Goal: Task Accomplishment & Management: Complete application form

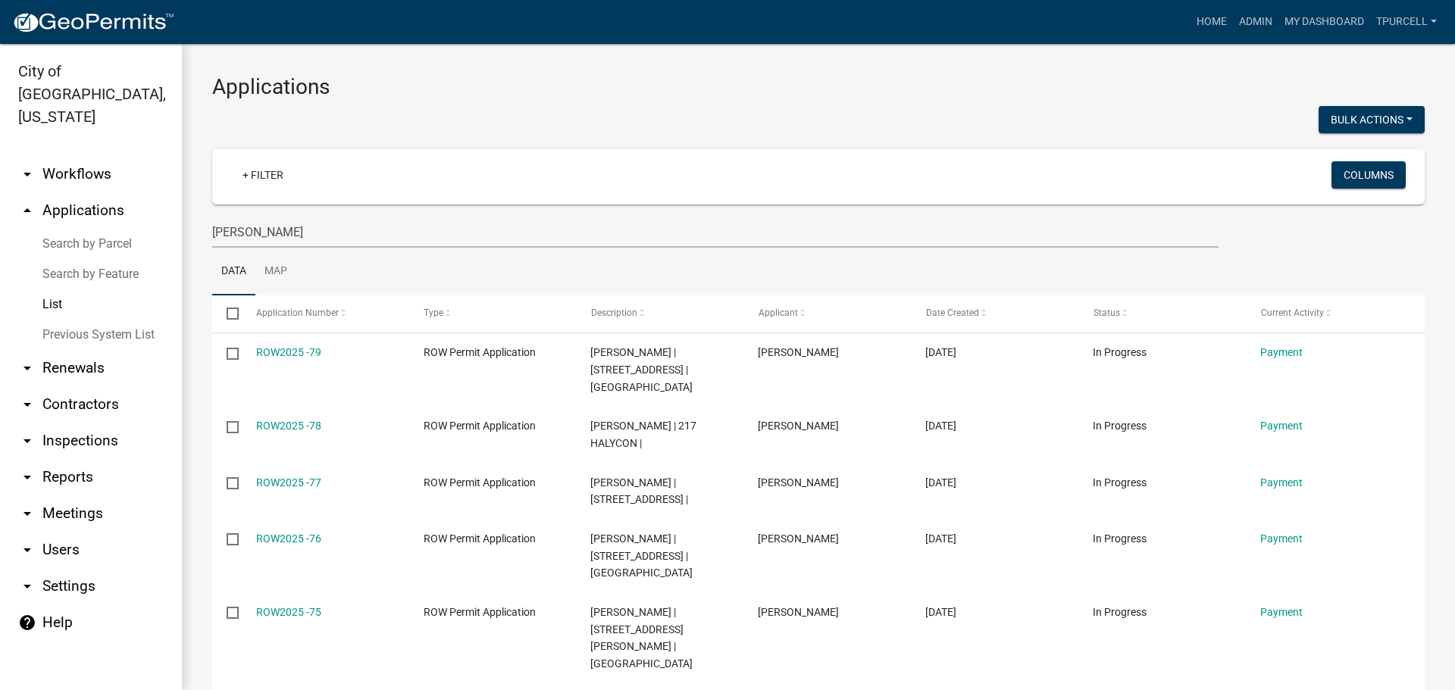
scroll to position [212, 0]
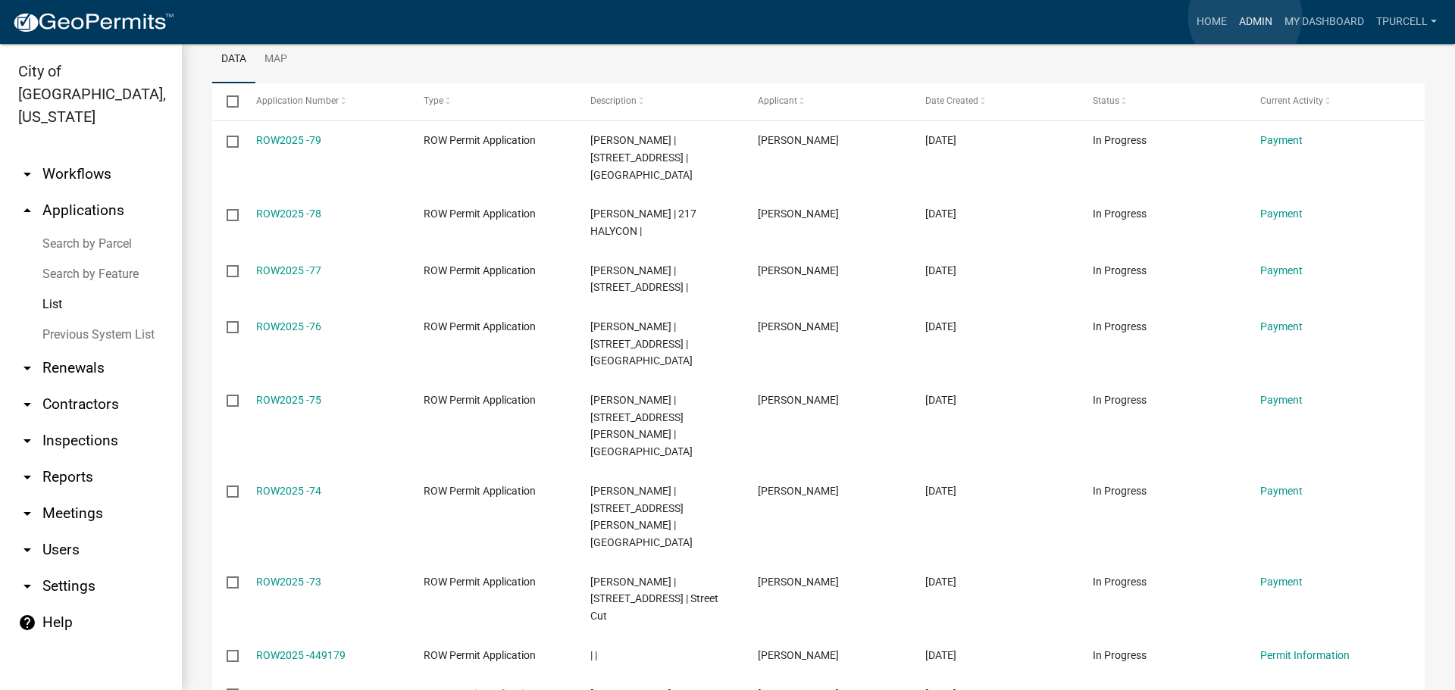
click at [1245, 17] on link "Admin" at bounding box center [1255, 22] width 45 height 29
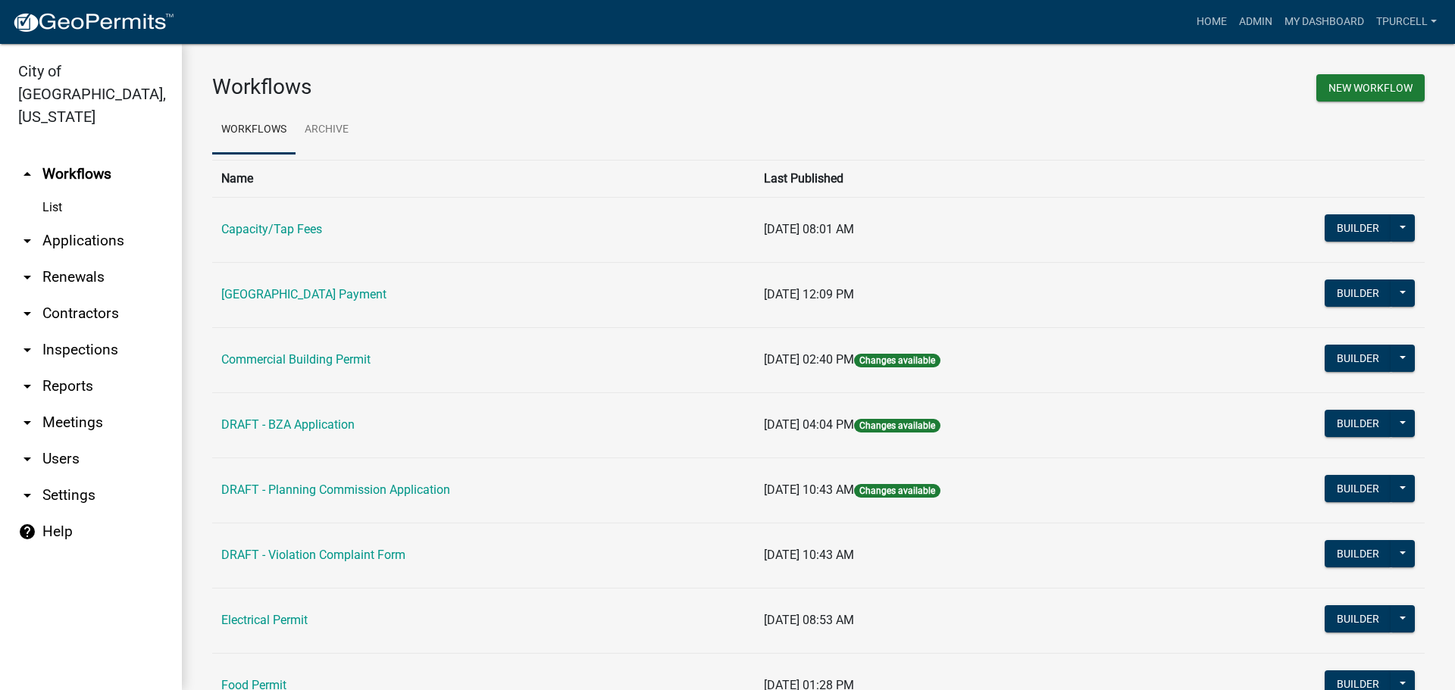
click at [117, 223] on link "arrow_drop_down Applications" at bounding box center [91, 241] width 182 height 36
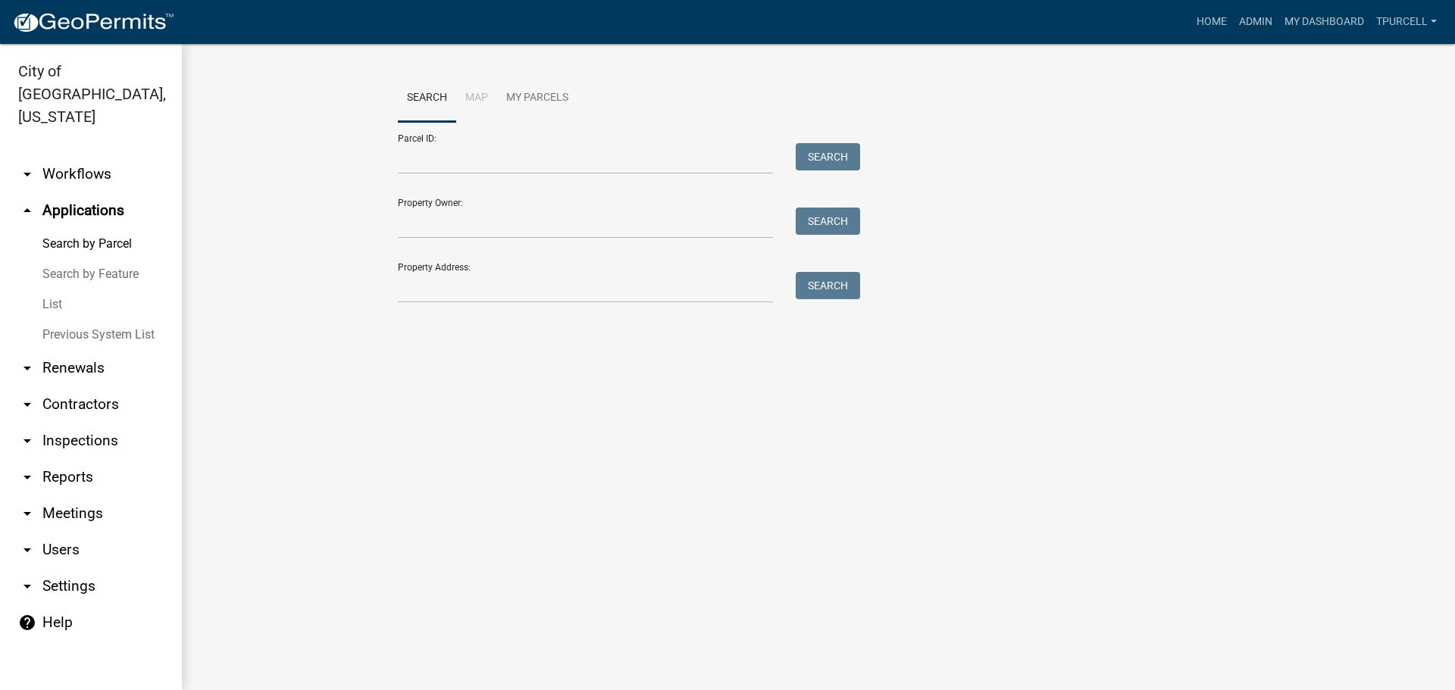
click at [51, 289] on link "List" at bounding box center [91, 304] width 182 height 30
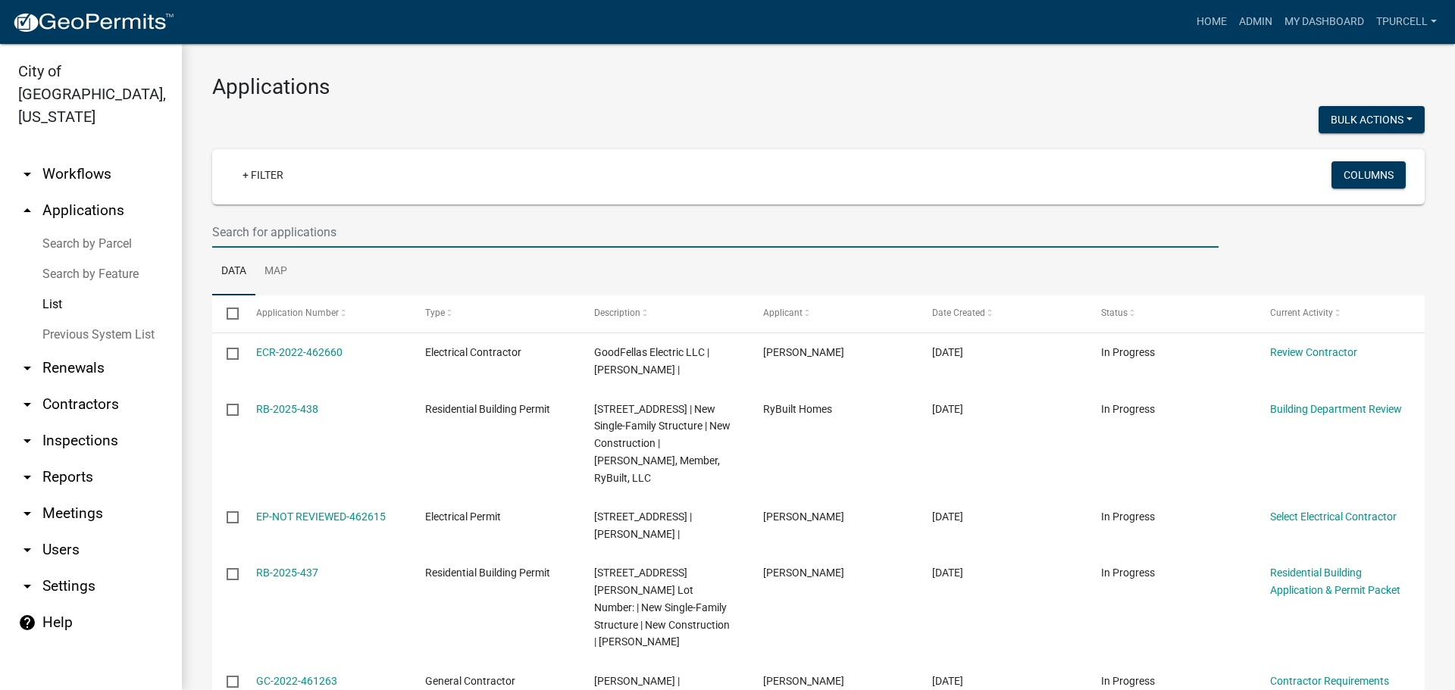
click at [291, 232] on input "text" at bounding box center [715, 232] width 1006 height 31
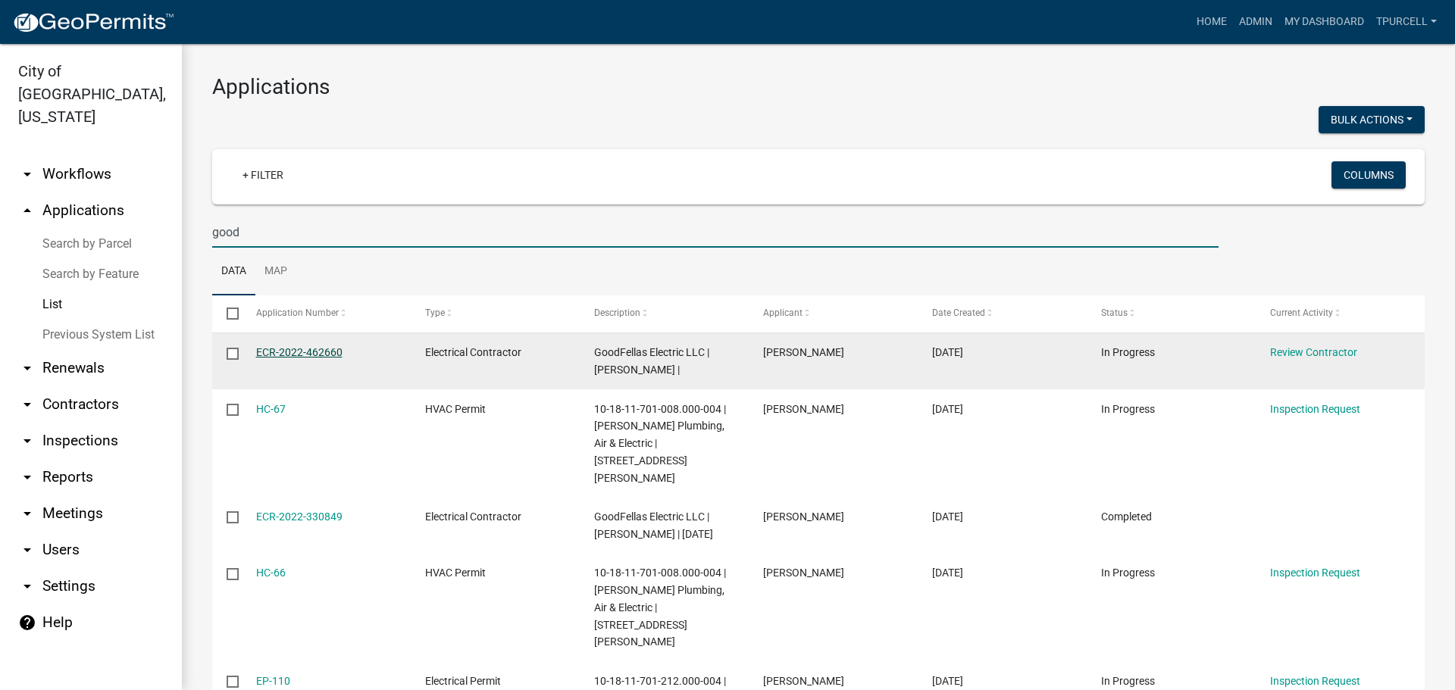
type input "good"
click at [296, 353] on link "ECR-2022-462660" at bounding box center [299, 352] width 86 height 12
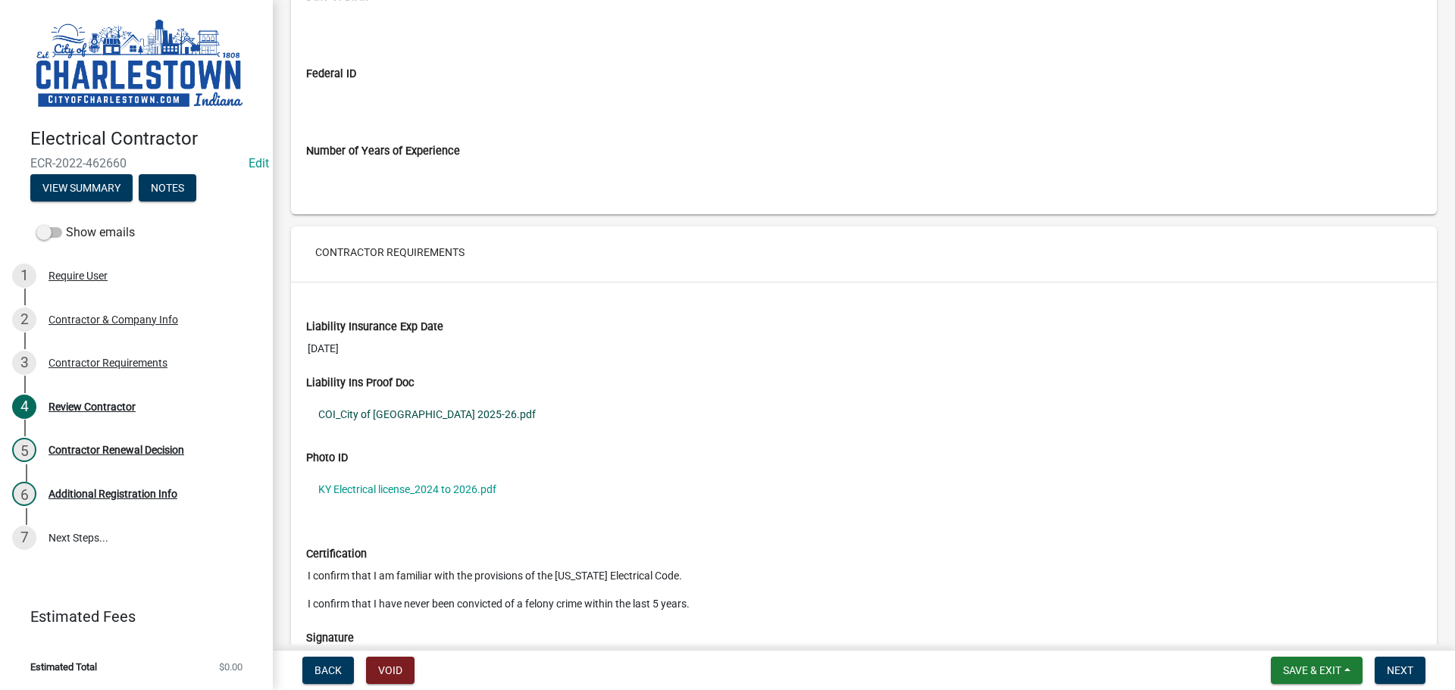
scroll to position [1136, 0]
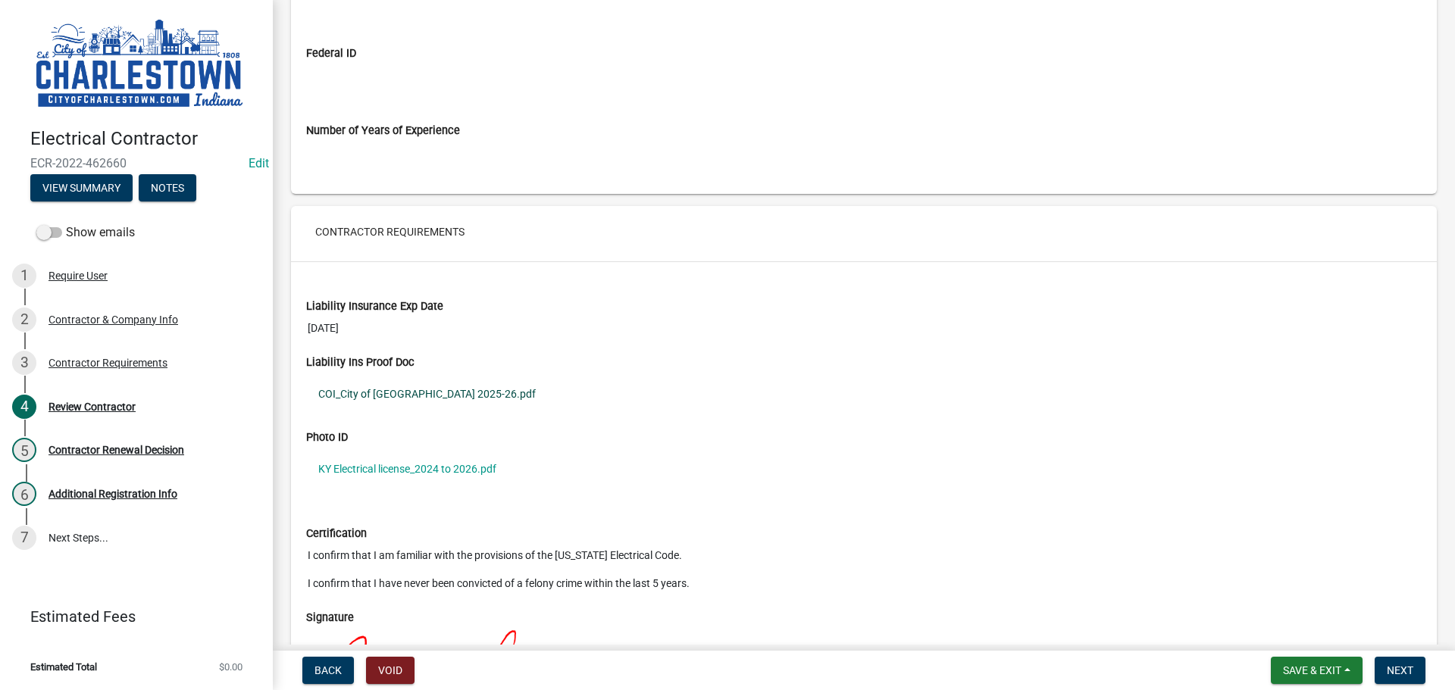
click at [399, 389] on link "COI_City of [GEOGRAPHIC_DATA] 2025-26.pdf" at bounding box center [863, 394] width 1115 height 35
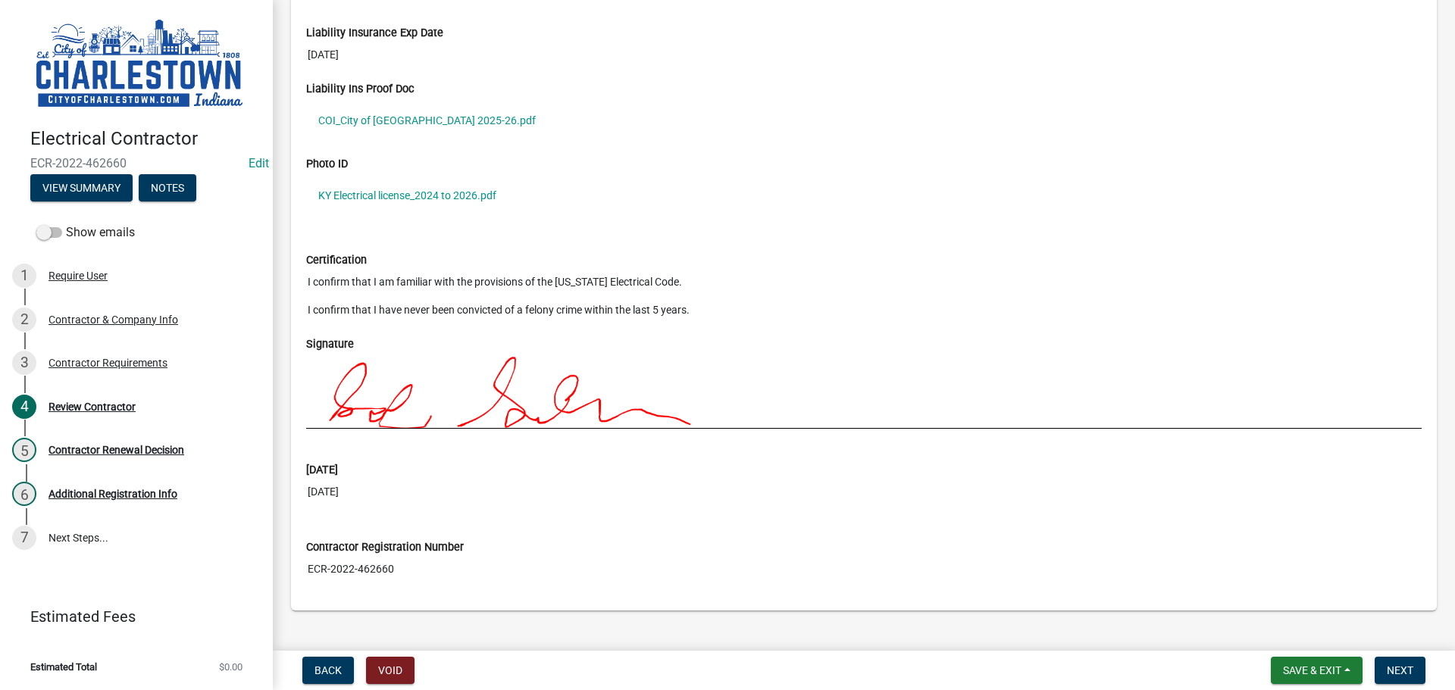
scroll to position [1435, 0]
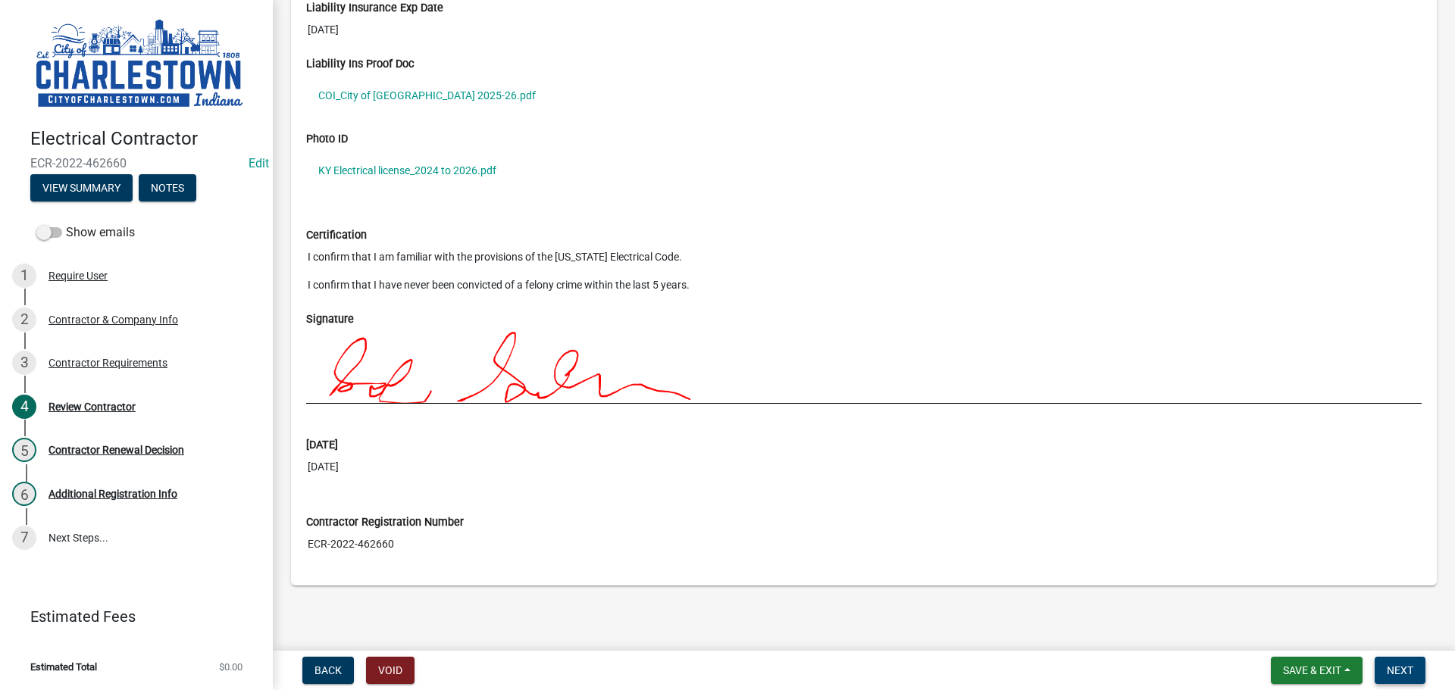
click at [1406, 672] on span "Next" at bounding box center [1399, 670] width 27 height 12
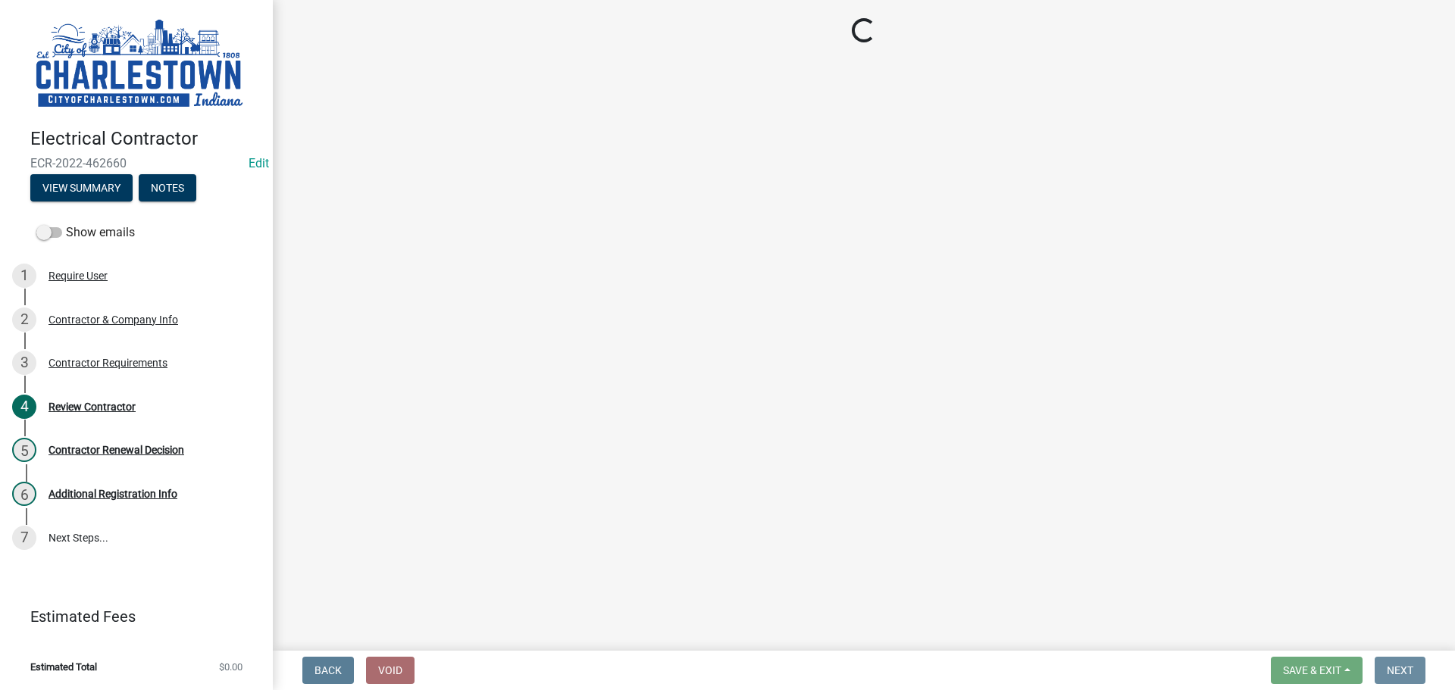
scroll to position [0, 0]
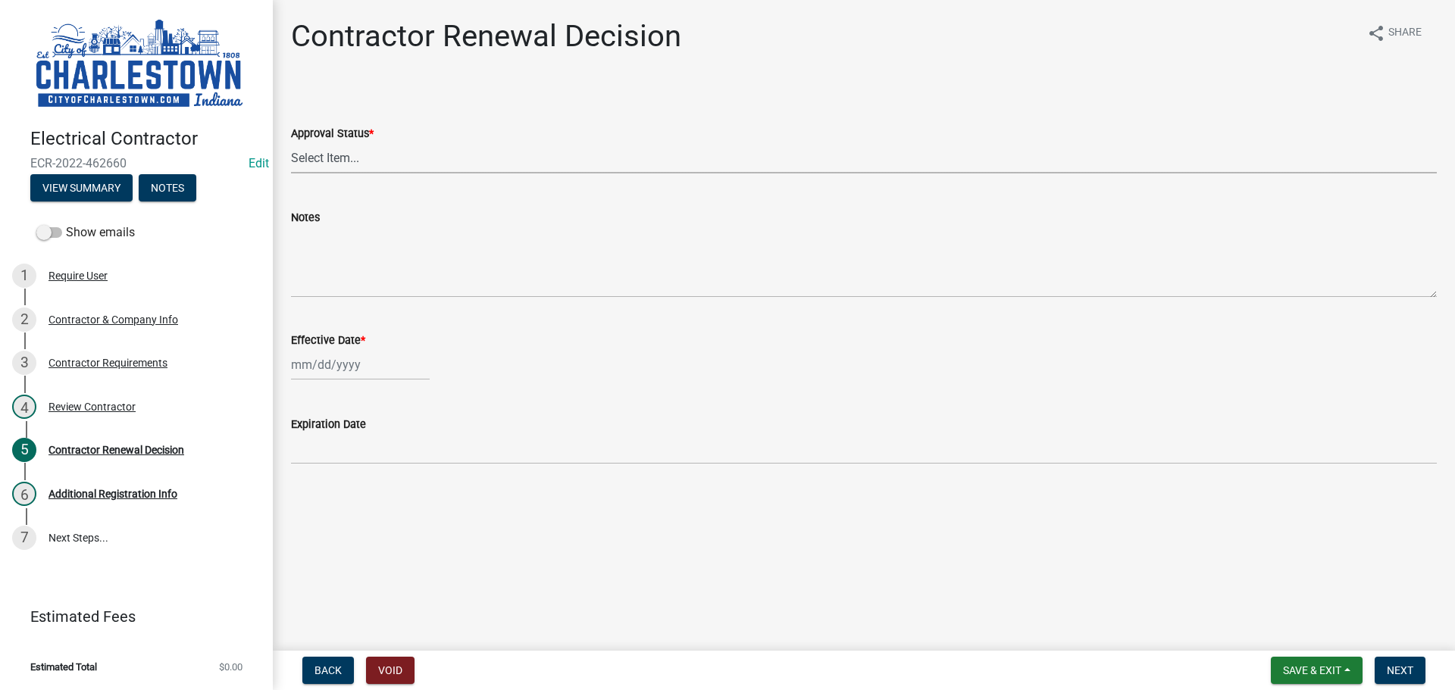
click at [333, 157] on select "Select Item... Approved Denied" at bounding box center [863, 157] width 1145 height 31
click at [291, 142] on select "Select Item... Approved Denied" at bounding box center [863, 157] width 1145 height 31
select select "30db8998-795d-4bbe-8e49-f1ade8865815"
select select "8"
select select "2025"
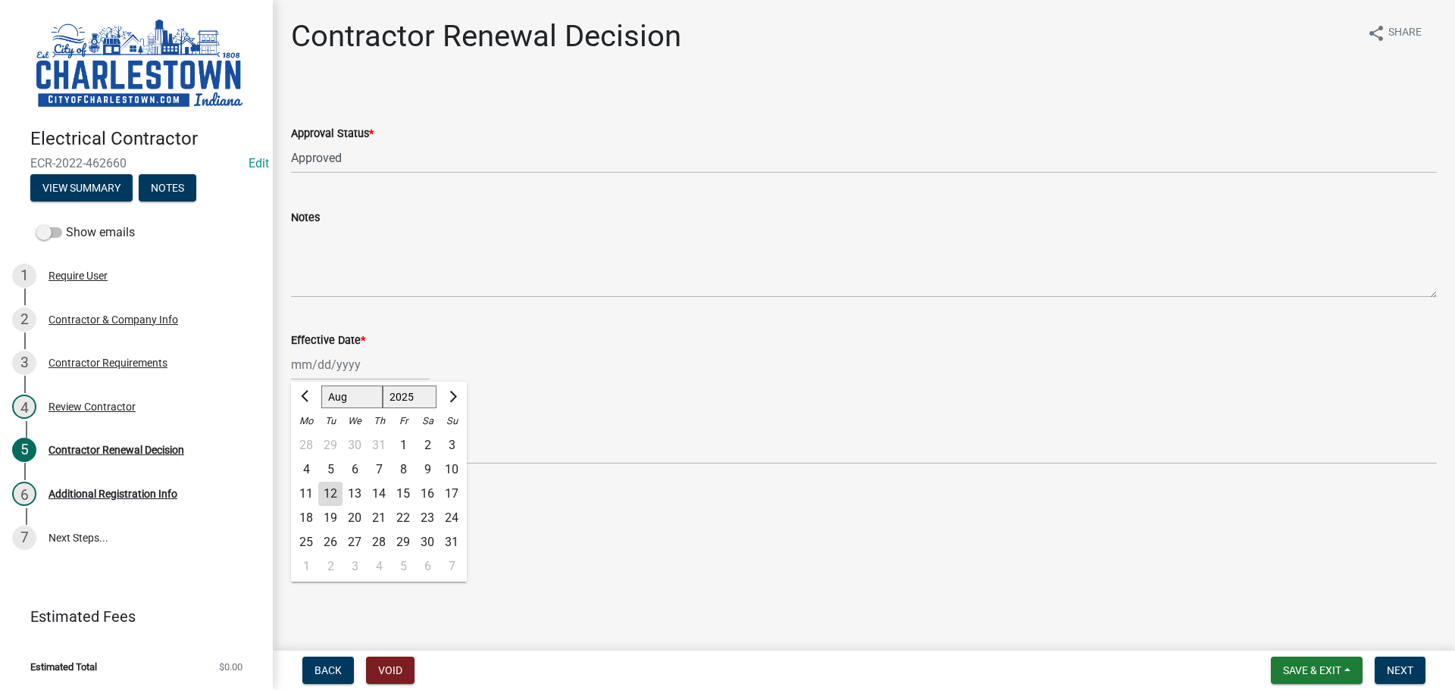
click at [355, 365] on div "[PERSON_NAME] Feb Mar Apr [PERSON_NAME][DATE] Oct Nov [DATE] 1526 1527 1528 152…" at bounding box center [360, 364] width 139 height 31
click at [336, 486] on div "12" at bounding box center [330, 494] width 24 height 24
type input "[DATE]"
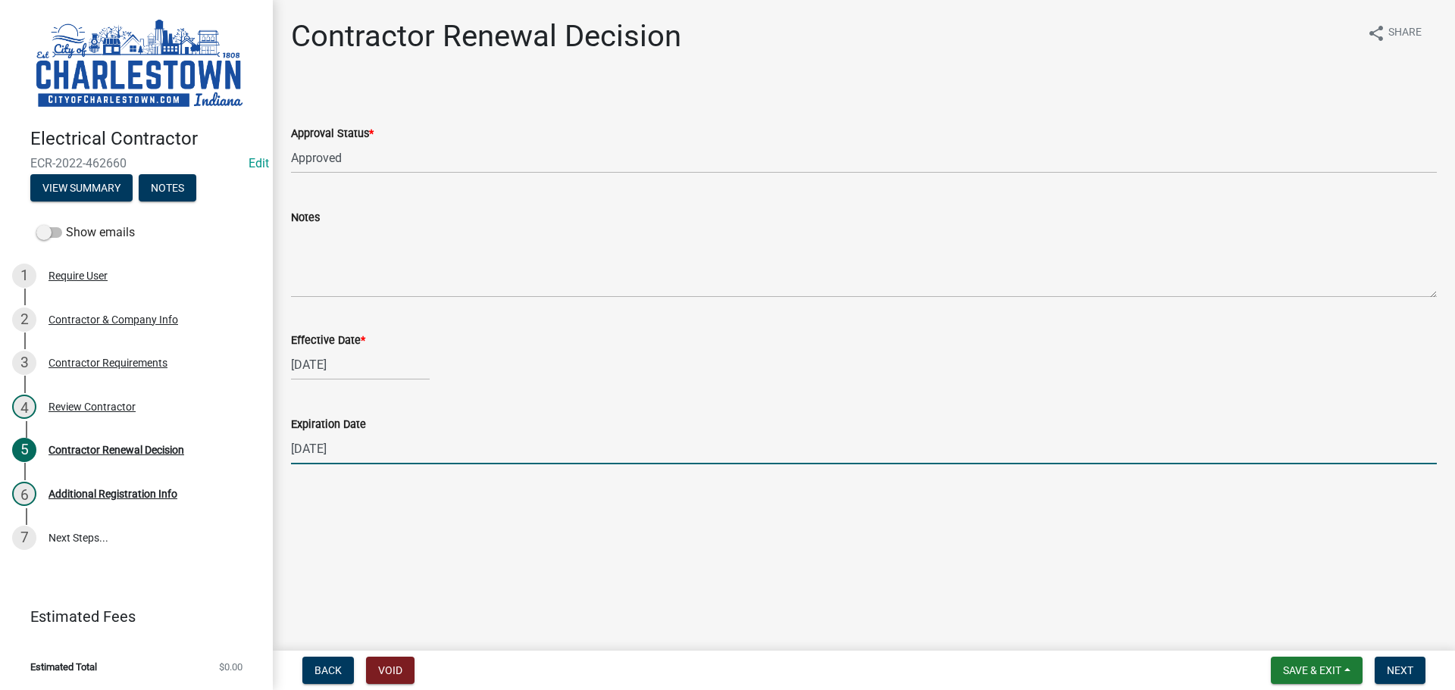
click at [357, 445] on input "[DATE]" at bounding box center [863, 448] width 1145 height 31
type input "1"
click at [323, 445] on input "[DATE]" at bounding box center [863, 448] width 1145 height 31
type input "[DATE]"
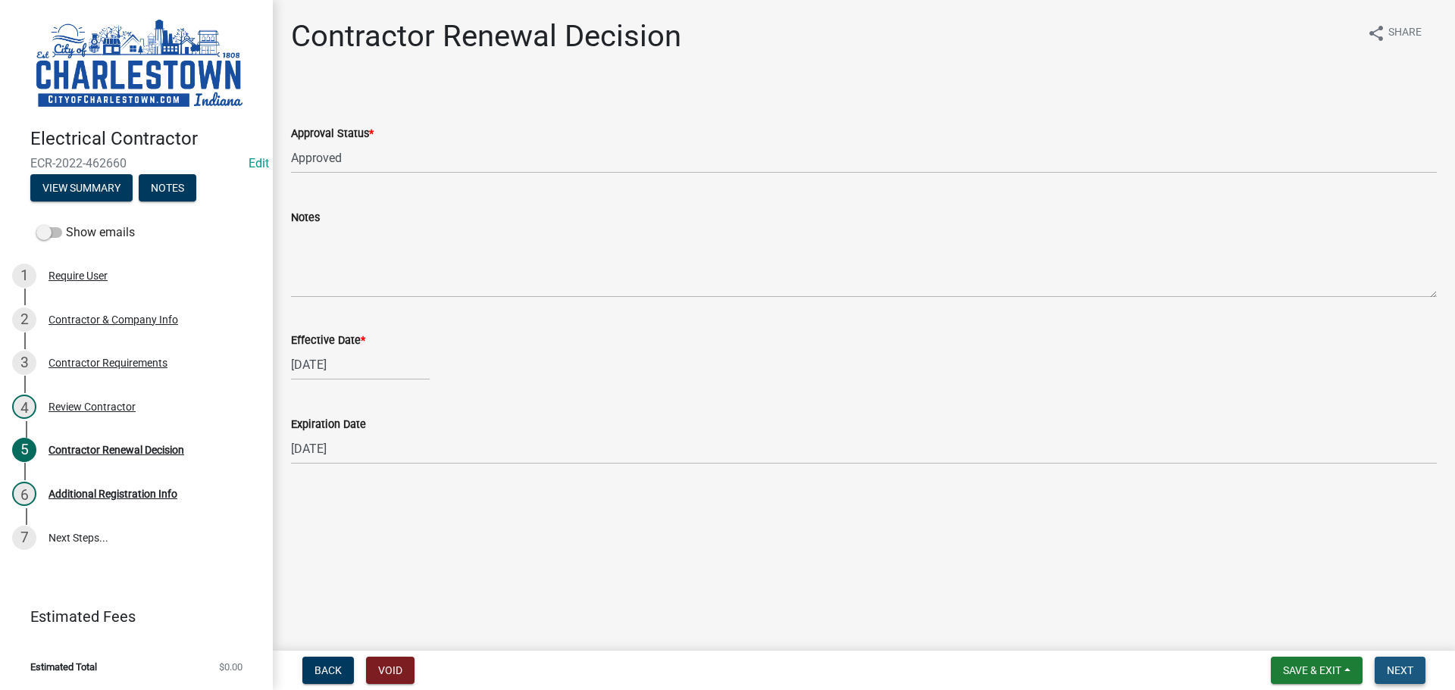
click at [1414, 672] on button "Next" at bounding box center [1399, 670] width 51 height 27
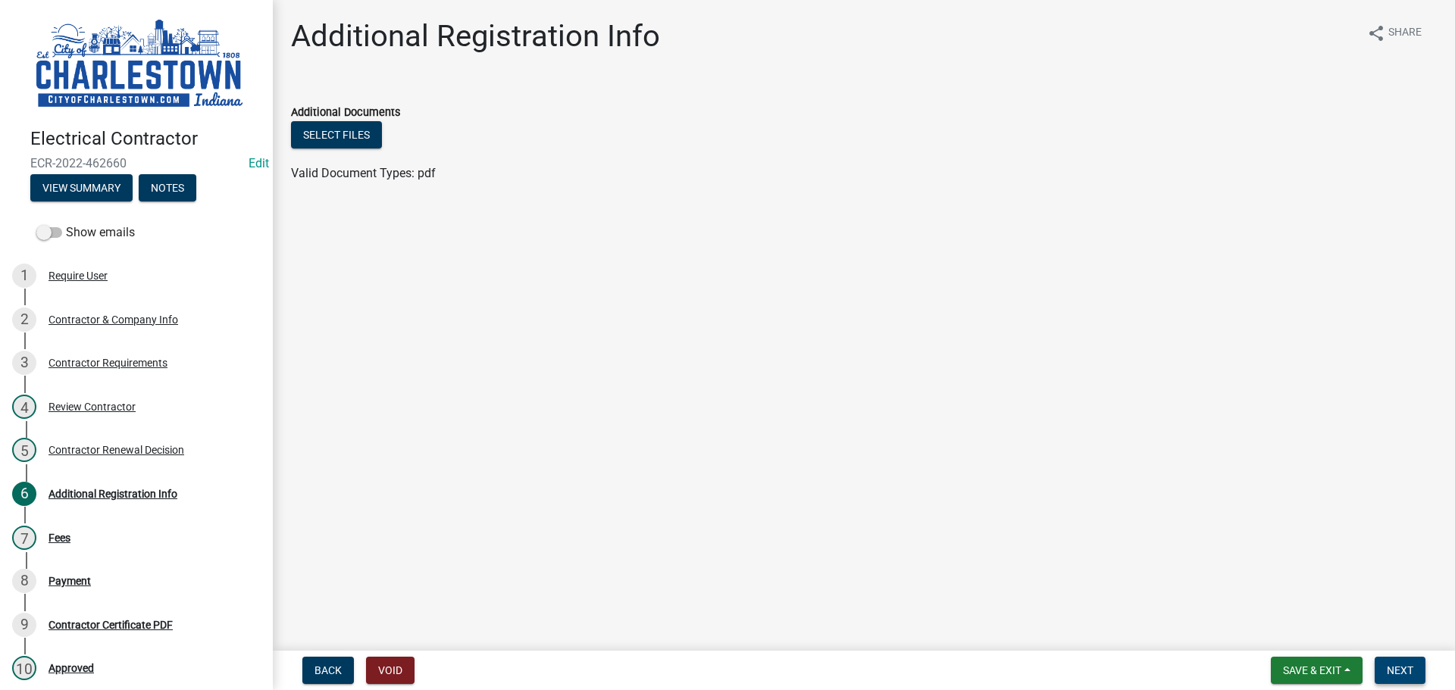
click at [1411, 672] on span "Next" at bounding box center [1399, 670] width 27 height 12
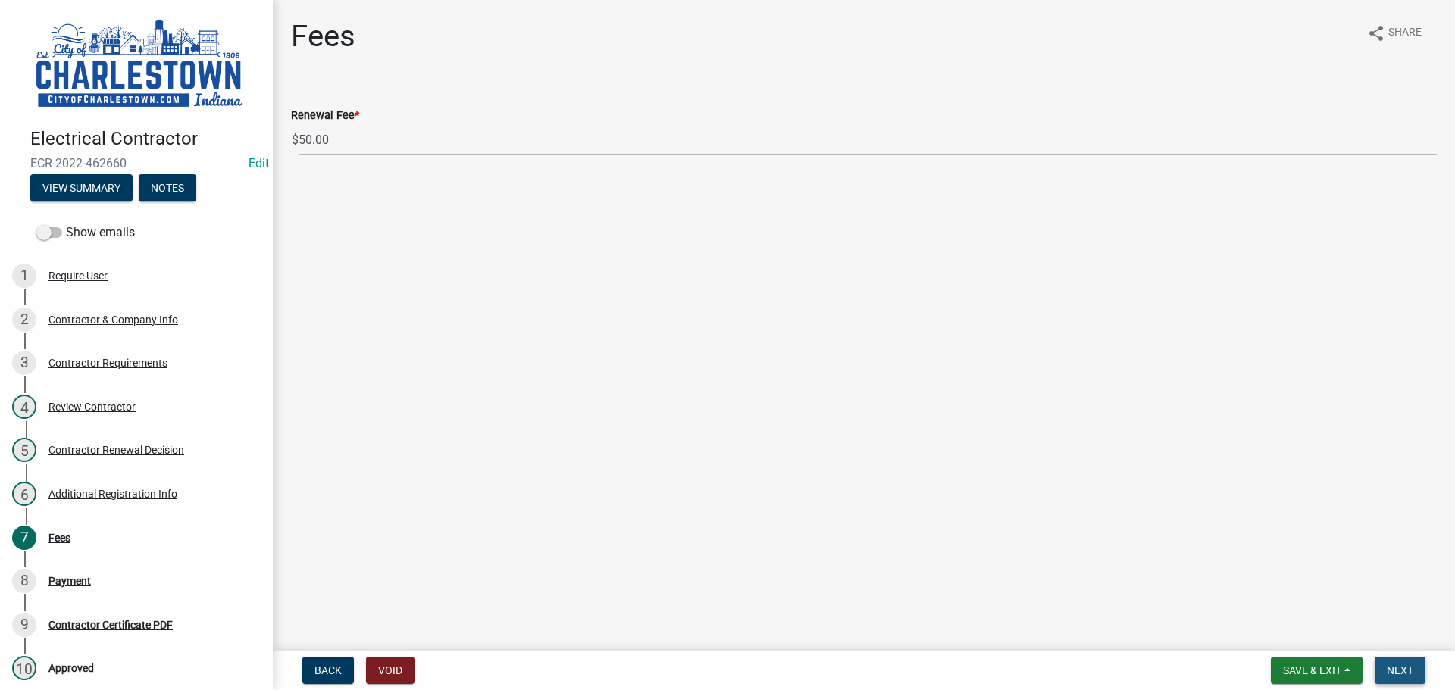
click at [1409, 673] on span "Next" at bounding box center [1399, 670] width 27 height 12
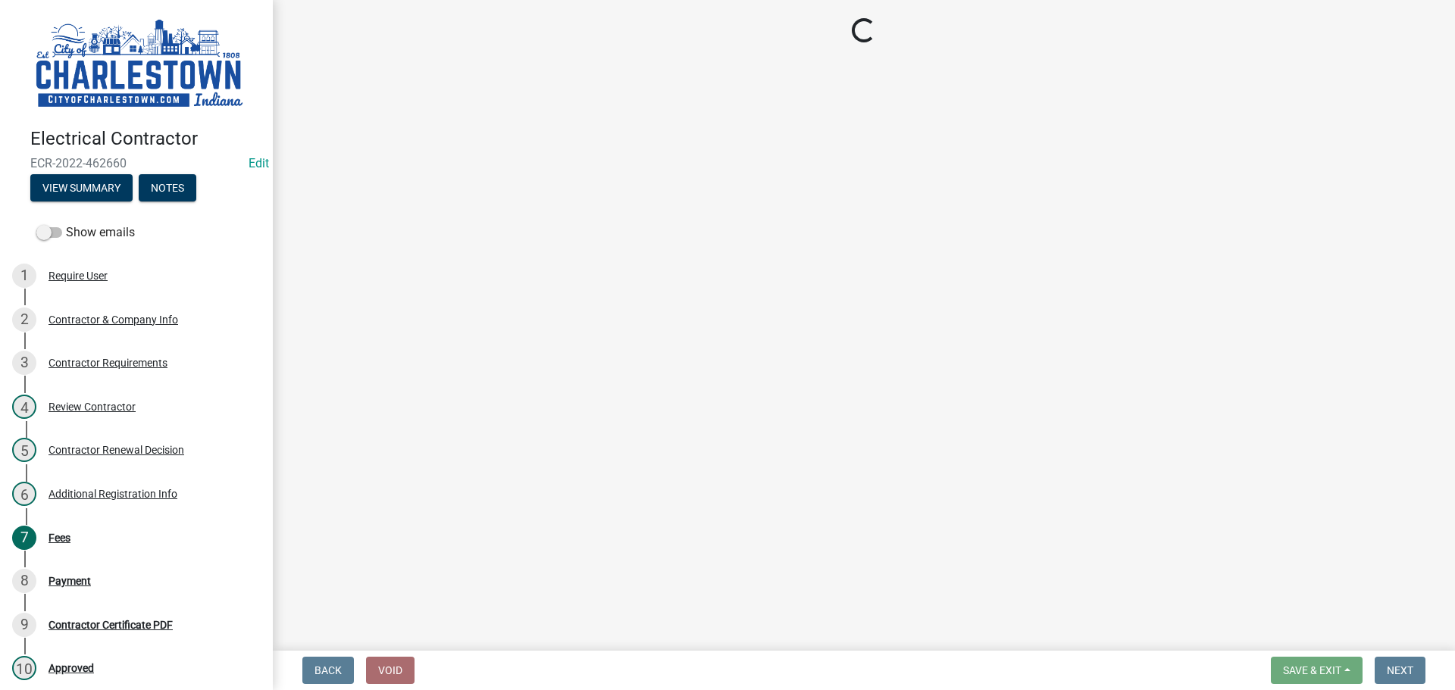
select select "3: 3"
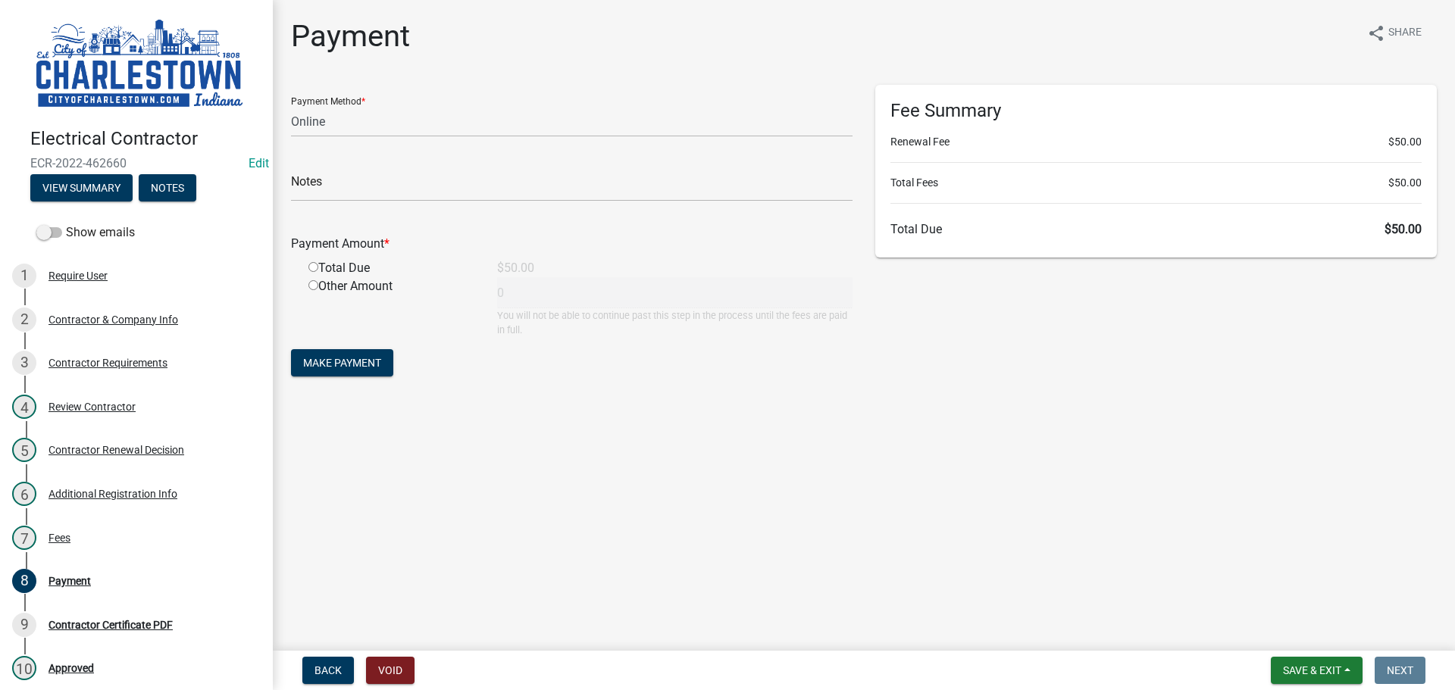
click at [314, 265] on input "radio" at bounding box center [313, 267] width 10 height 10
radio input "true"
type input "50"
click at [1324, 678] on button "Save & Exit" at bounding box center [1316, 670] width 92 height 27
click at [1289, 635] on button "Save & Exit" at bounding box center [1301, 631] width 121 height 36
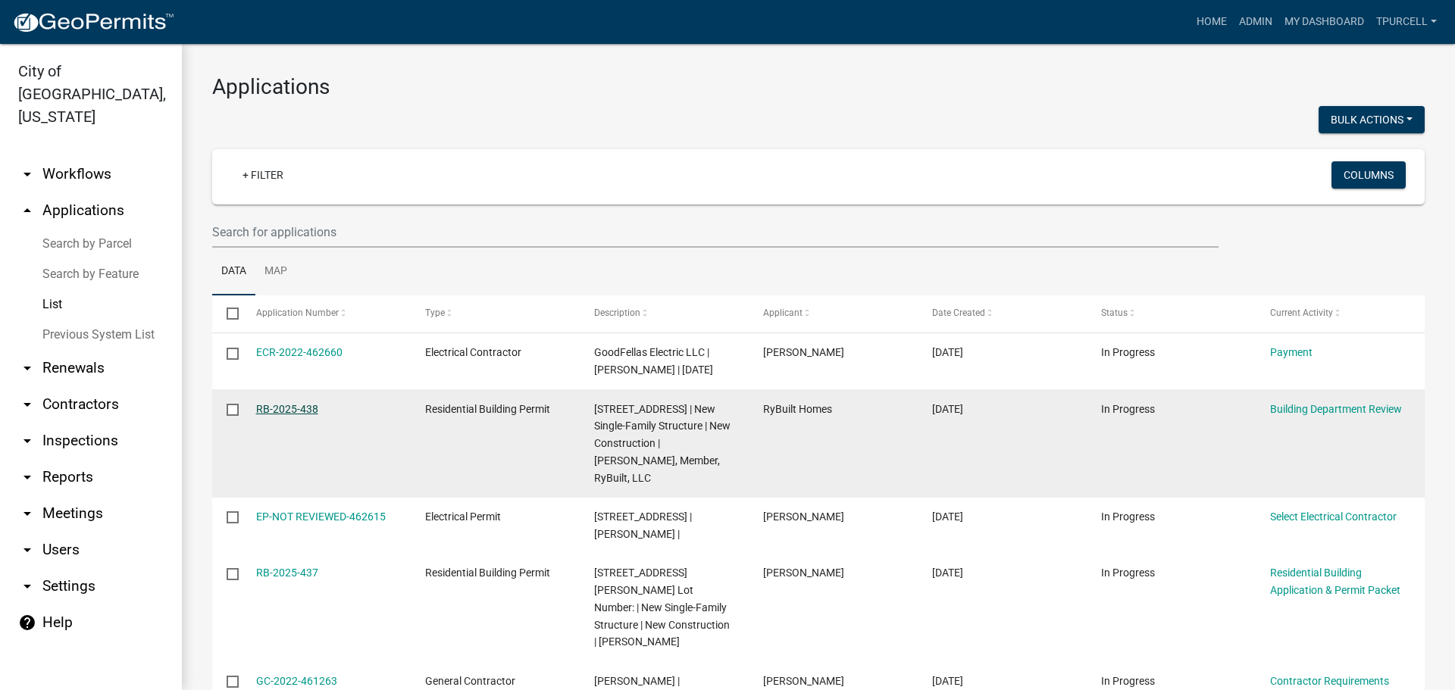
click at [304, 415] on link "RB-2025-438" at bounding box center [287, 409] width 62 height 12
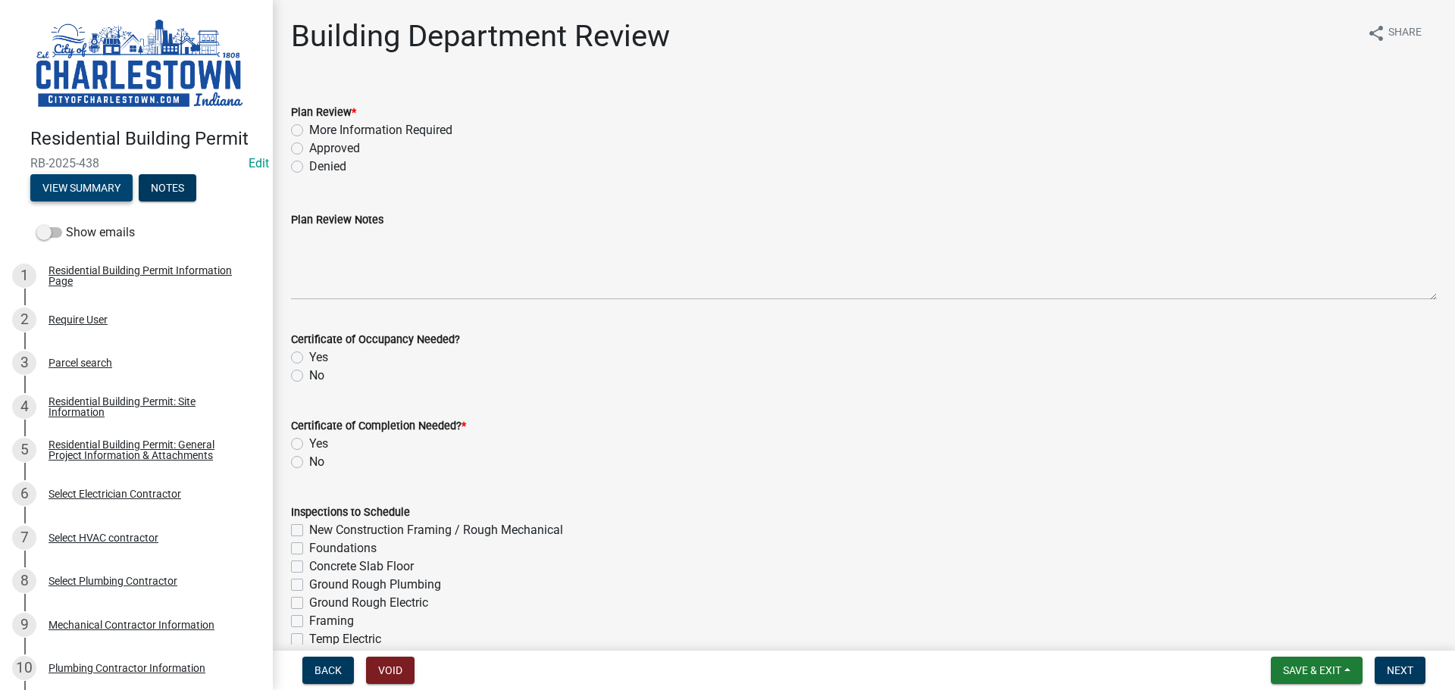
click at [83, 192] on button "View Summary" at bounding box center [81, 187] width 102 height 27
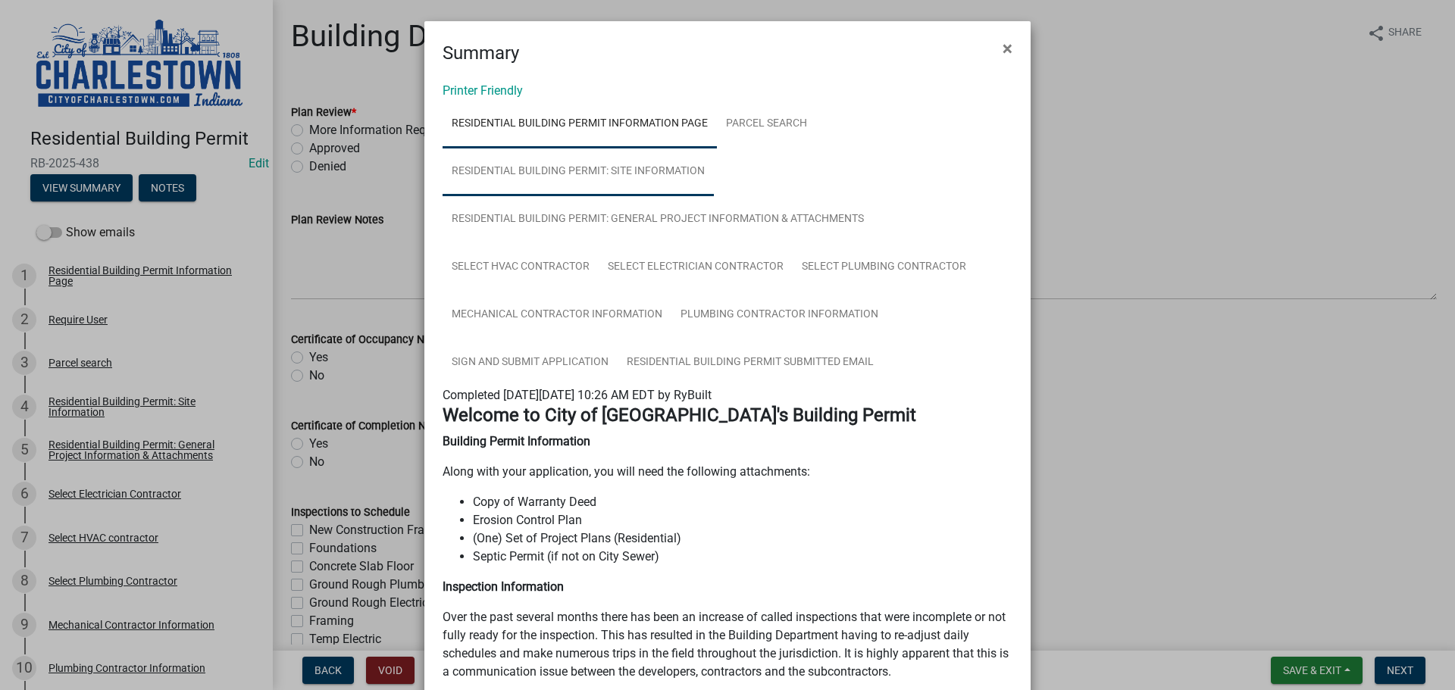
click at [634, 167] on link "Residential Building Permit: Site Information" at bounding box center [577, 172] width 271 height 48
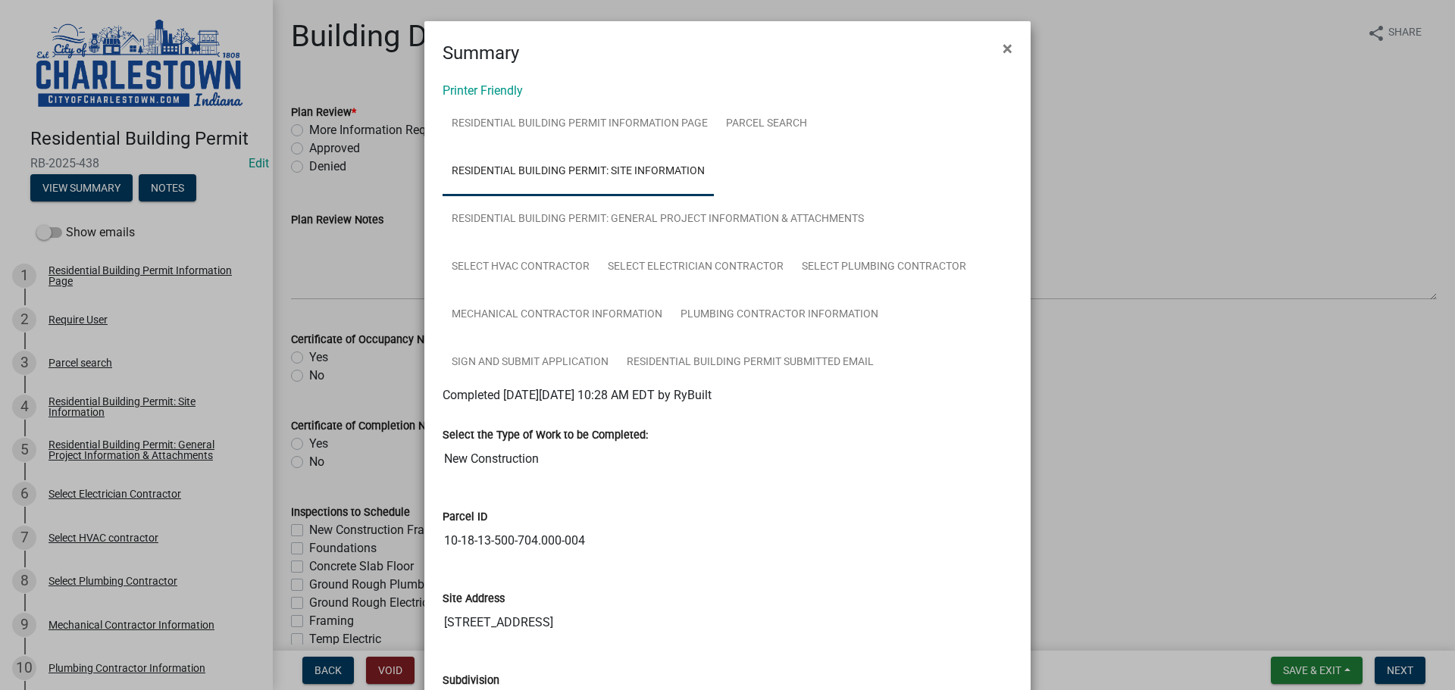
drag, startPoint x: 303, startPoint y: 292, endPoint x: 758, endPoint y: 194, distance: 464.9
click at [758, 194] on ul "Residential Building Permit Information Page Parcel search Residential Building…" at bounding box center [727, 243] width 570 height 286
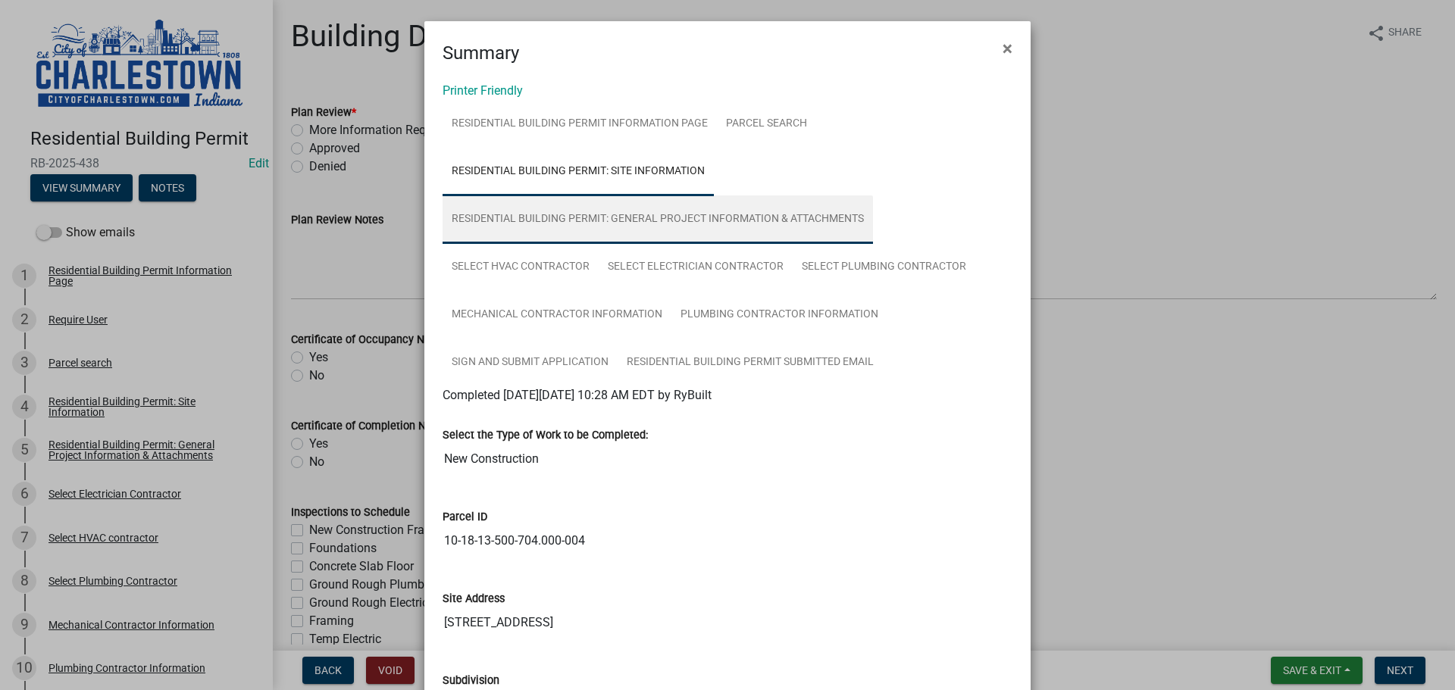
click at [751, 214] on link "Residential Building Permit: General Project Information & Attachments" at bounding box center [657, 219] width 430 height 48
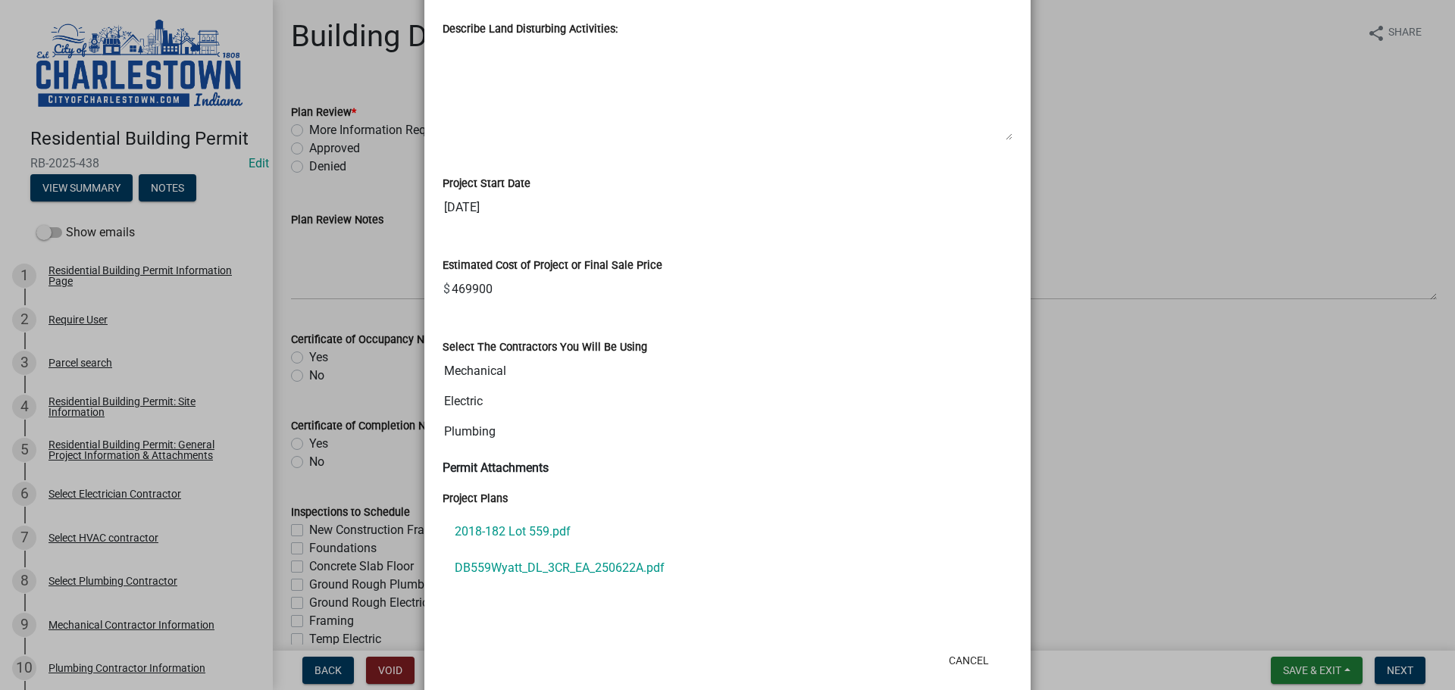
scroll to position [1040, 0]
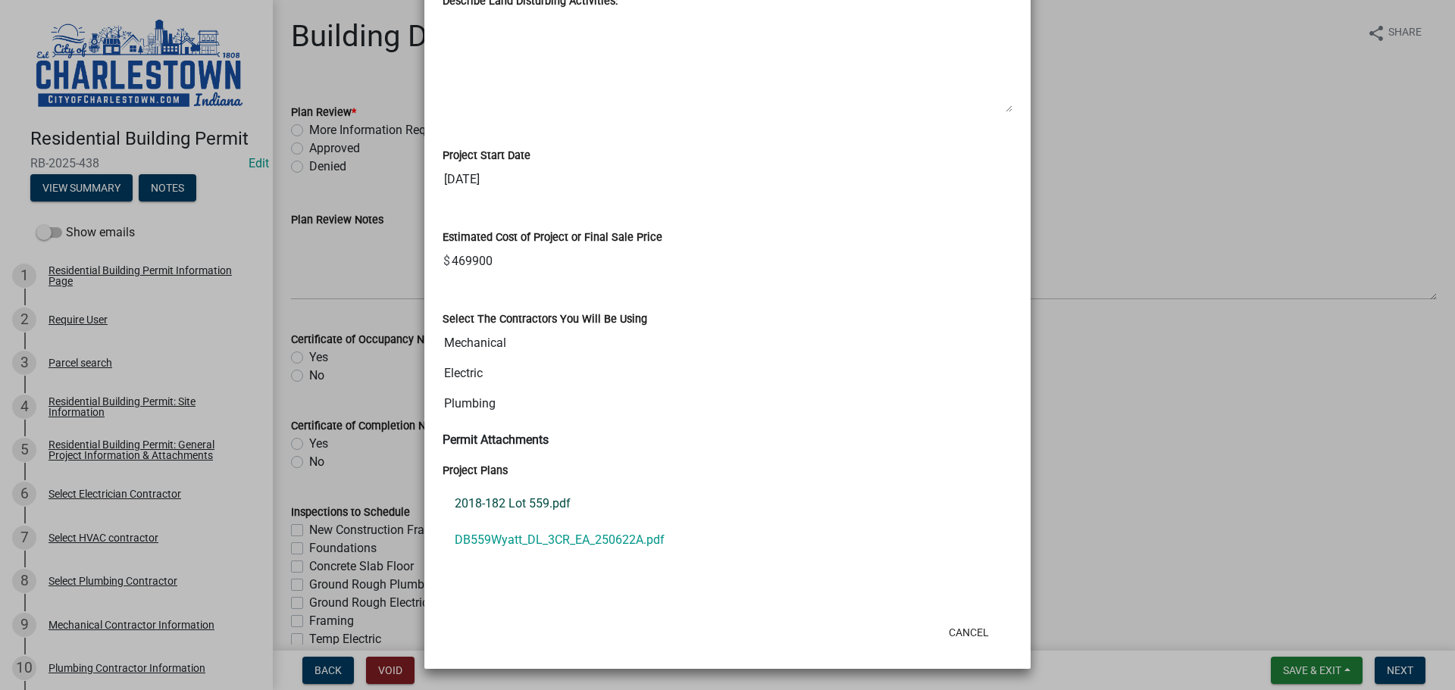
click at [525, 501] on link "2018-182 Lot 559.pdf" at bounding box center [727, 504] width 570 height 36
click at [549, 542] on link "DB559Wyatt_DL_3CR_EA_250622A.pdf" at bounding box center [727, 540] width 570 height 36
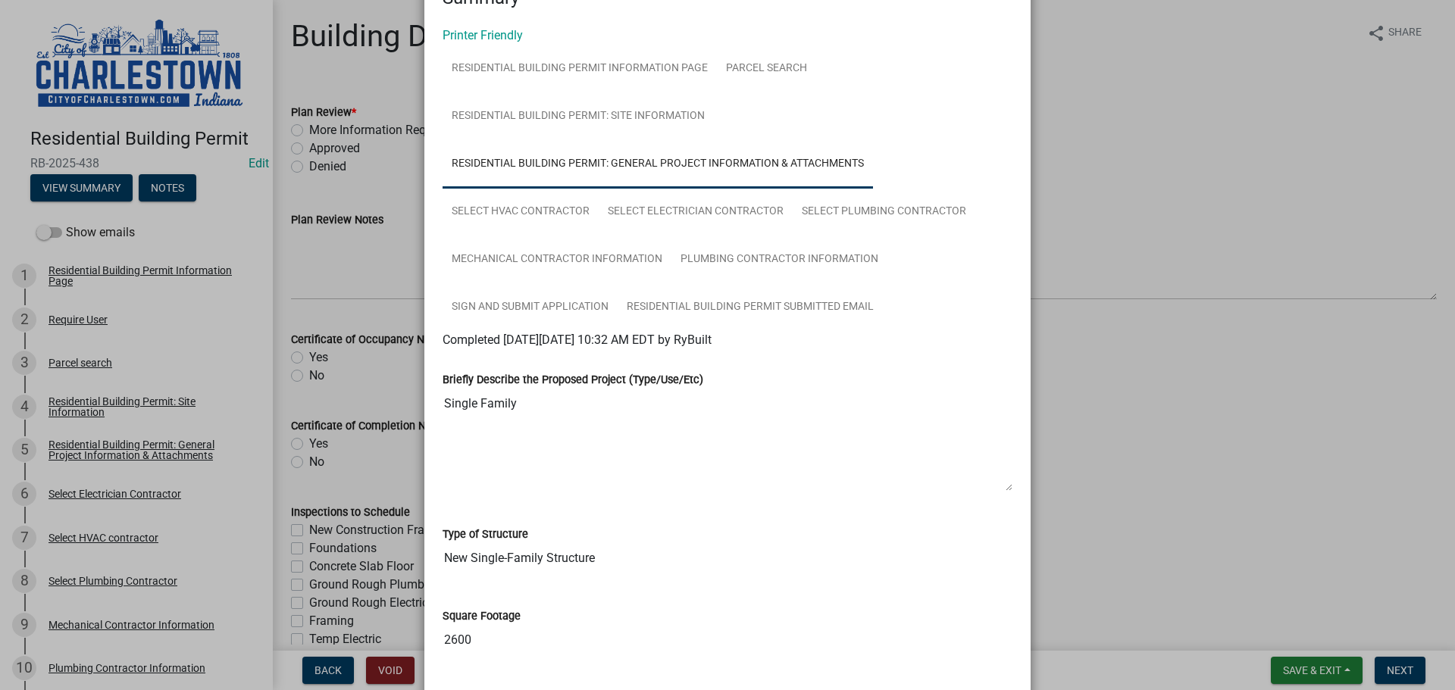
scroll to position [0, 0]
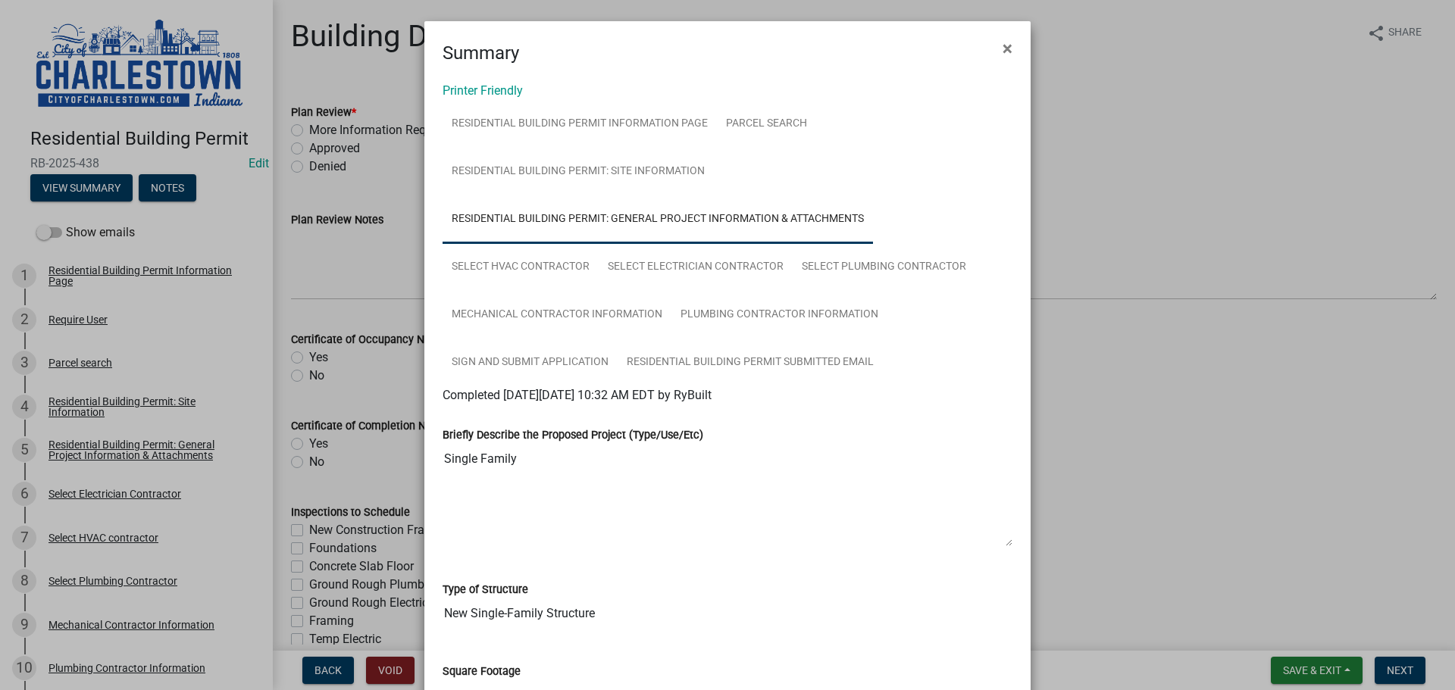
click at [1173, 180] on ngb-modal-window "Summary × Printer Friendly Residential Building Permit Information Page Parcel …" at bounding box center [727, 345] width 1455 height 690
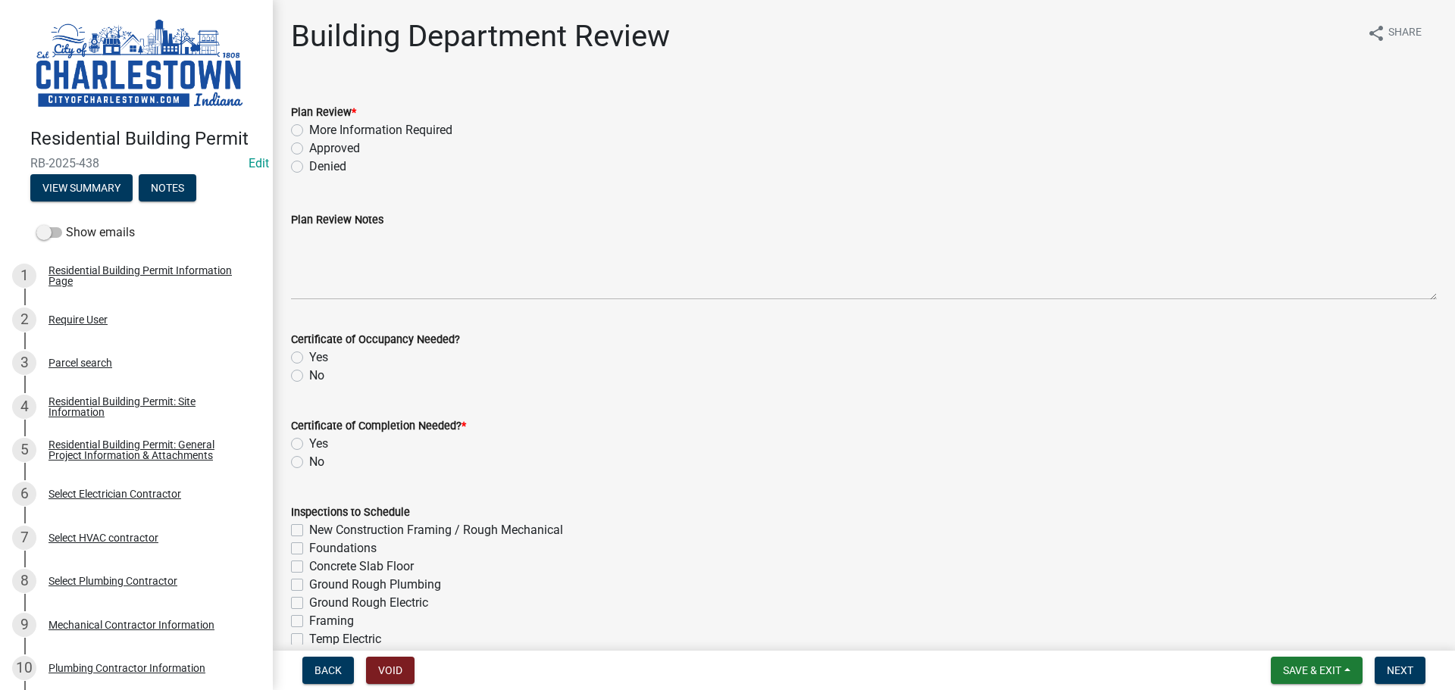
click at [309, 144] on label "Approved" at bounding box center [334, 148] width 51 height 18
click at [309, 144] on input "Approved" at bounding box center [314, 144] width 10 height 10
radio input "true"
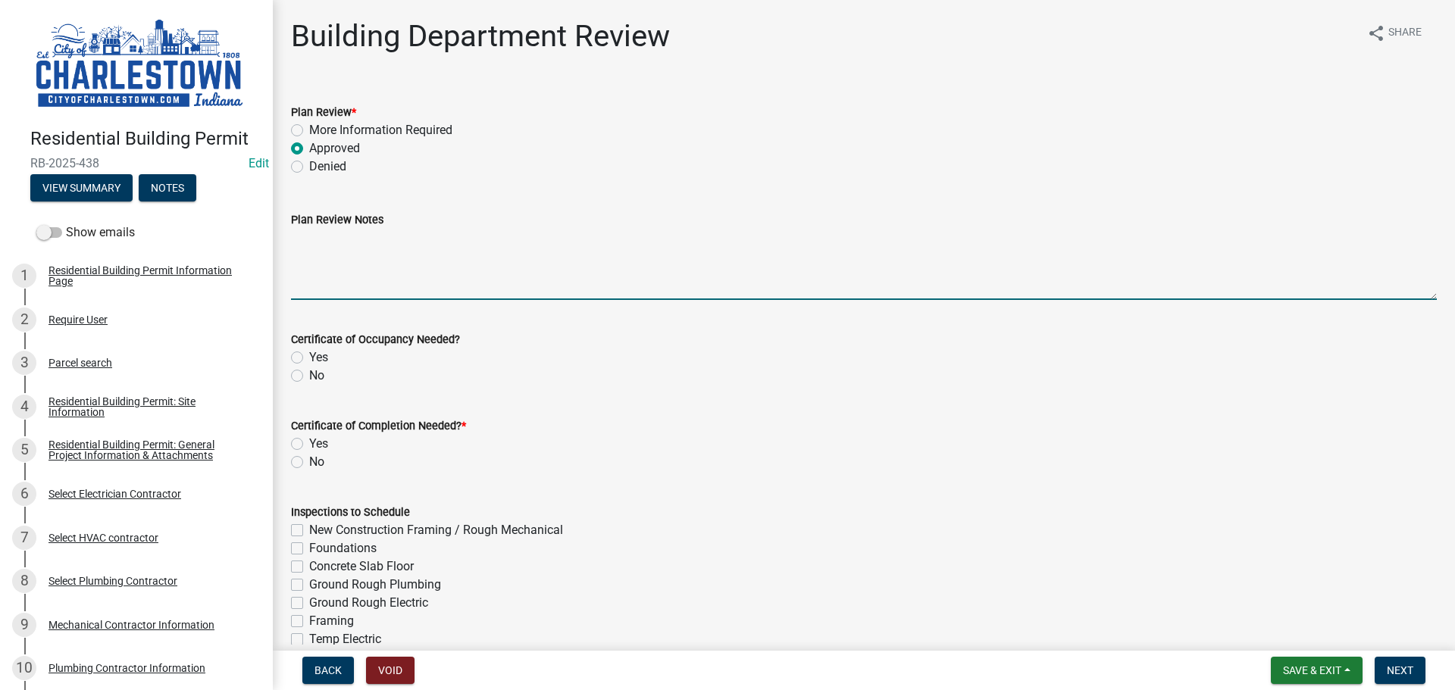
click at [388, 242] on textarea "Plan Review Notes" at bounding box center [863, 264] width 1145 height 71
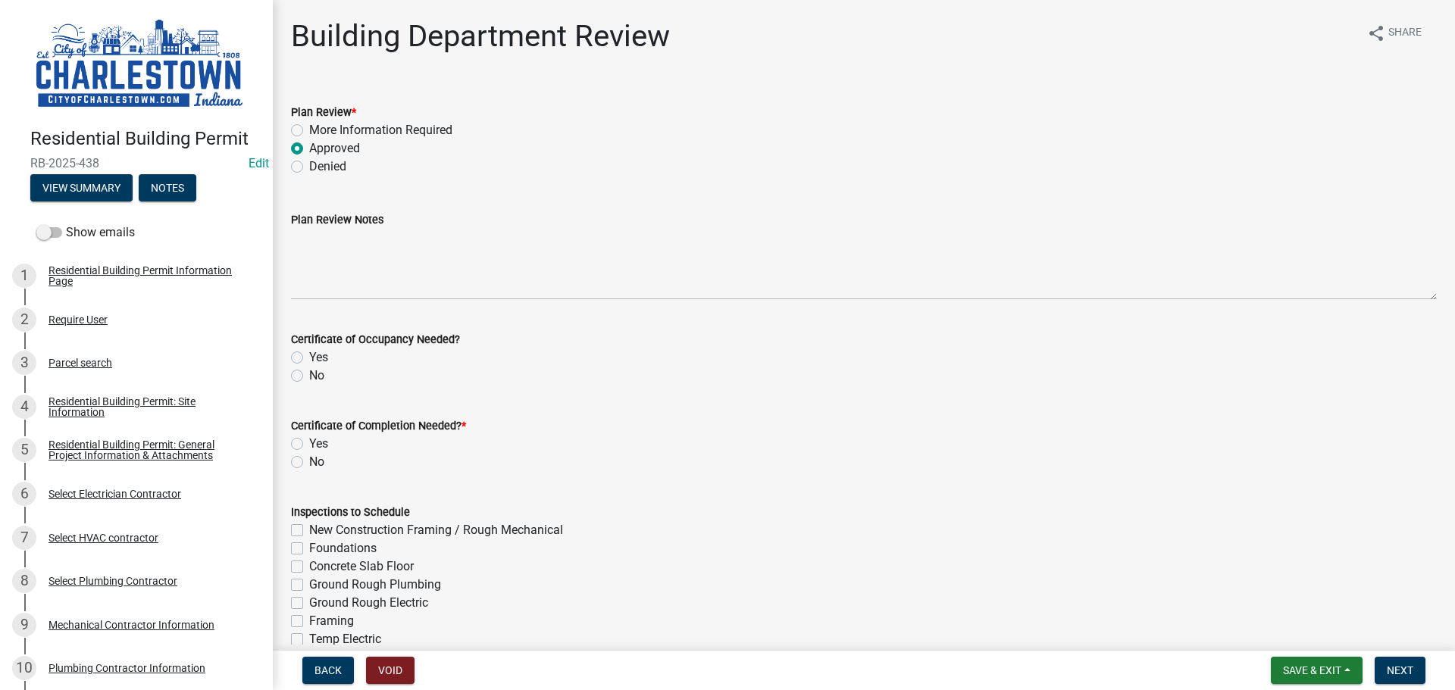
click at [309, 357] on label "Yes" at bounding box center [318, 357] width 19 height 18
click at [309, 357] on input "Yes" at bounding box center [314, 353] width 10 height 10
radio input "true"
click at [309, 441] on label "Yes" at bounding box center [318, 444] width 19 height 18
click at [309, 441] on input "Yes" at bounding box center [314, 440] width 10 height 10
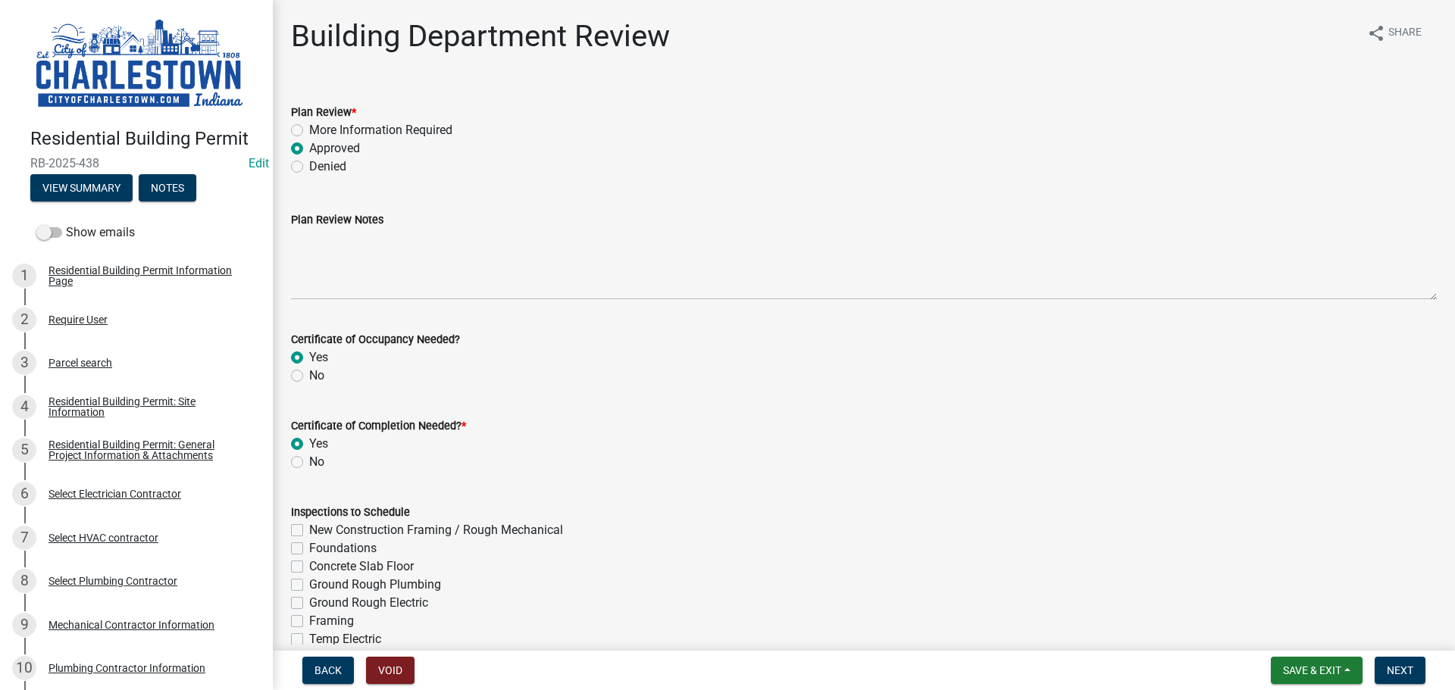
radio input "true"
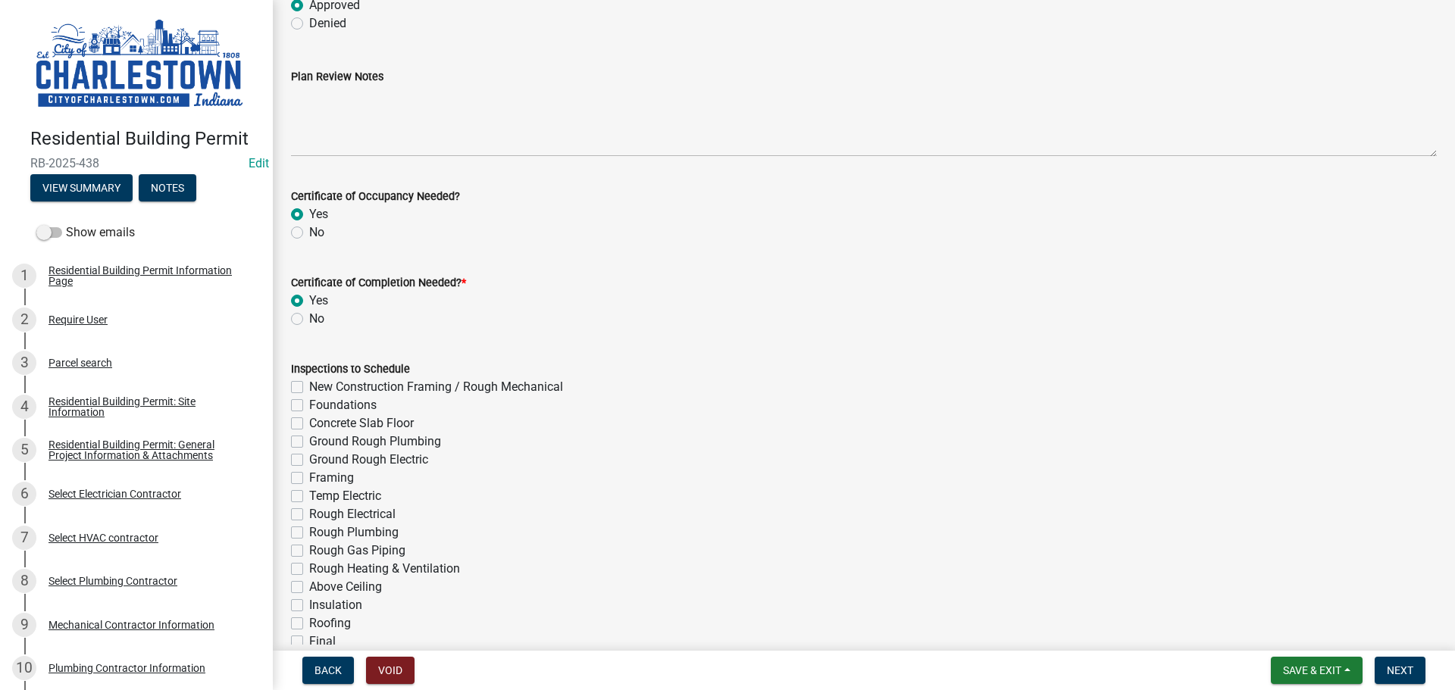
scroll to position [227, 0]
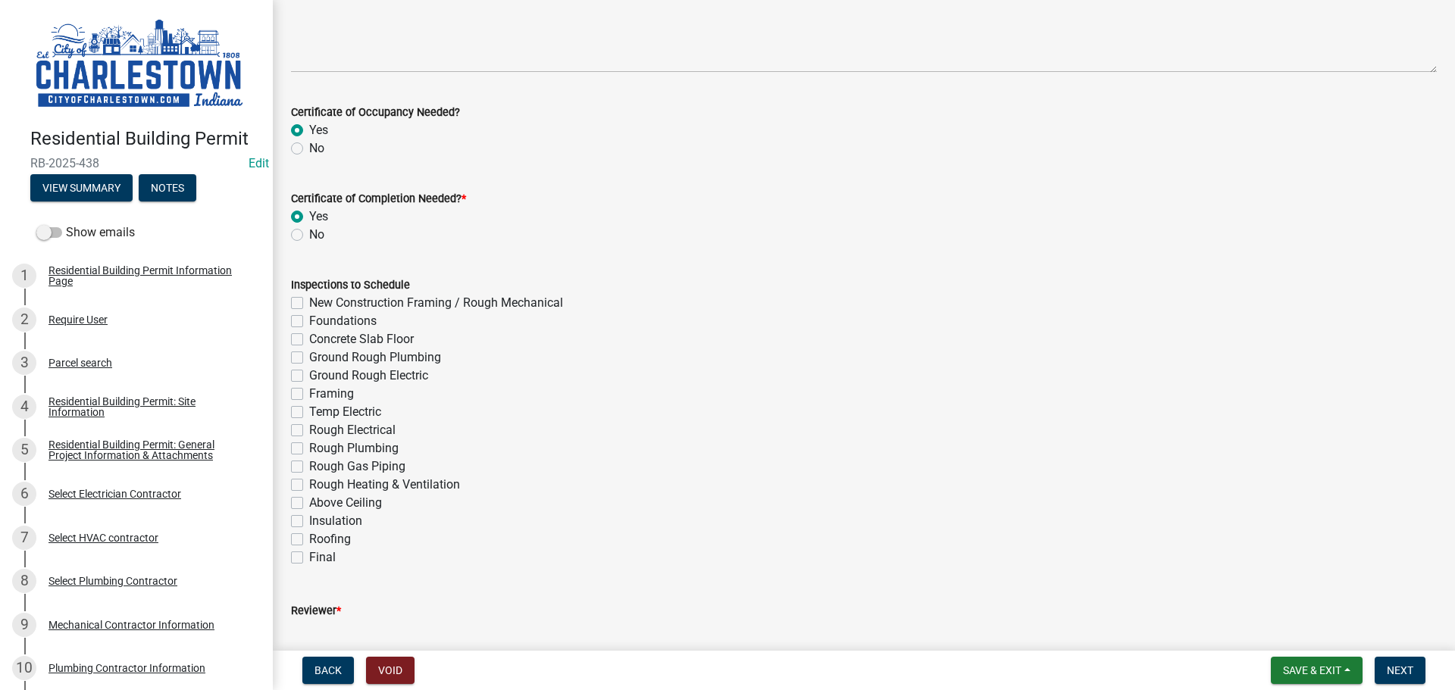
click at [309, 306] on label "New Construction Framing / Rough Mechanical" at bounding box center [436, 303] width 254 height 18
click at [309, 304] on input "New Construction Framing / Rough Mechanical" at bounding box center [314, 299] width 10 height 10
checkbox input "true"
checkbox input "false"
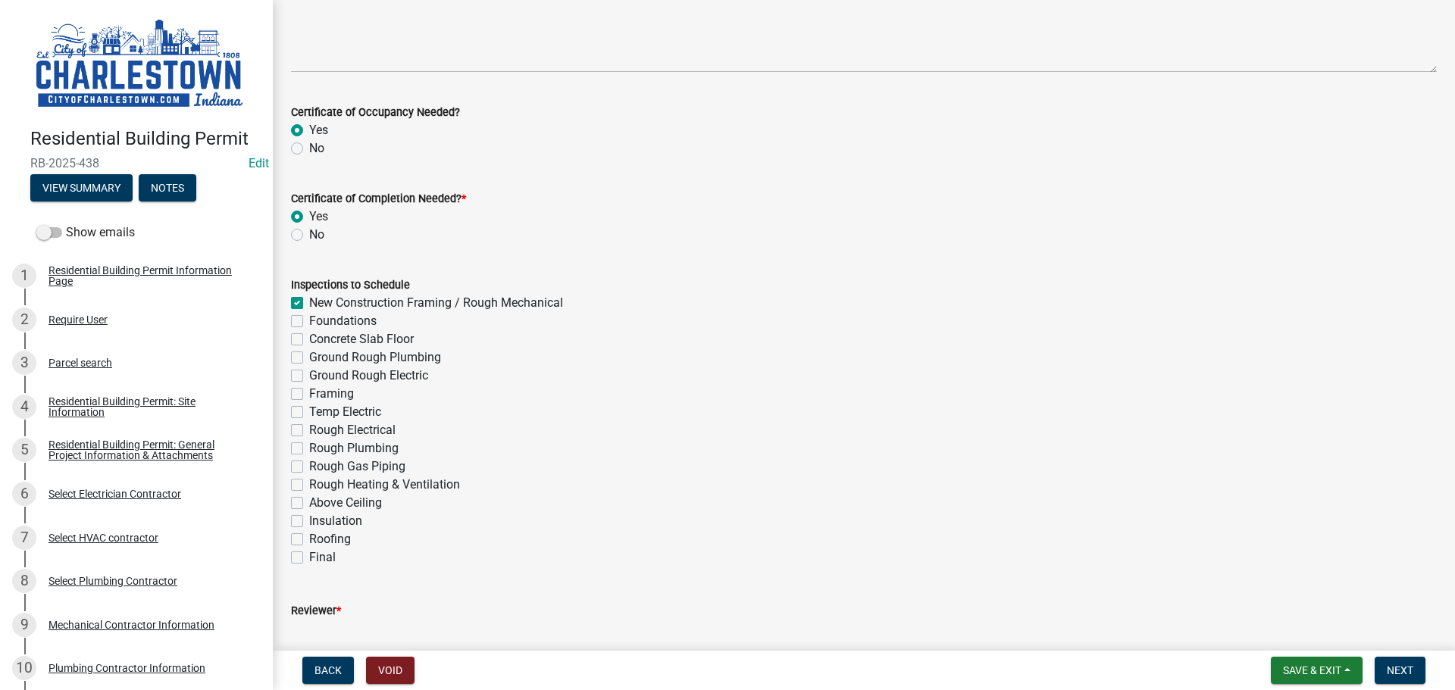
checkbox input "false"
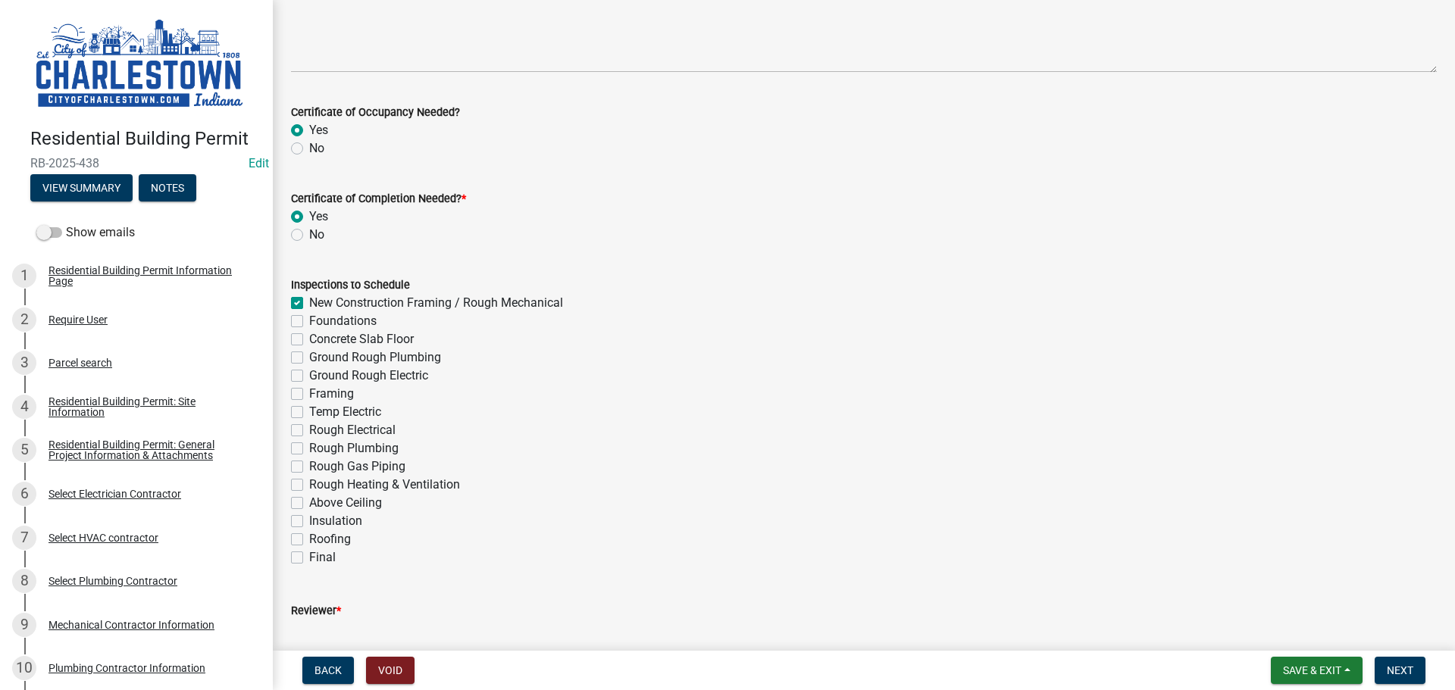
checkbox input "false"
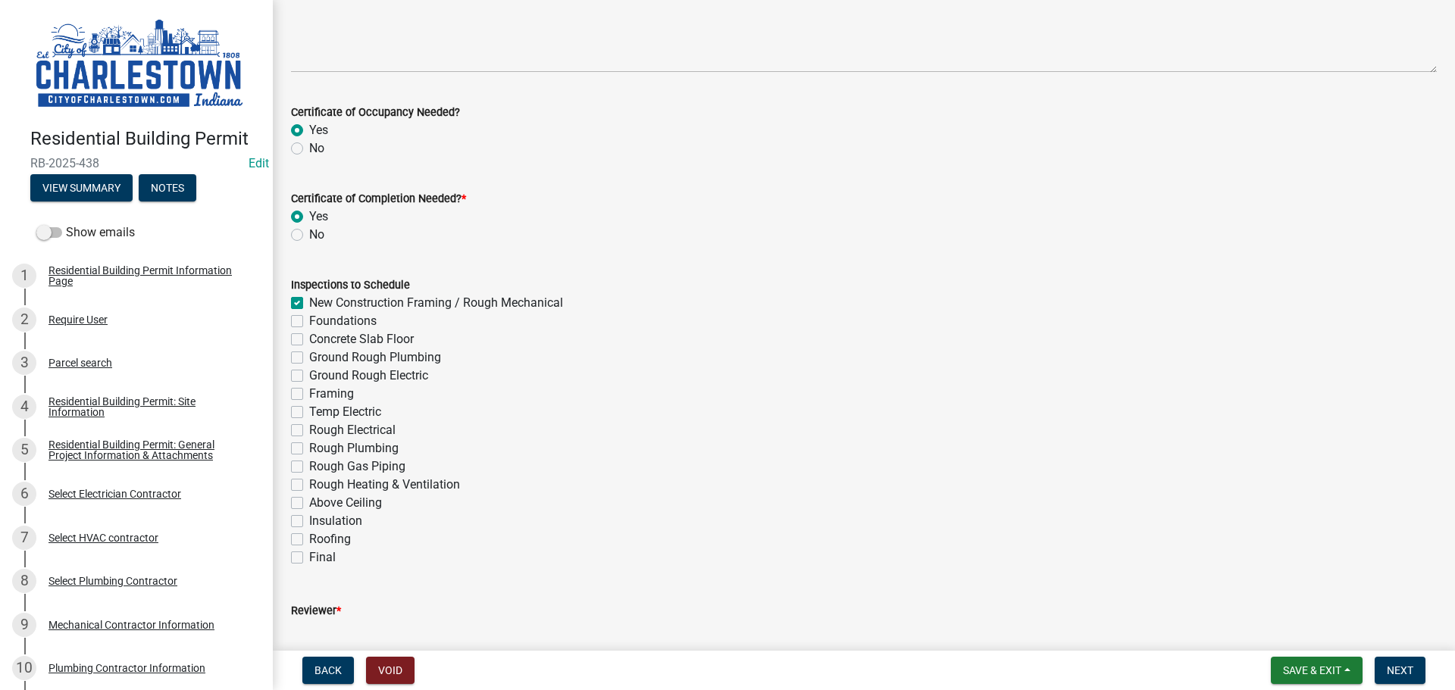
checkbox input "false"
click at [309, 325] on label "Foundations" at bounding box center [342, 321] width 67 height 18
click at [309, 322] on input "Foundations" at bounding box center [314, 317] width 10 height 10
checkbox input "true"
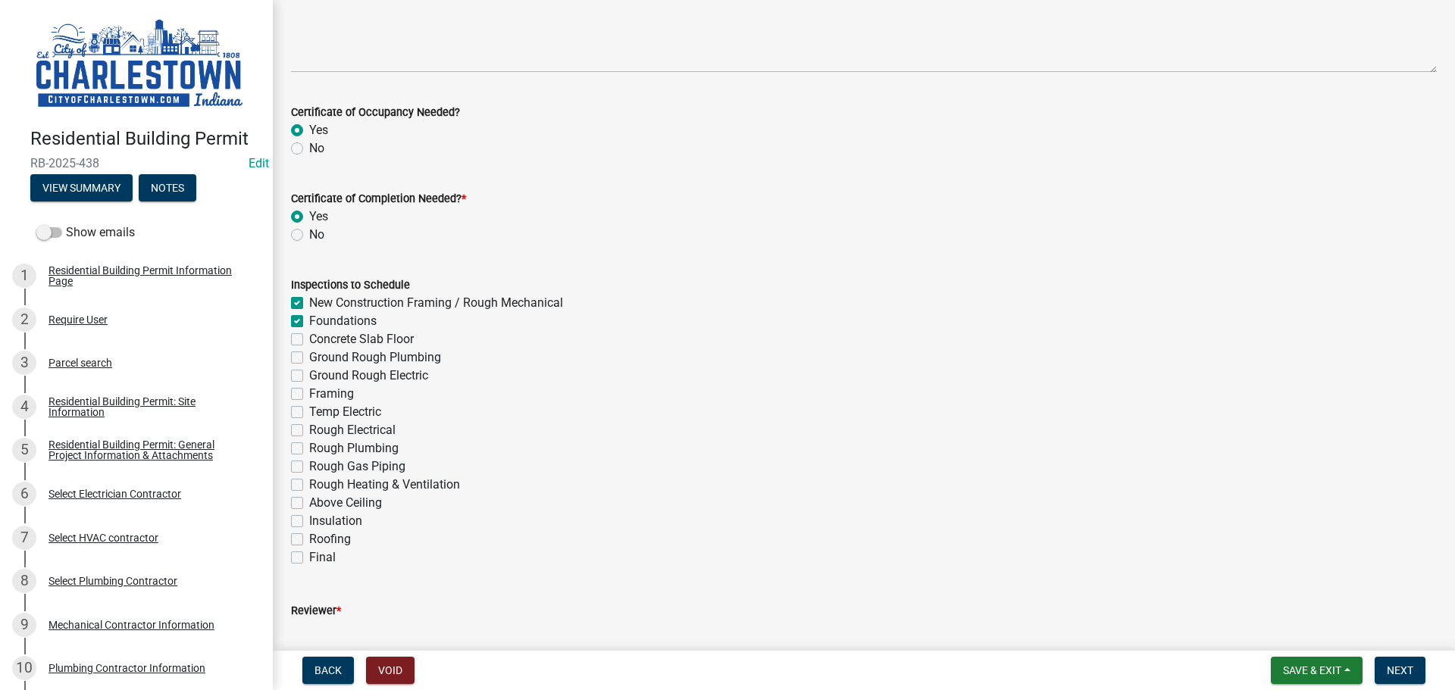
checkbox input "true"
checkbox input "false"
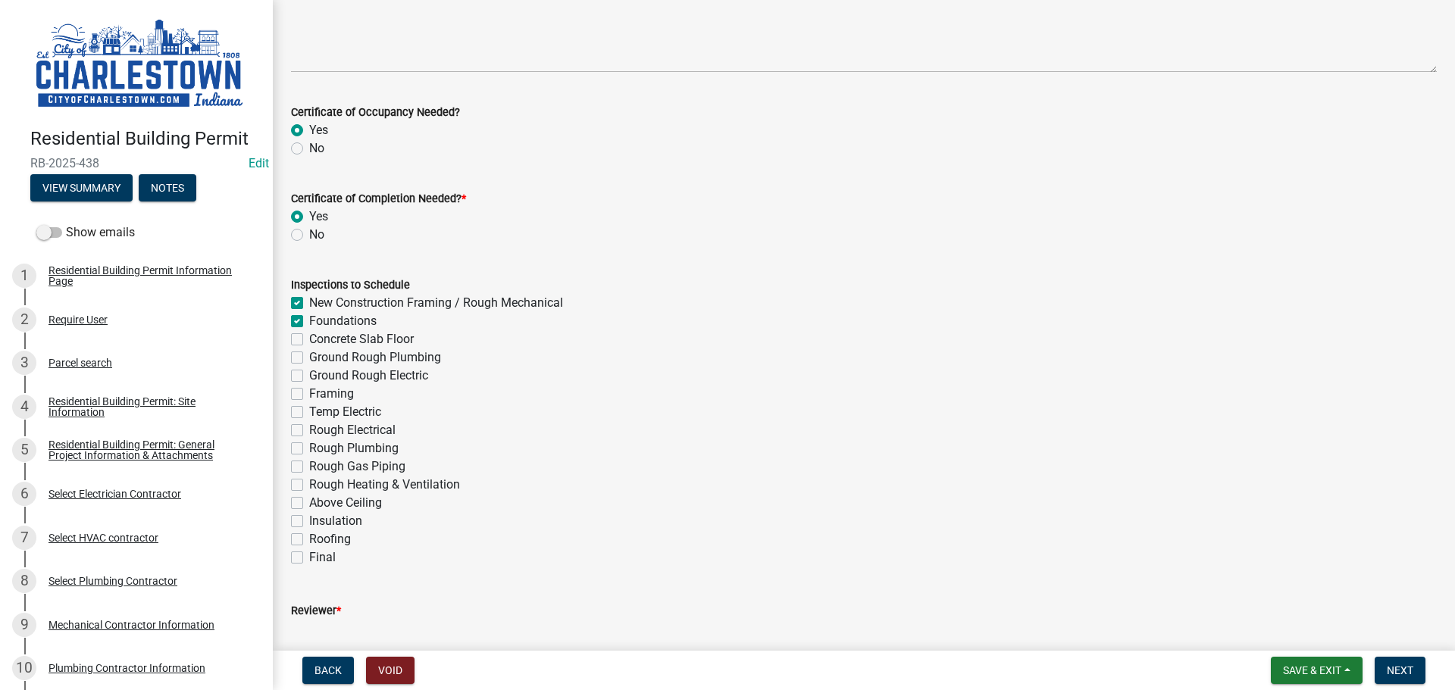
checkbox input "false"
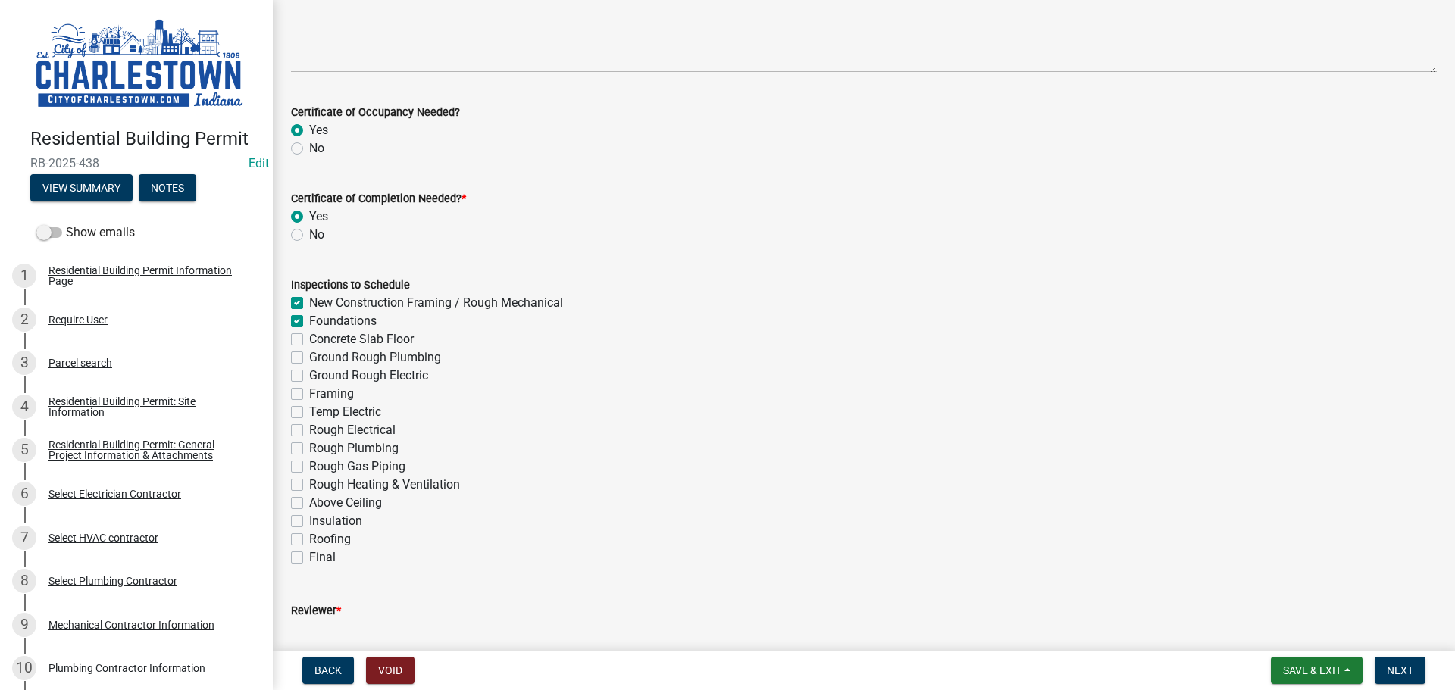
checkbox input "false"
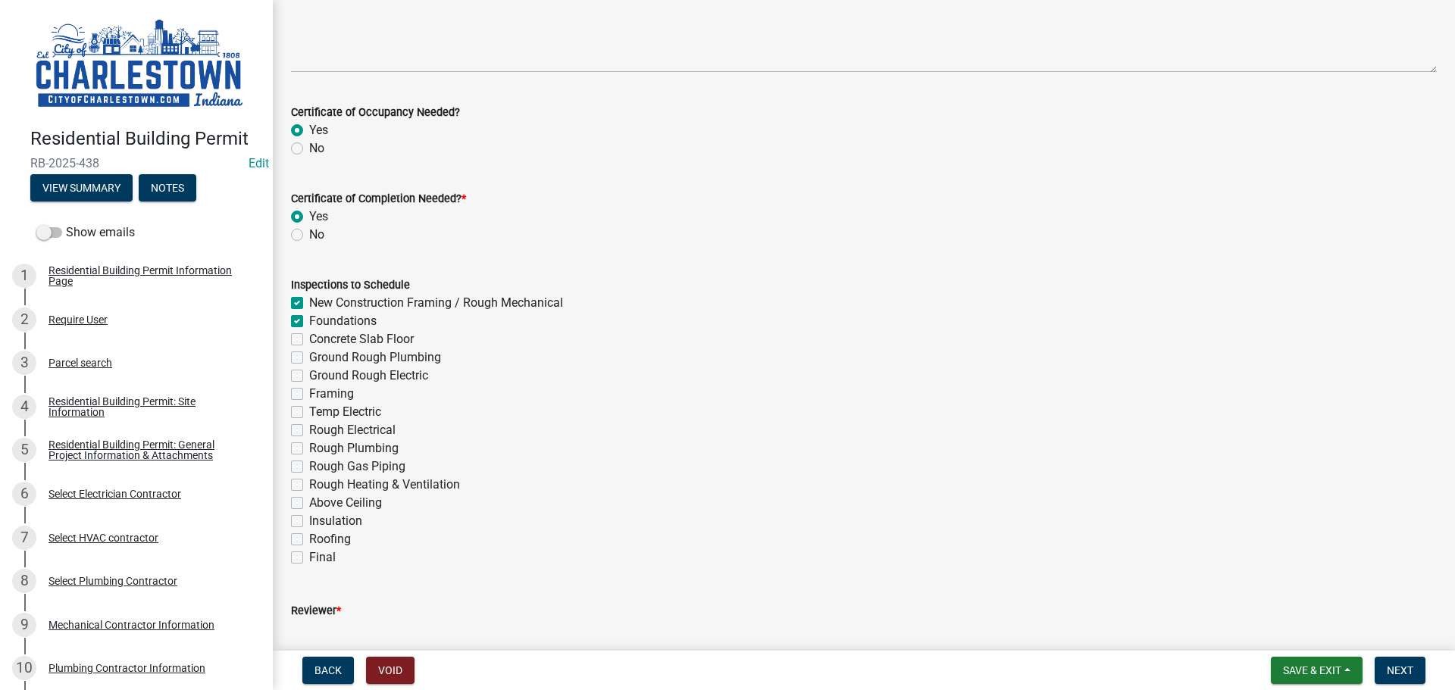
click at [309, 339] on label "Concrete Slab Floor" at bounding box center [361, 339] width 105 height 18
click at [309, 339] on input "Concrete Slab Floor" at bounding box center [314, 335] width 10 height 10
checkbox input "true"
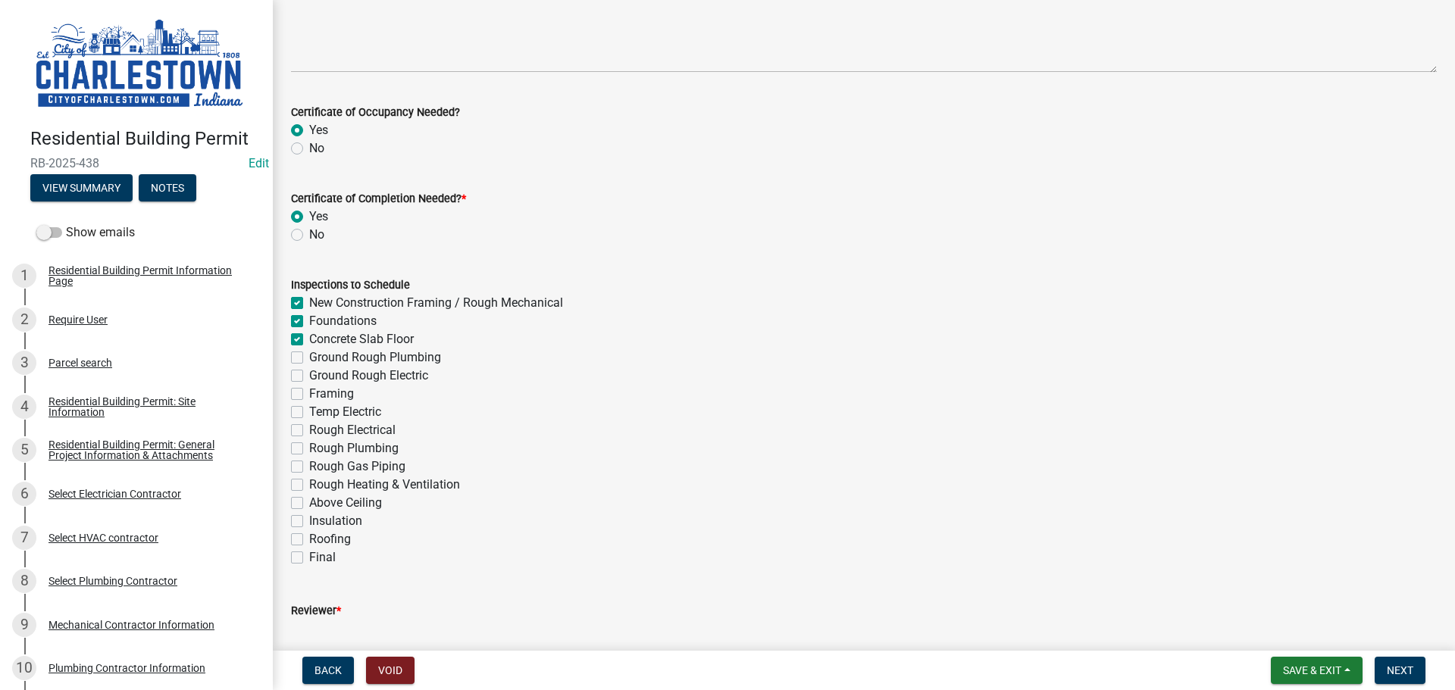
checkbox input "true"
checkbox input "false"
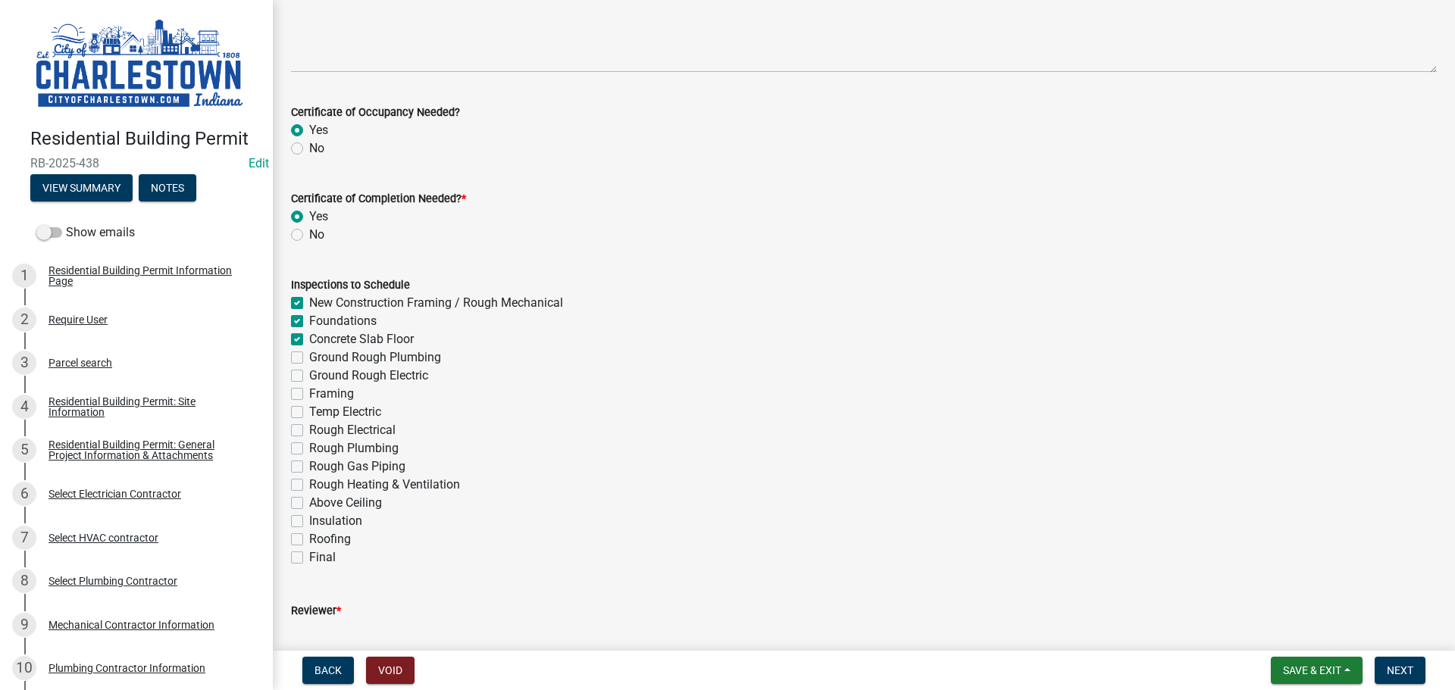
checkbox input "false"
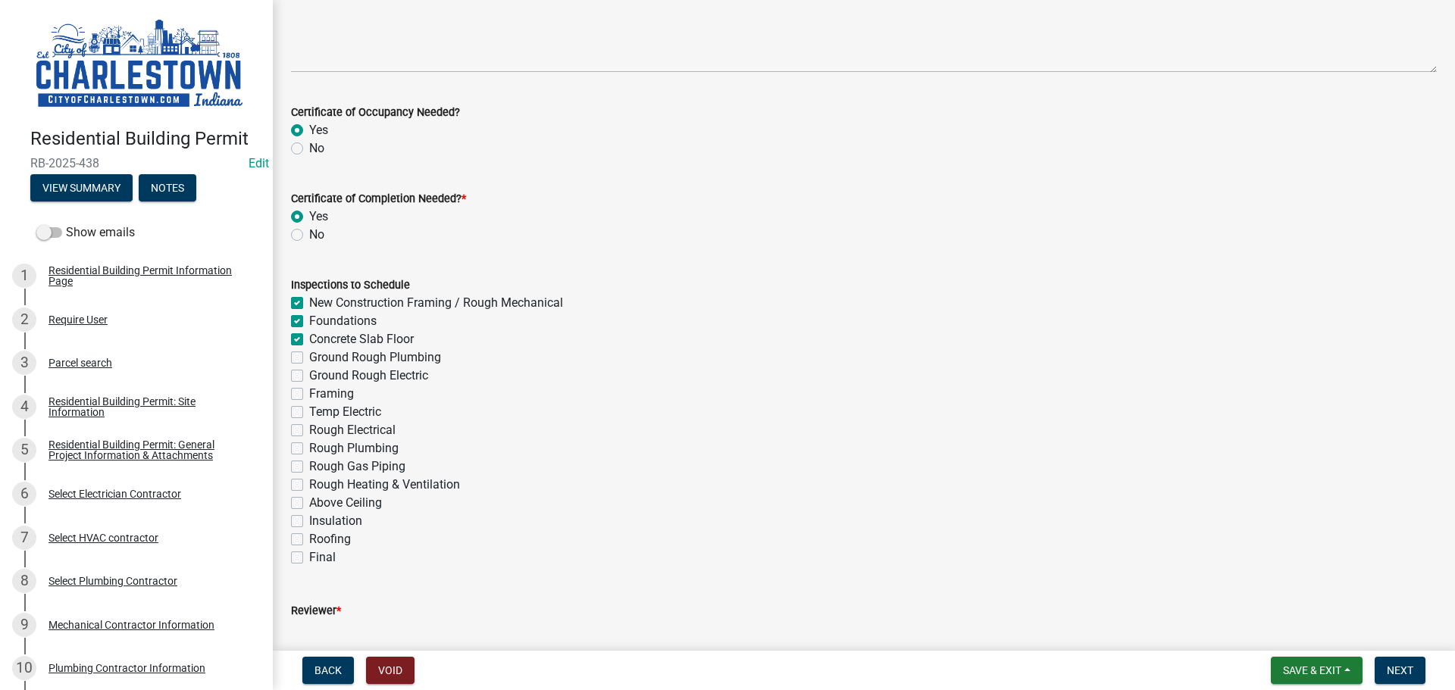
checkbox input "false"
click at [309, 356] on label "Ground Rough Plumbing" at bounding box center [375, 357] width 132 height 18
click at [309, 356] on input "Ground Rough Plumbing" at bounding box center [314, 353] width 10 height 10
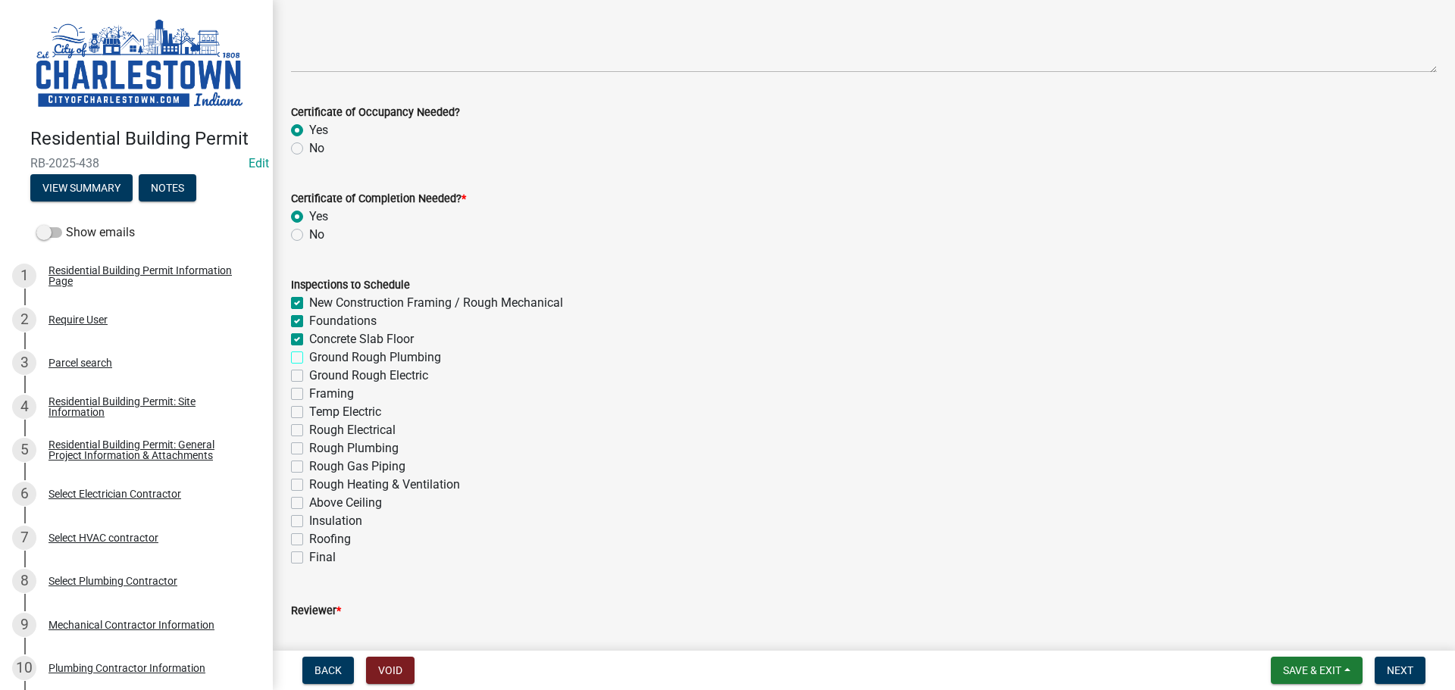
checkbox input "true"
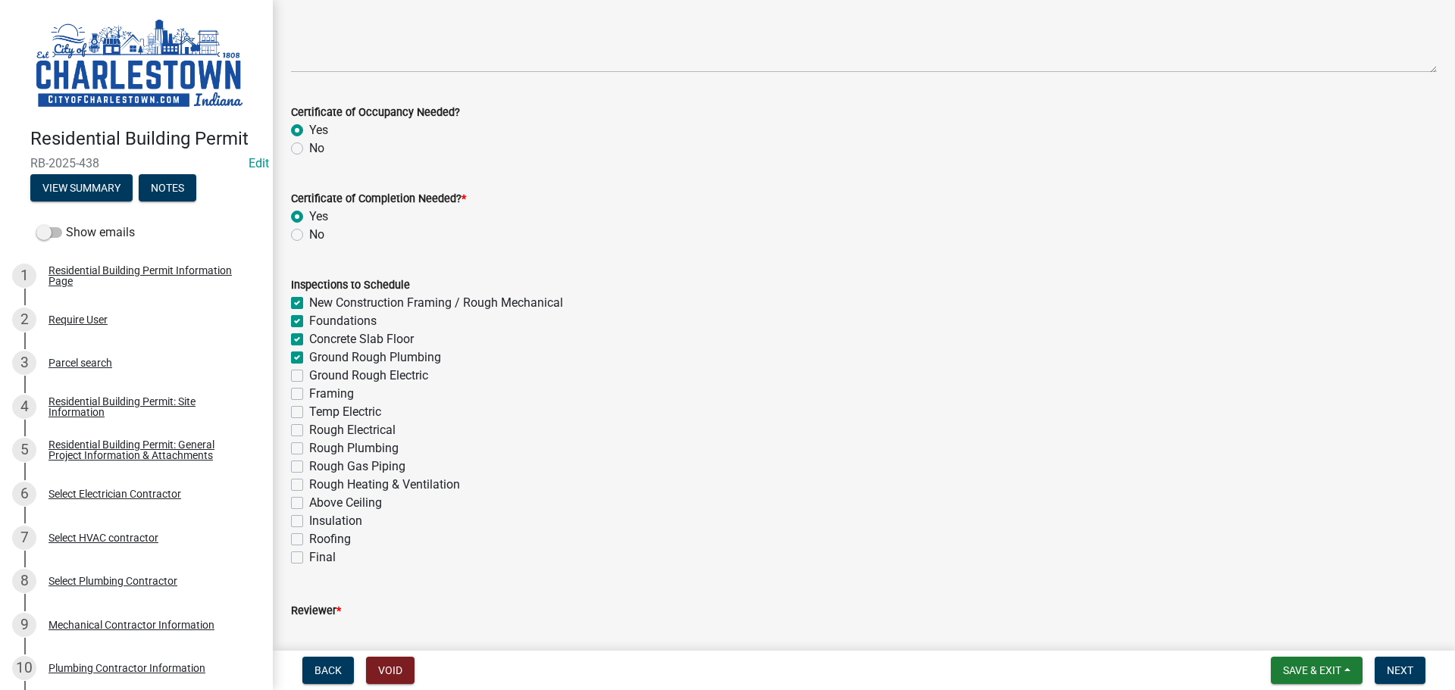
checkbox input "false"
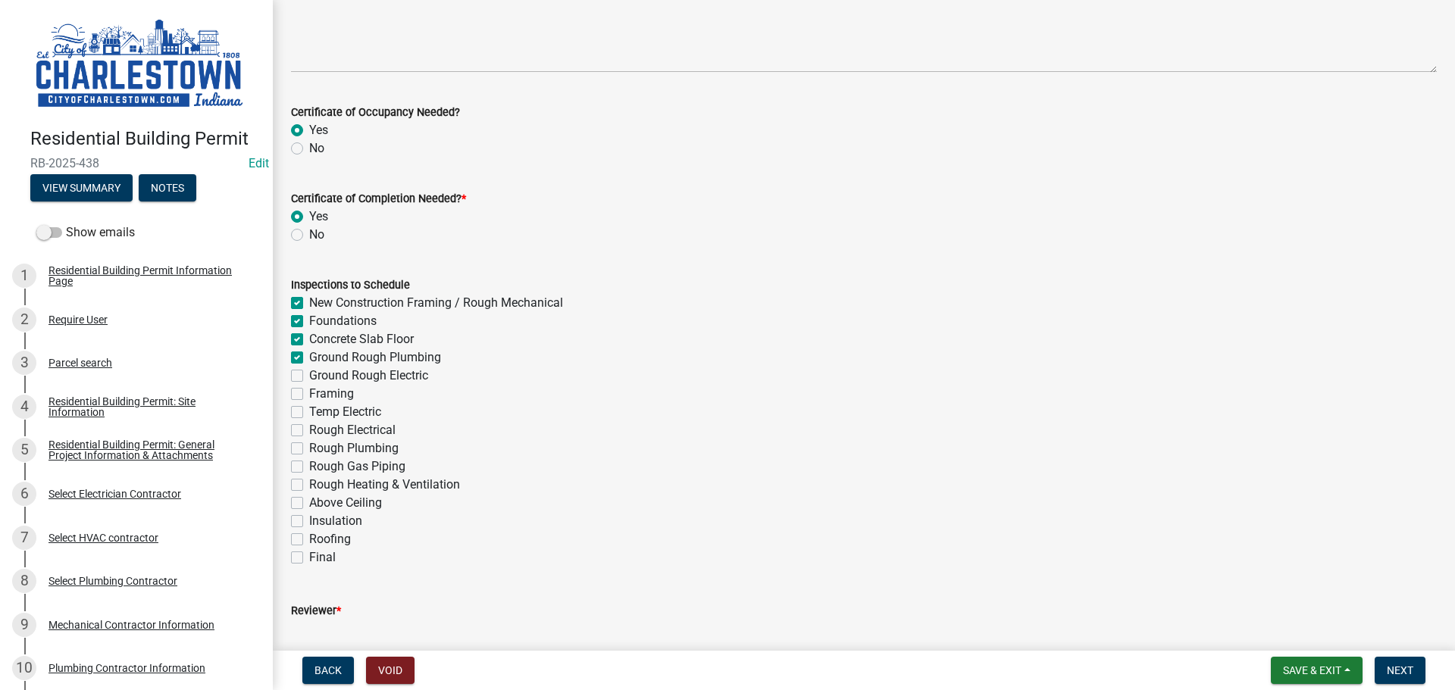
checkbox input "false"
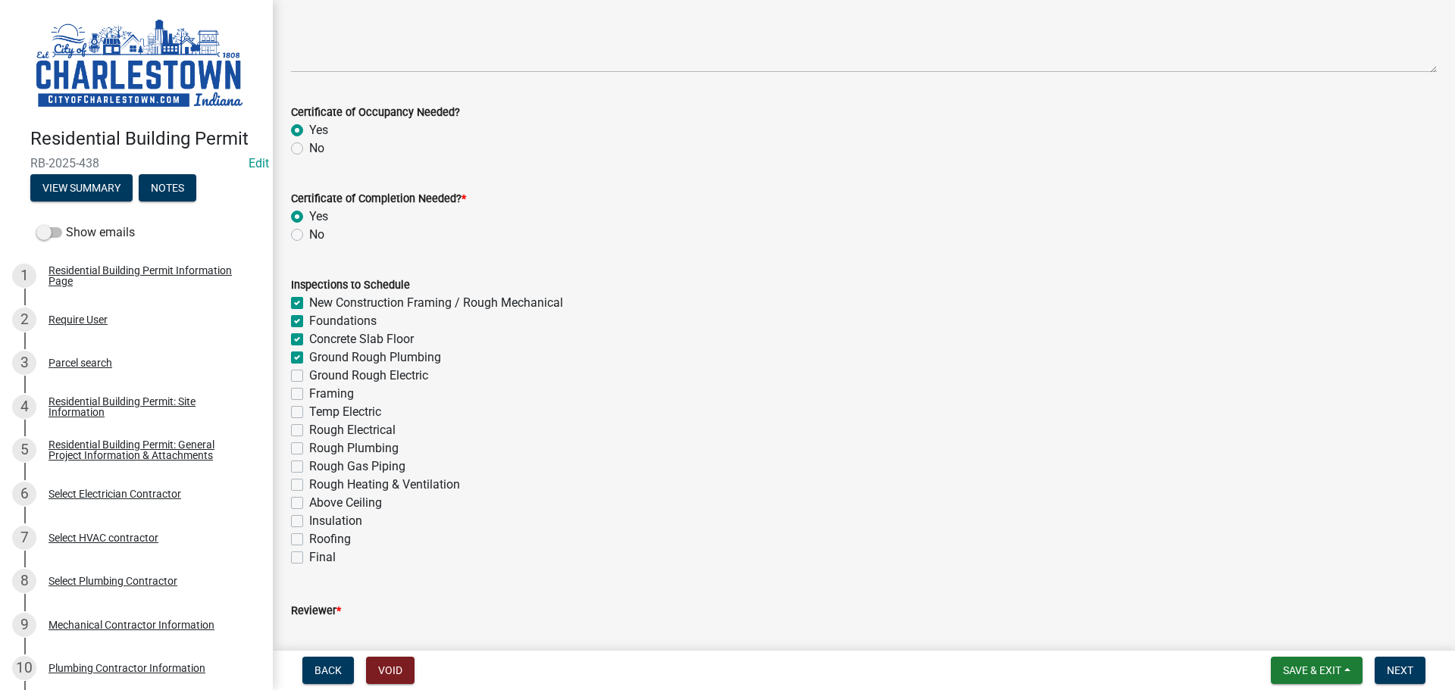
checkbox input "false"
click at [309, 376] on label "Ground Rough Electric" at bounding box center [368, 376] width 119 height 18
click at [309, 376] on input "Ground Rough Electric" at bounding box center [314, 372] width 10 height 10
checkbox input "true"
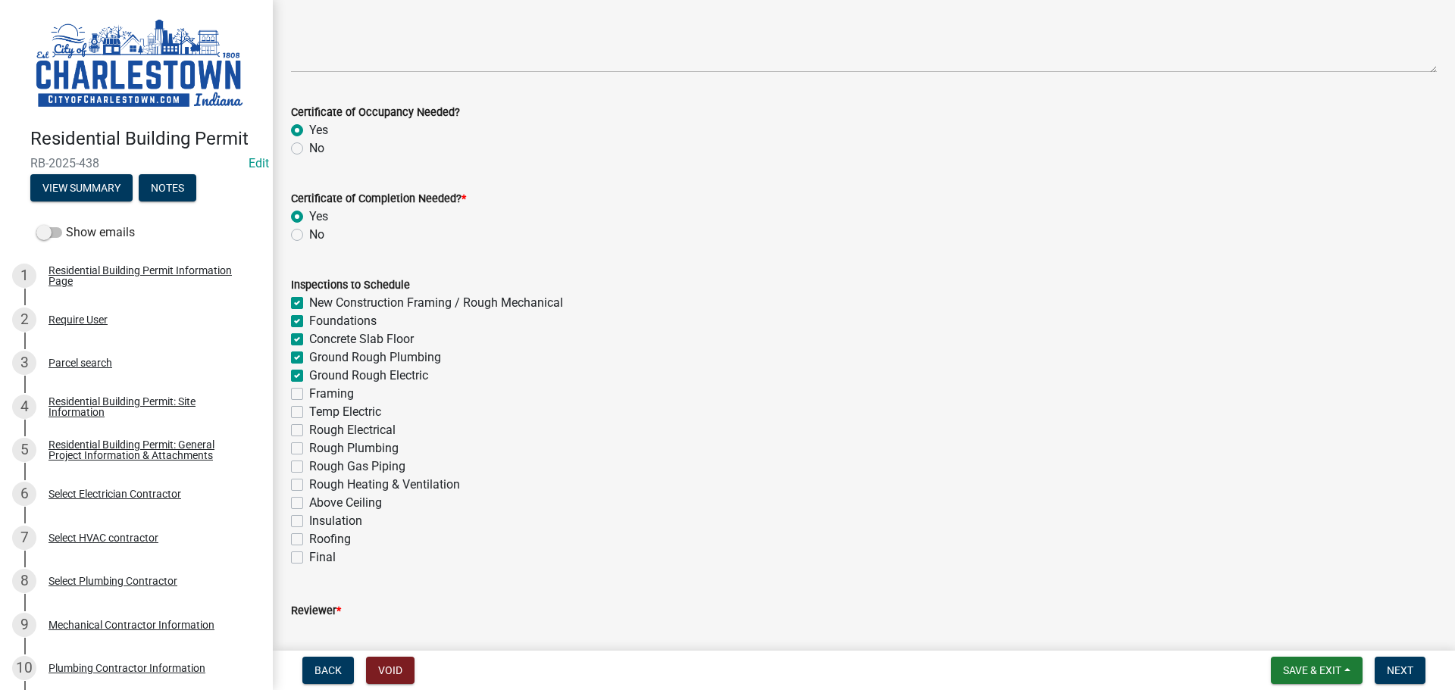
checkbox input "true"
checkbox input "false"
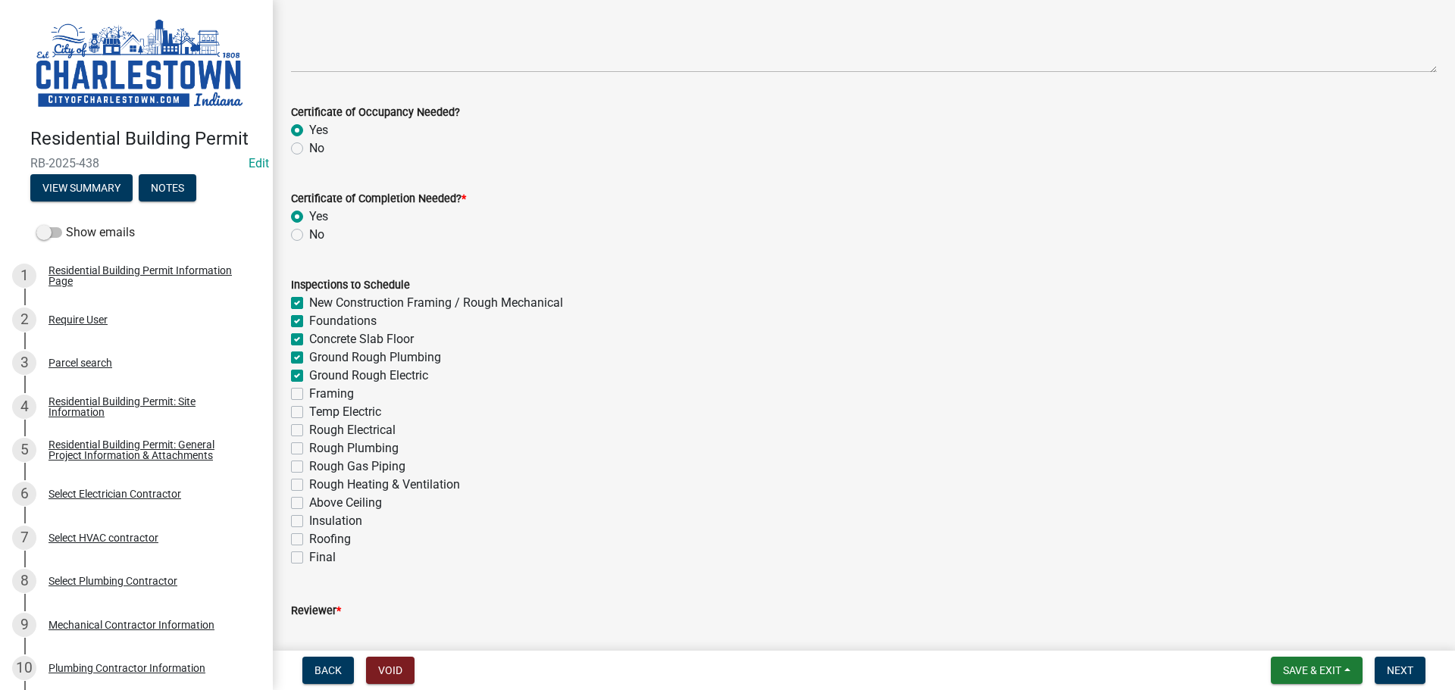
checkbox input "false"
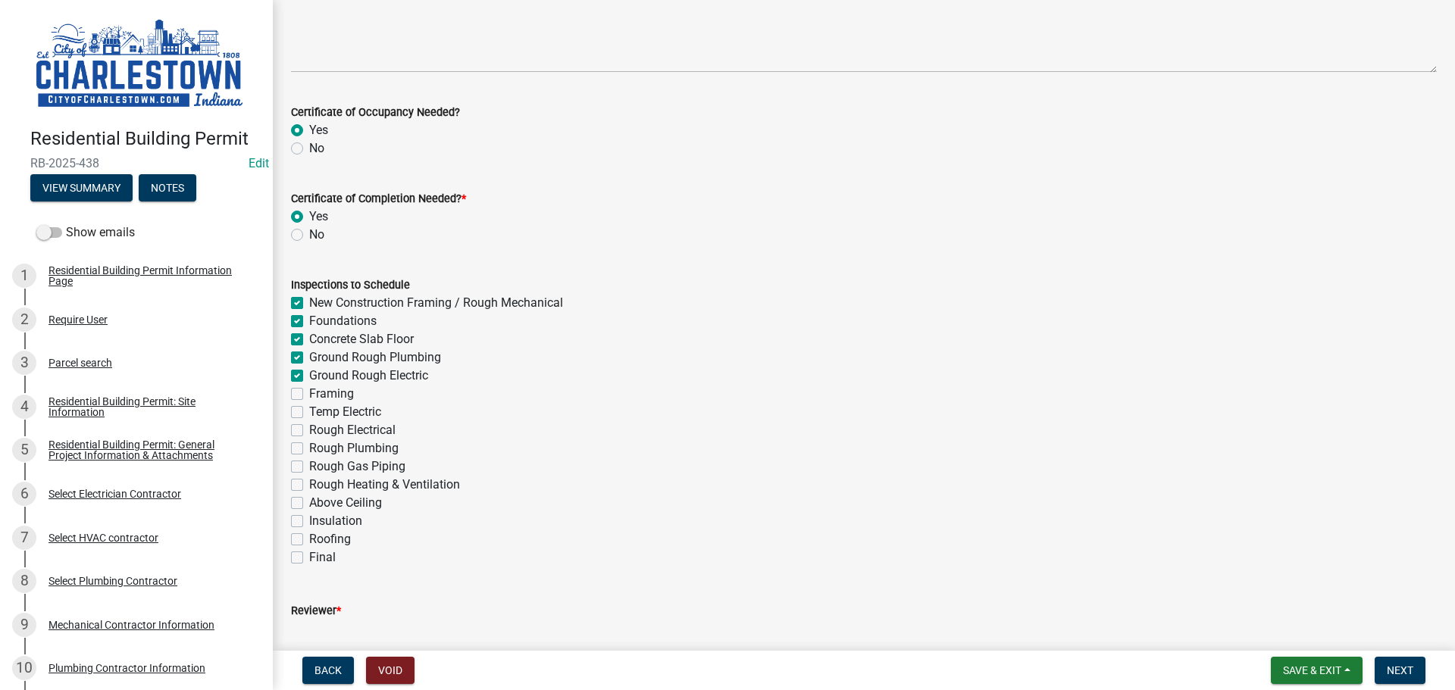
checkbox input "false"
click at [309, 397] on label "Framing" at bounding box center [331, 394] width 45 height 18
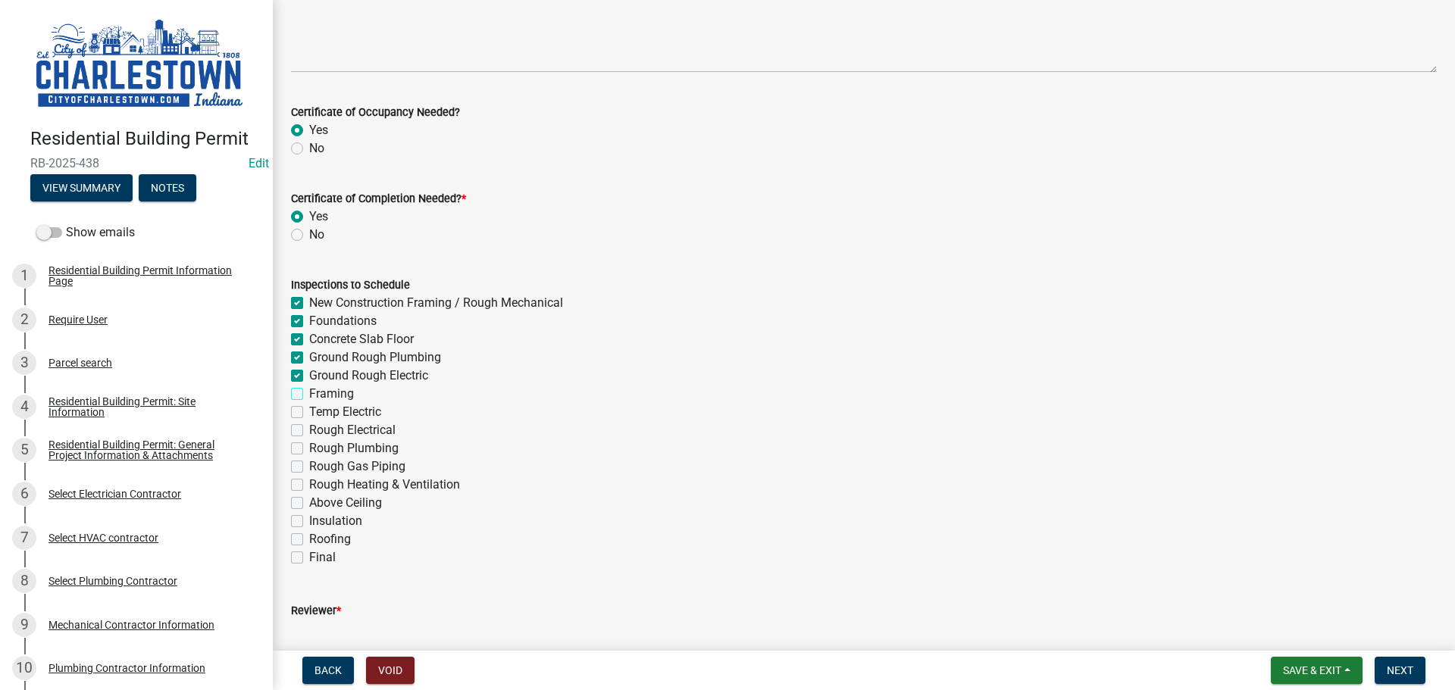
click at [309, 395] on input "Framing" at bounding box center [314, 390] width 10 height 10
checkbox input "true"
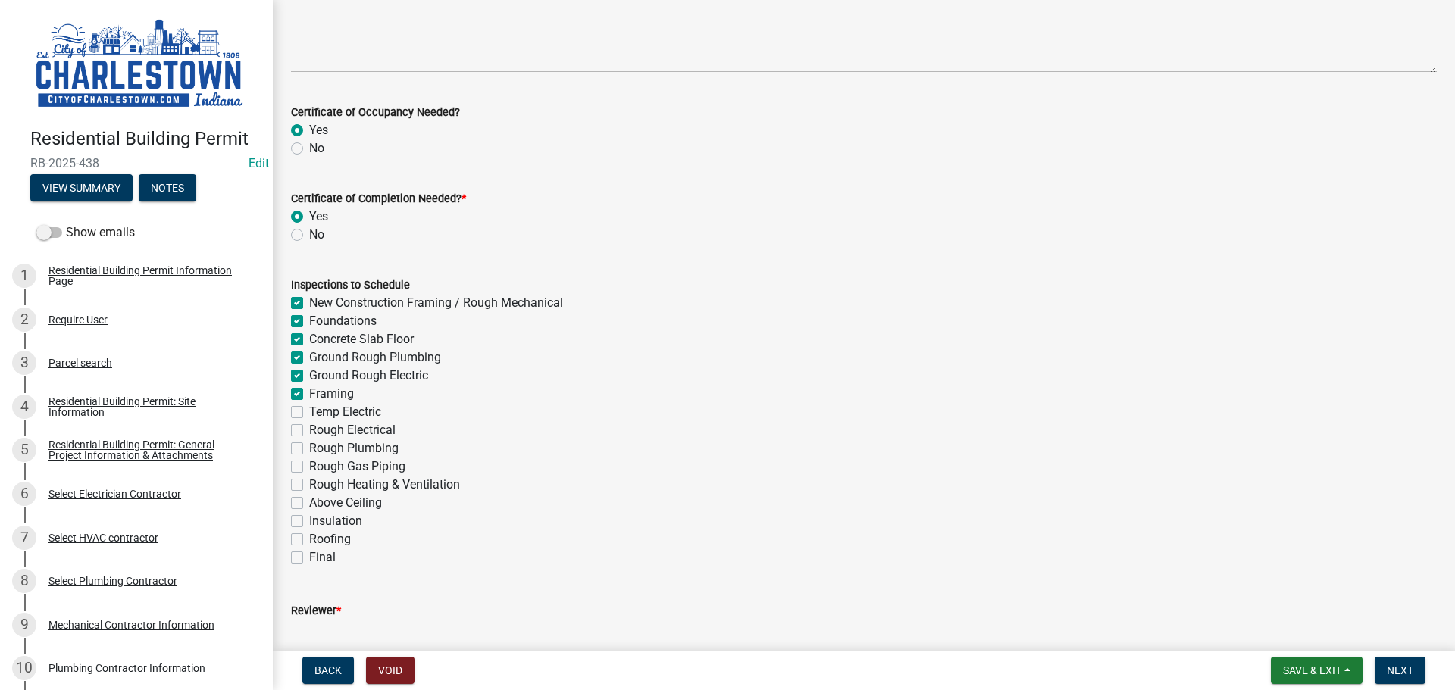
checkbox input "true"
checkbox input "false"
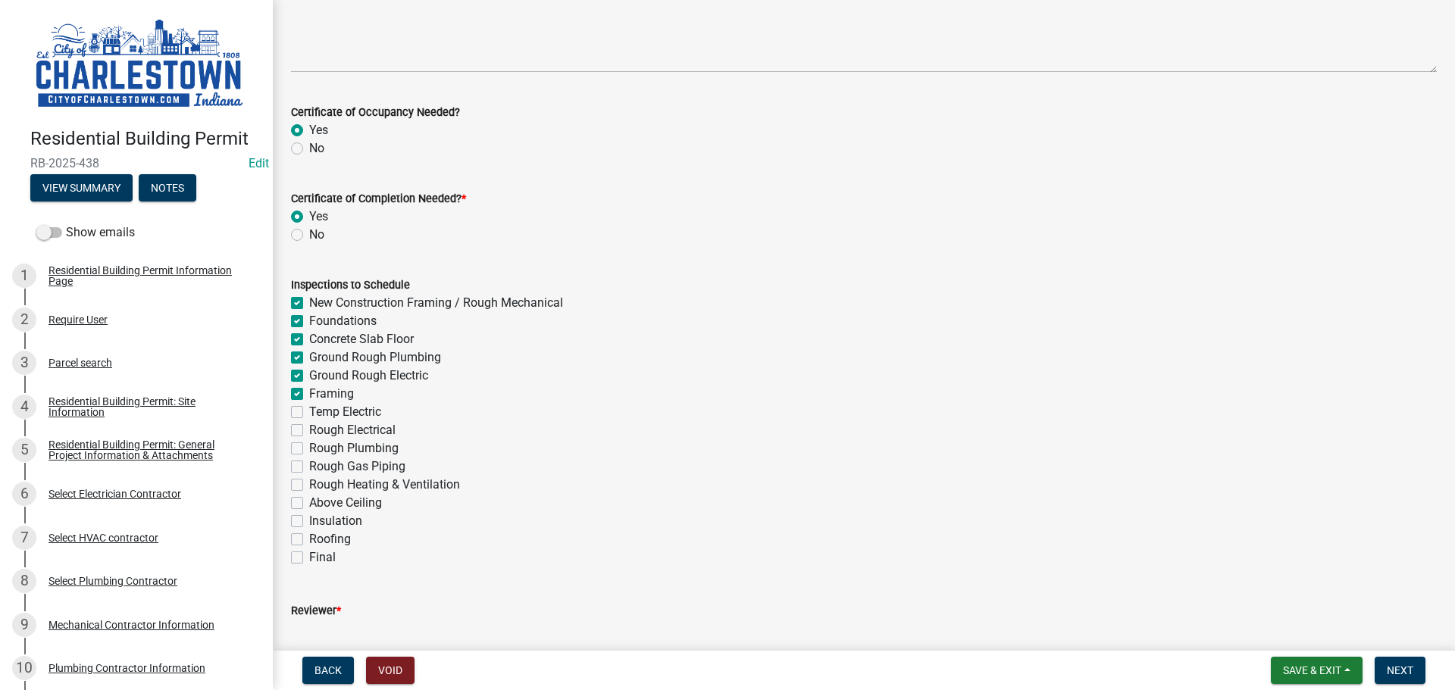
checkbox input "false"
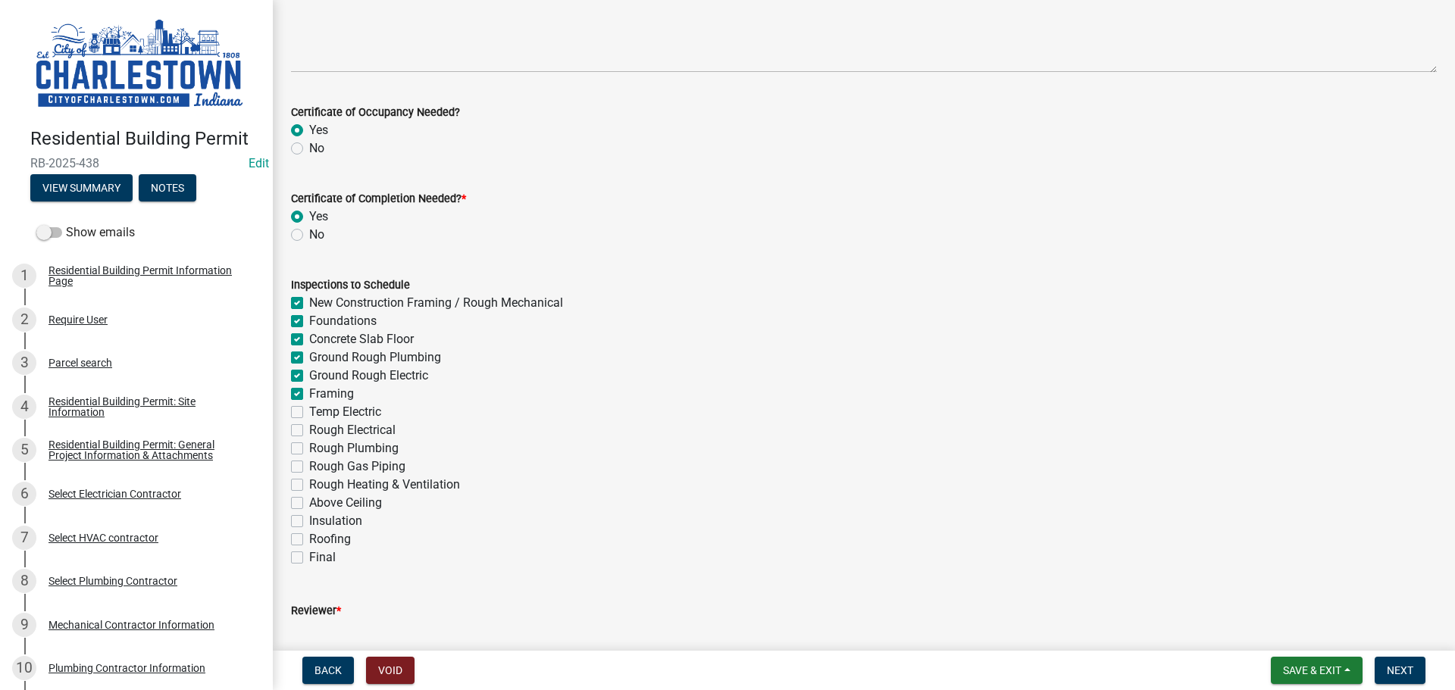
checkbox input "false"
click at [309, 417] on label "Temp Electric" at bounding box center [345, 412] width 72 height 18
click at [309, 413] on input "Temp Electric" at bounding box center [314, 408] width 10 height 10
checkbox input "true"
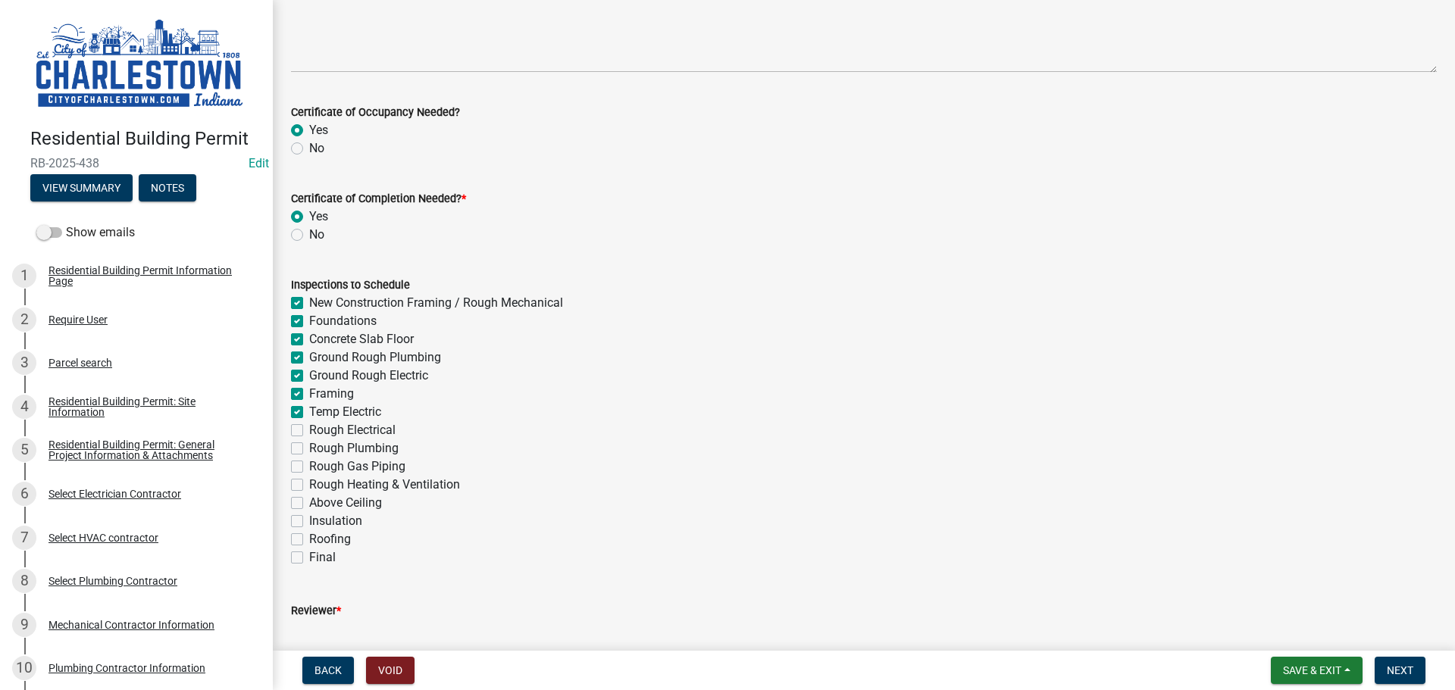
checkbox input "true"
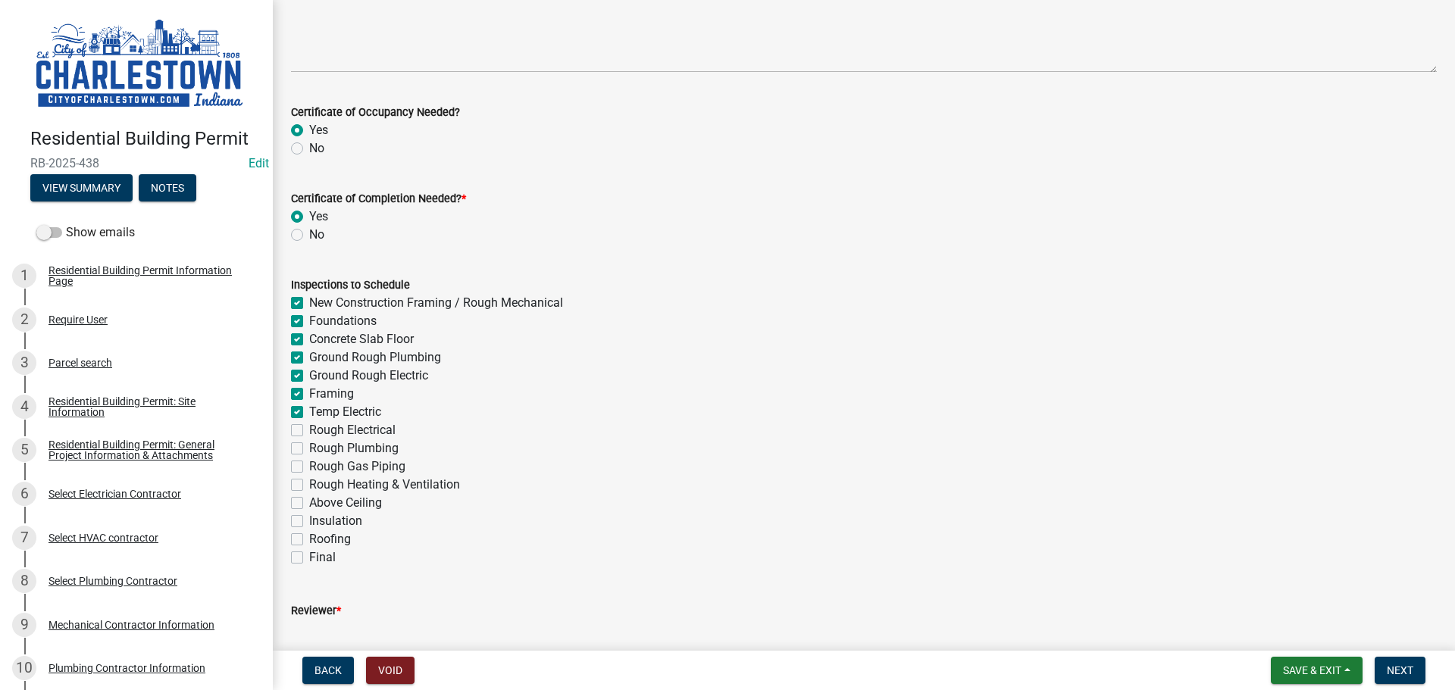
checkbox input "true"
checkbox input "false"
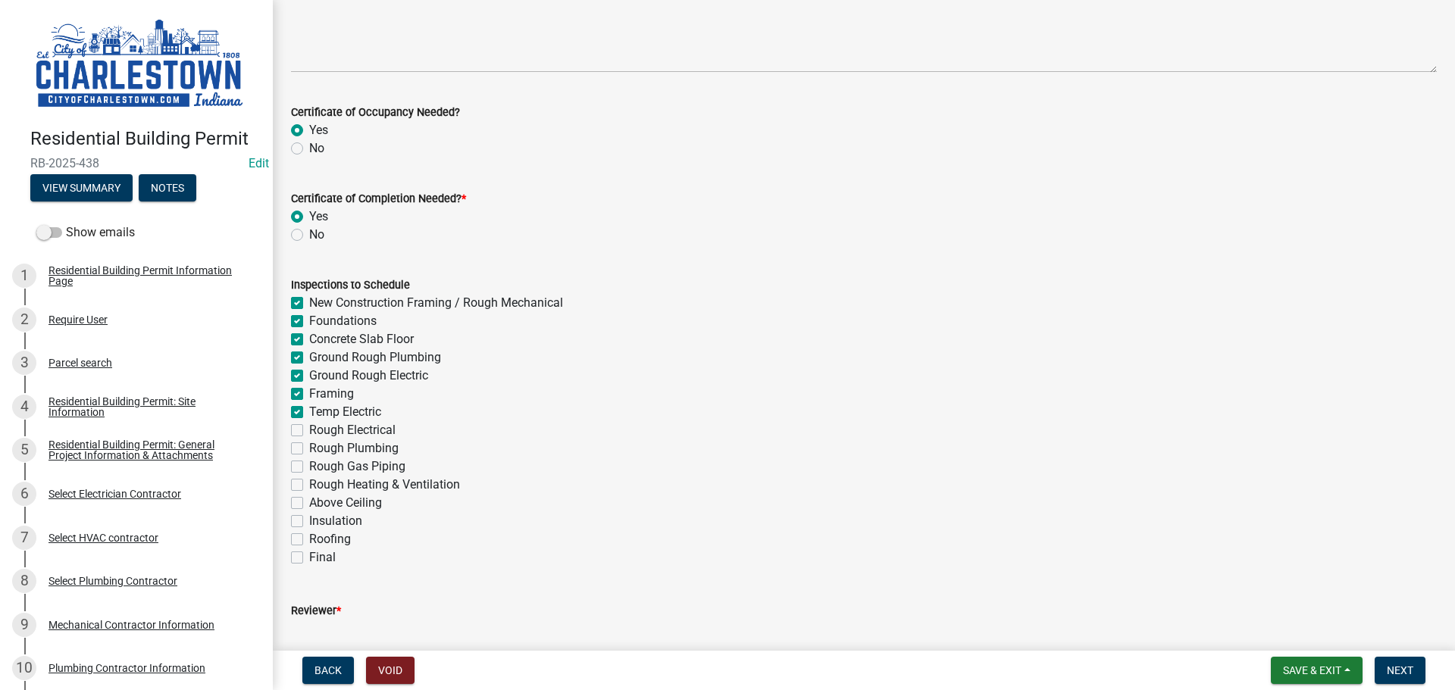
checkbox input "false"
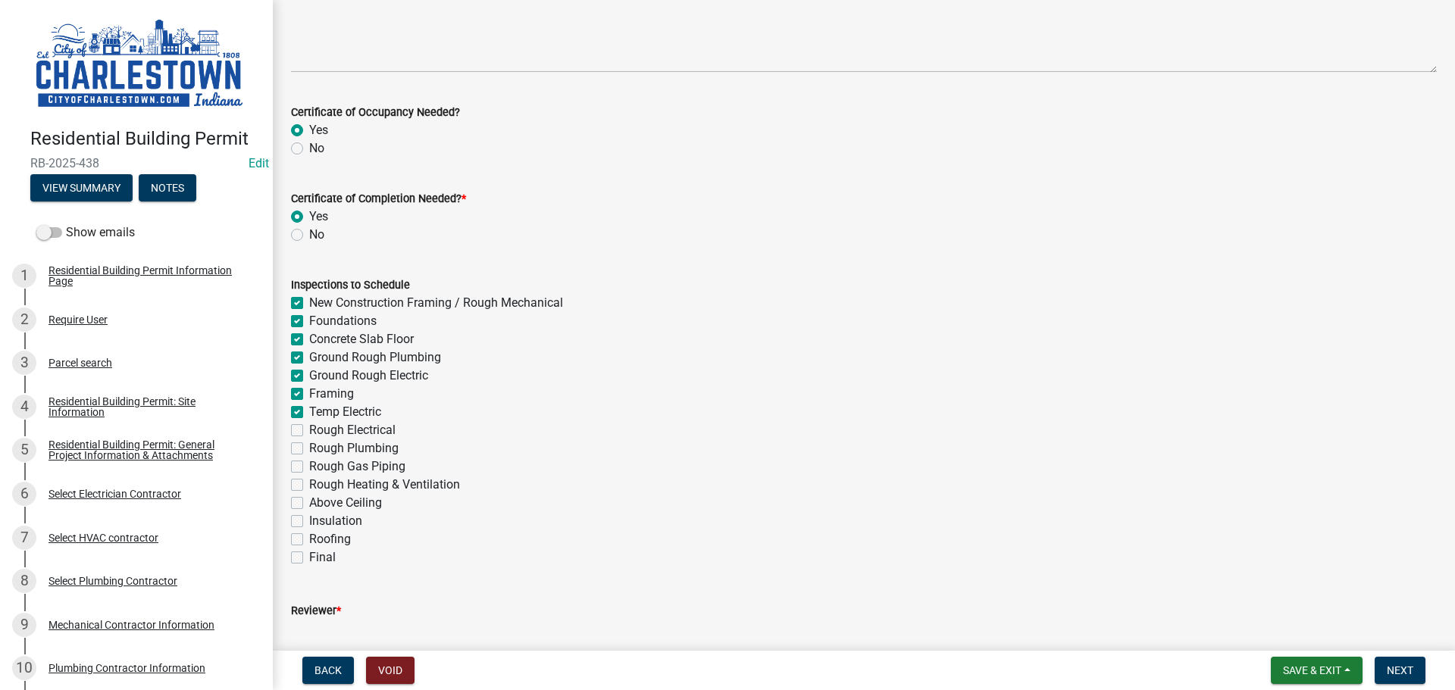
click at [309, 430] on label "Rough Electrical" at bounding box center [352, 430] width 86 height 18
click at [309, 430] on input "Rough Electrical" at bounding box center [314, 426] width 10 height 10
checkbox input "true"
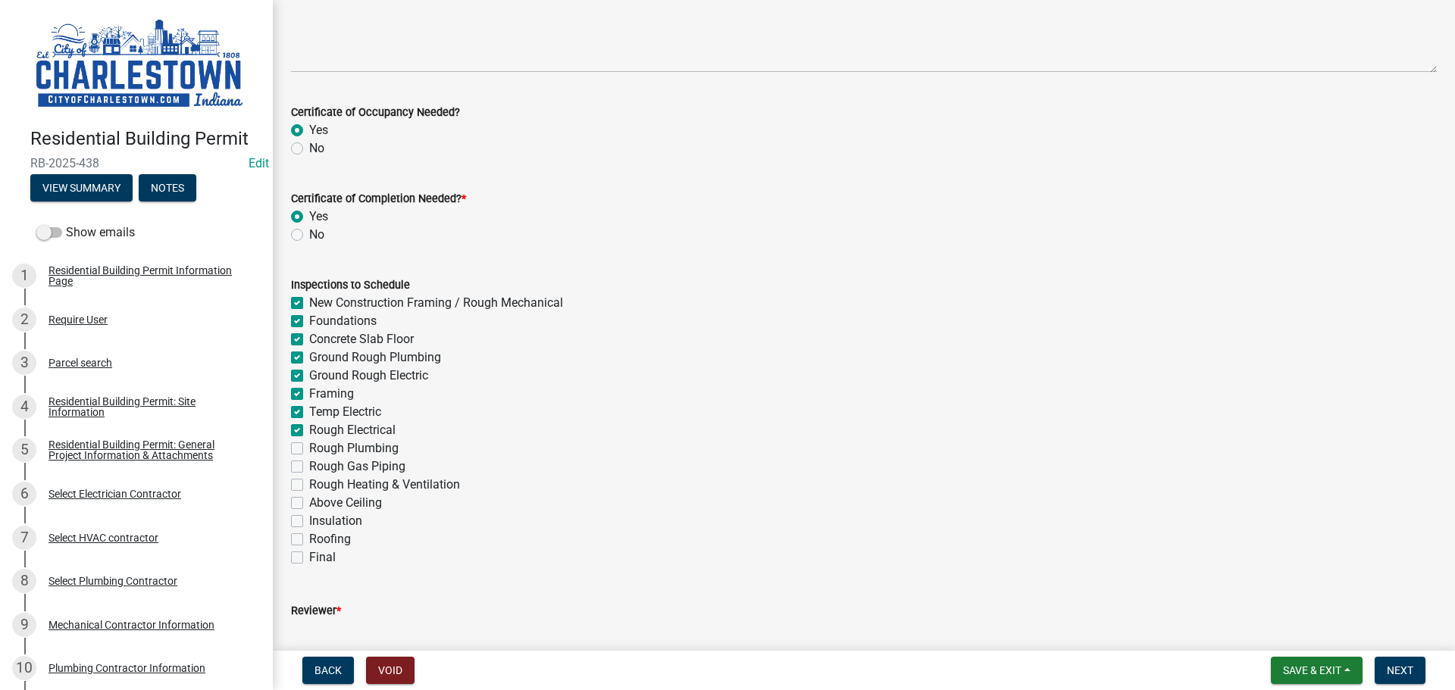
checkbox input "true"
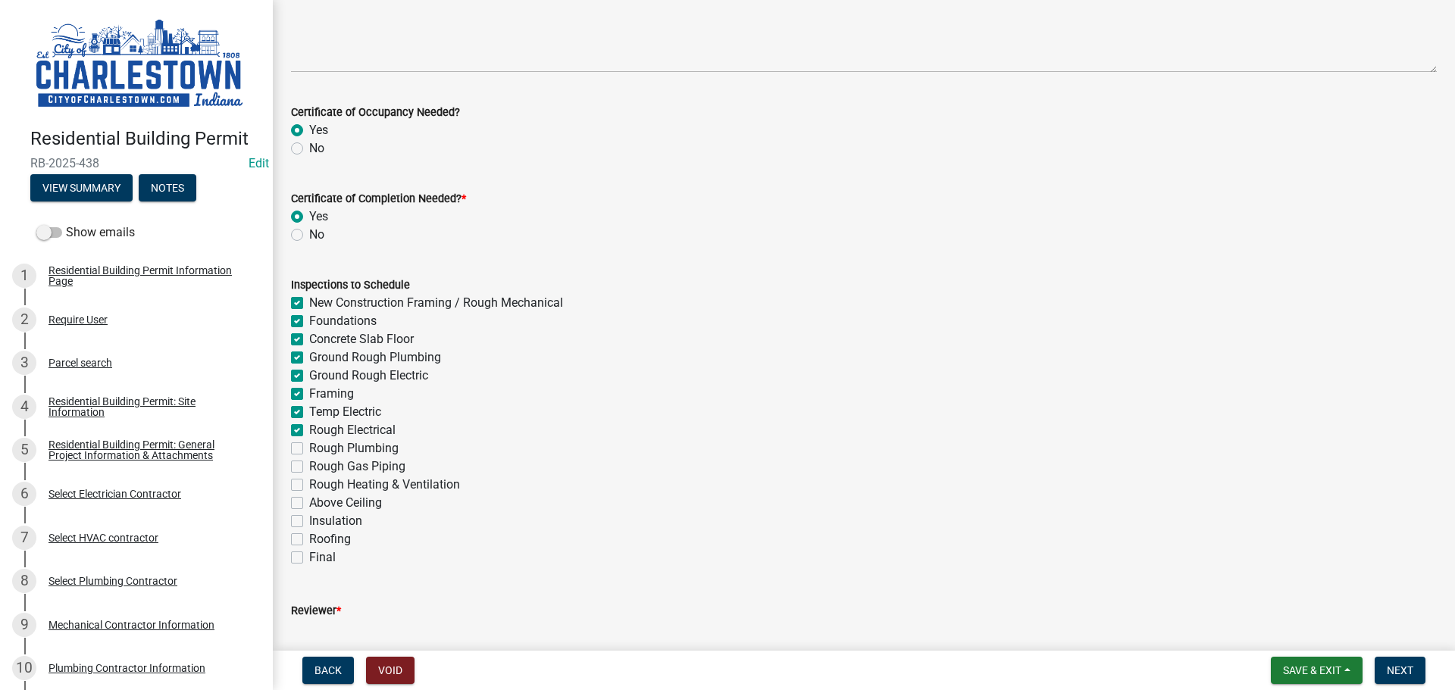
checkbox input "true"
checkbox input "false"
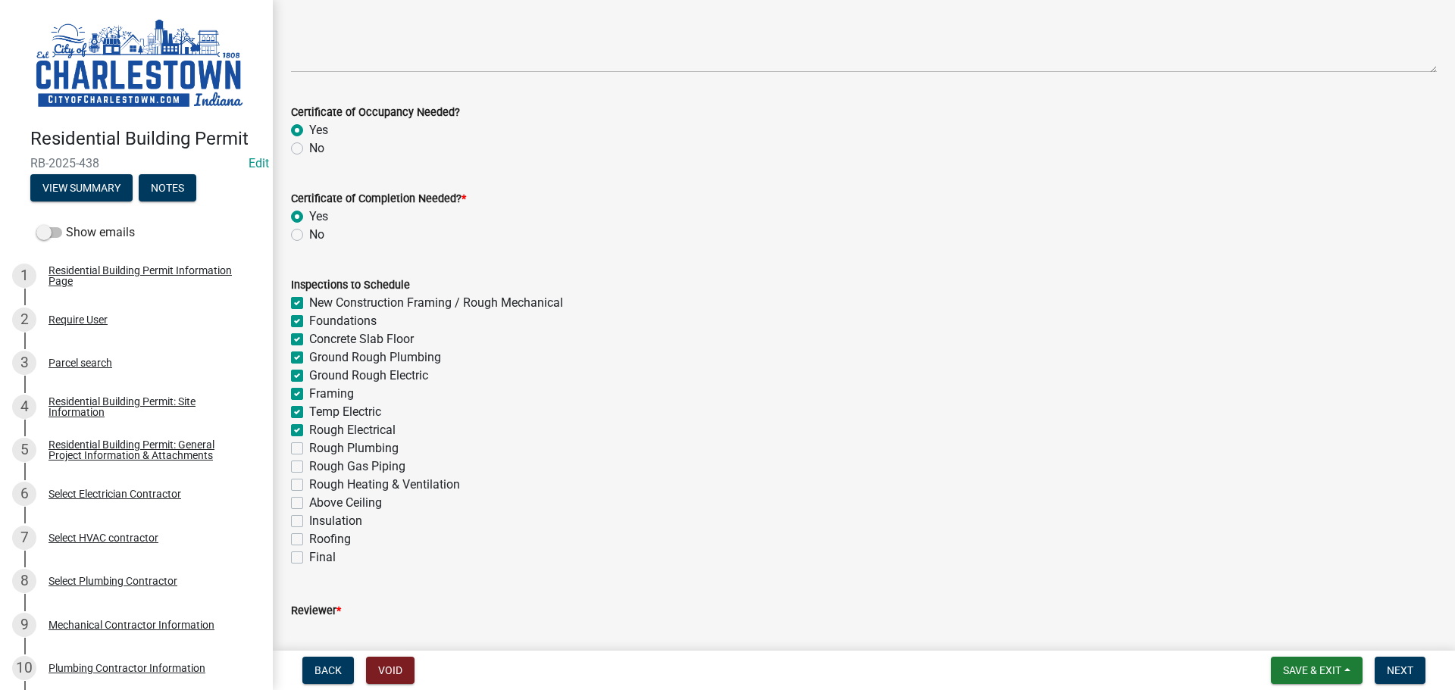
checkbox input "false"
click at [309, 448] on label "Rough Plumbing" at bounding box center [353, 448] width 89 height 18
click at [309, 448] on input "Rough Plumbing" at bounding box center [314, 444] width 10 height 10
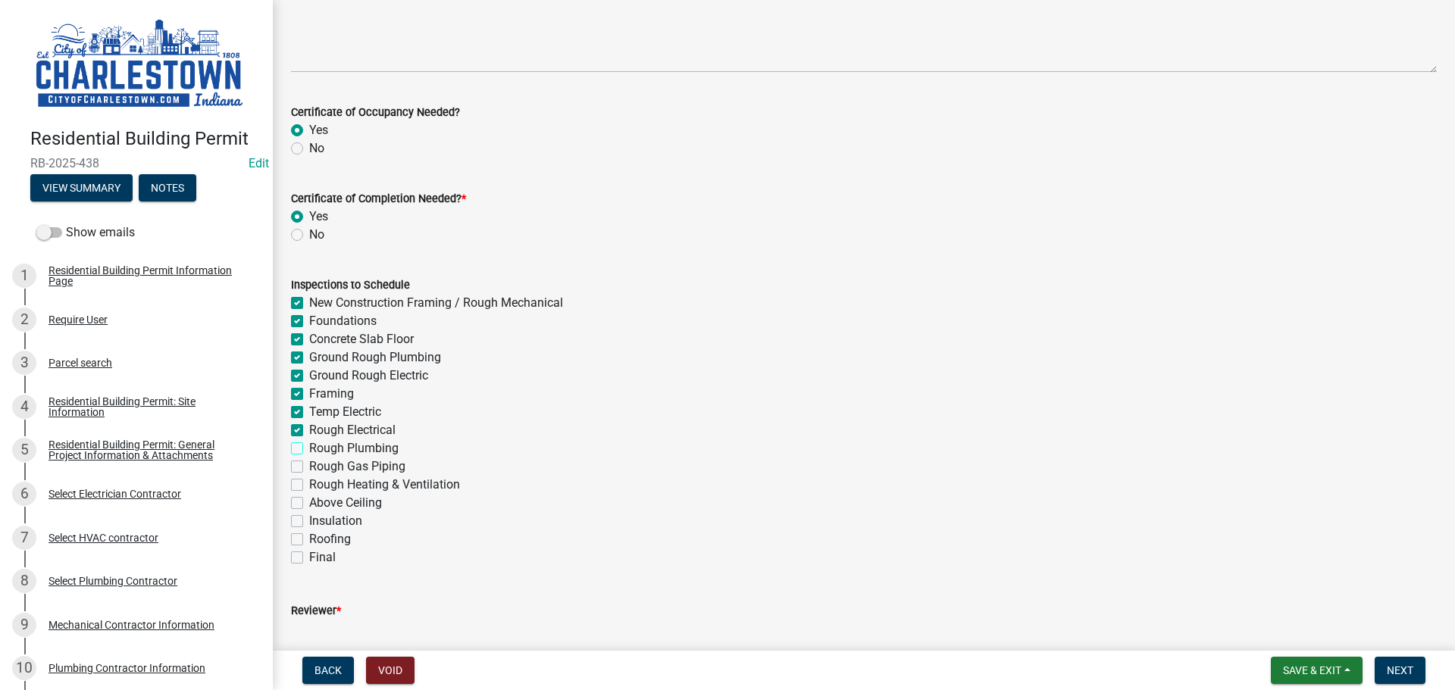
checkbox input "true"
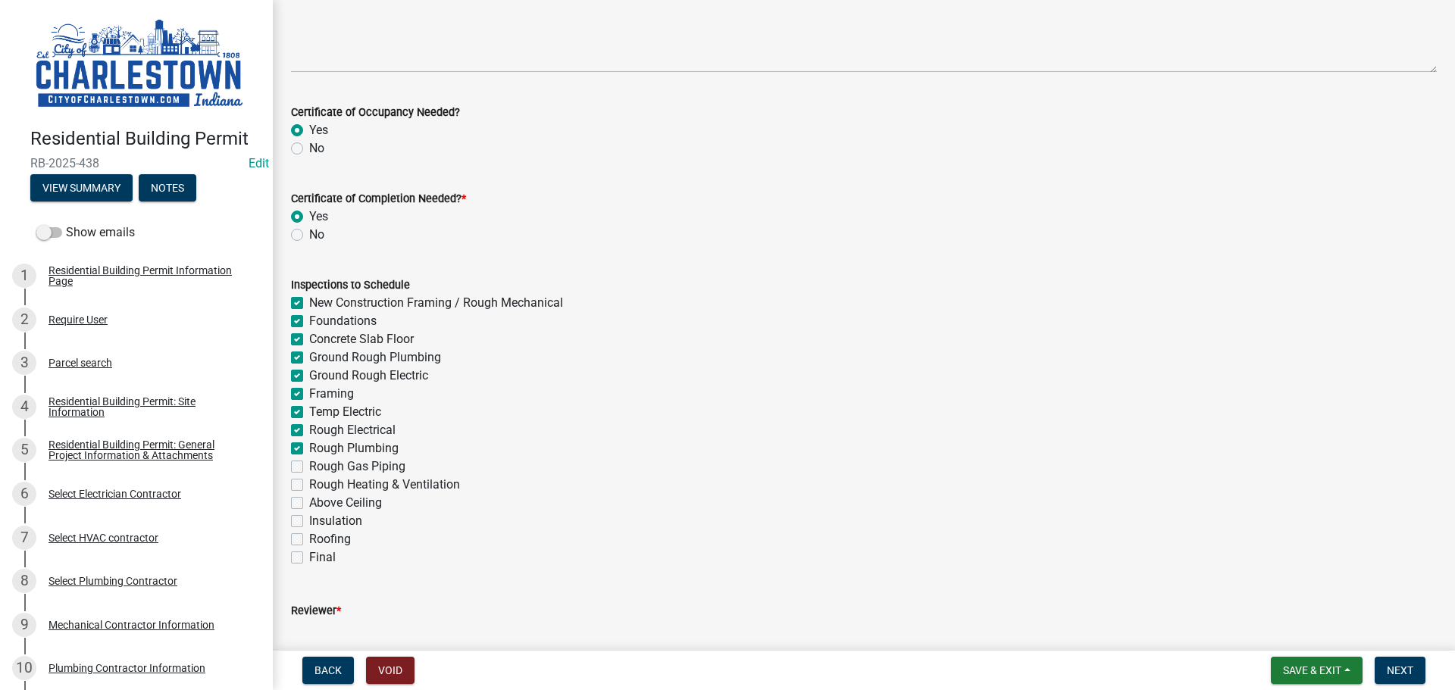
checkbox input "true"
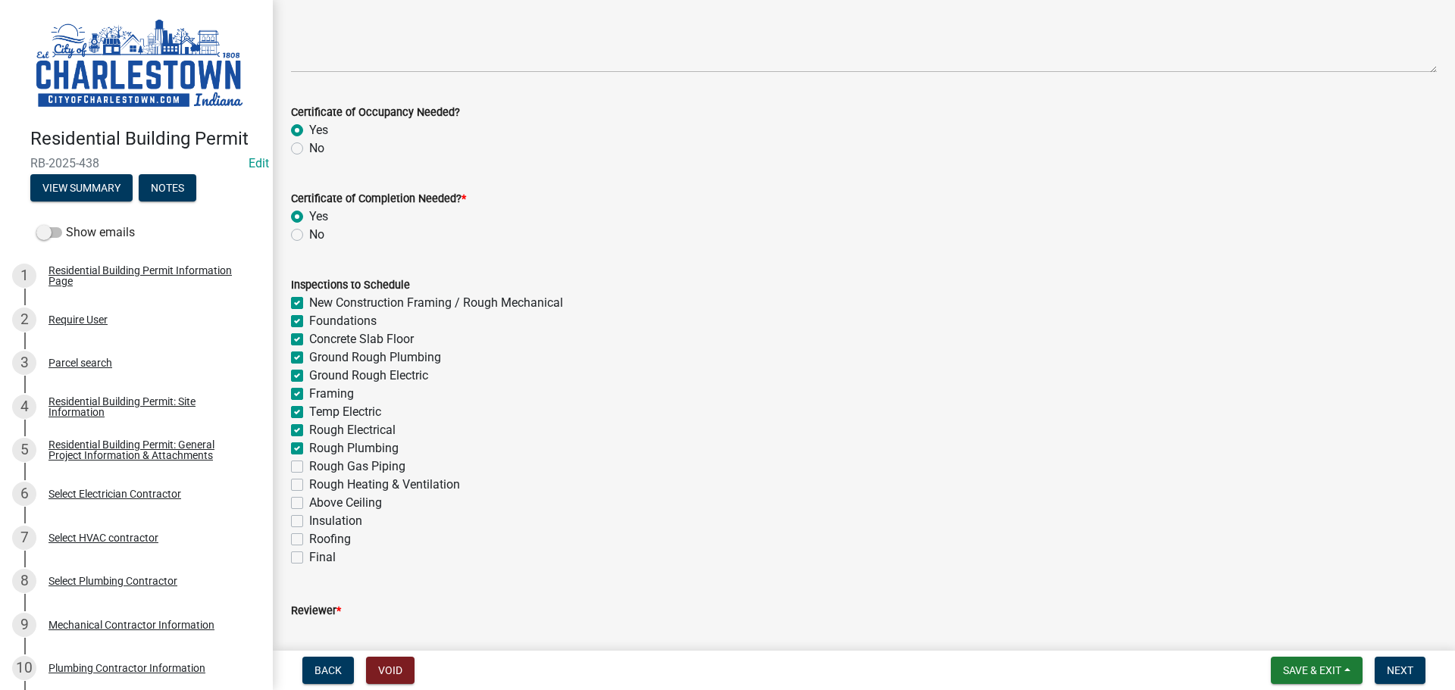
checkbox input "false"
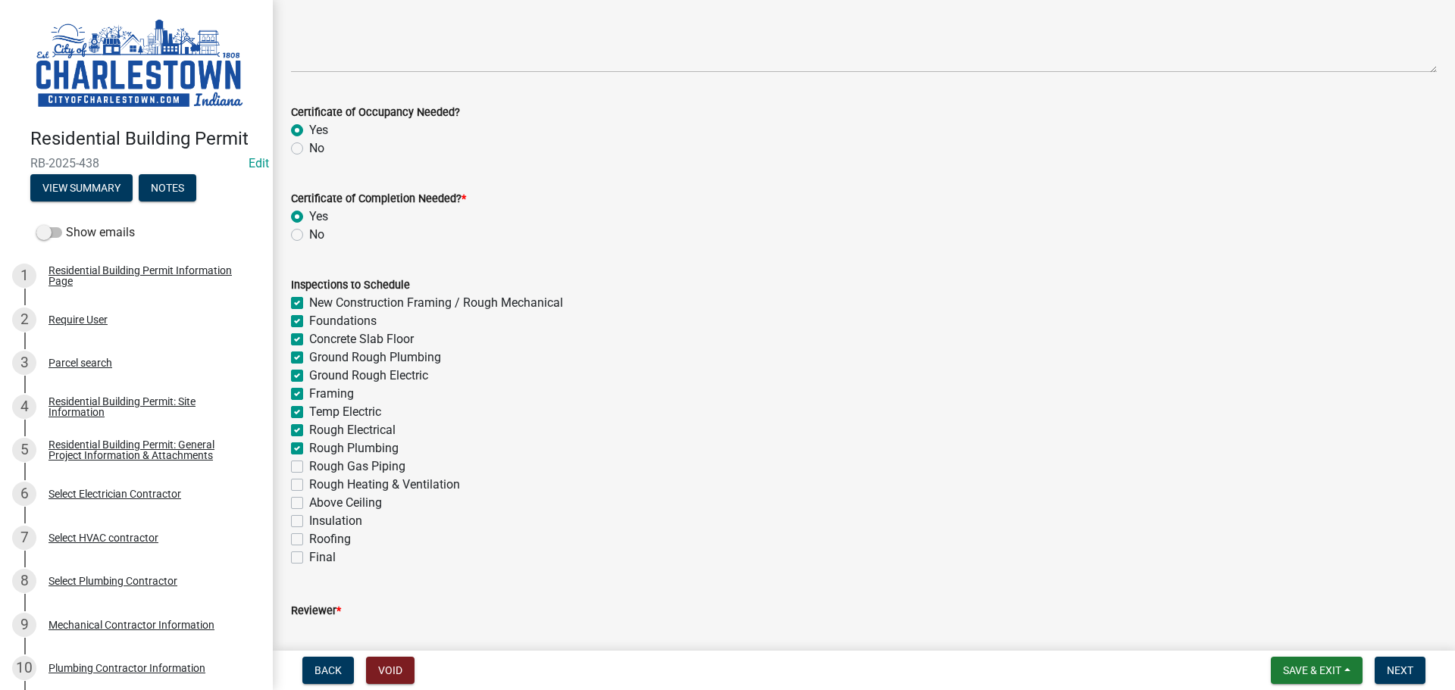
checkbox input "false"
click at [309, 470] on label "Rough Gas Piping" at bounding box center [357, 467] width 96 height 18
click at [309, 467] on input "Rough Gas Piping" at bounding box center [314, 463] width 10 height 10
checkbox input "true"
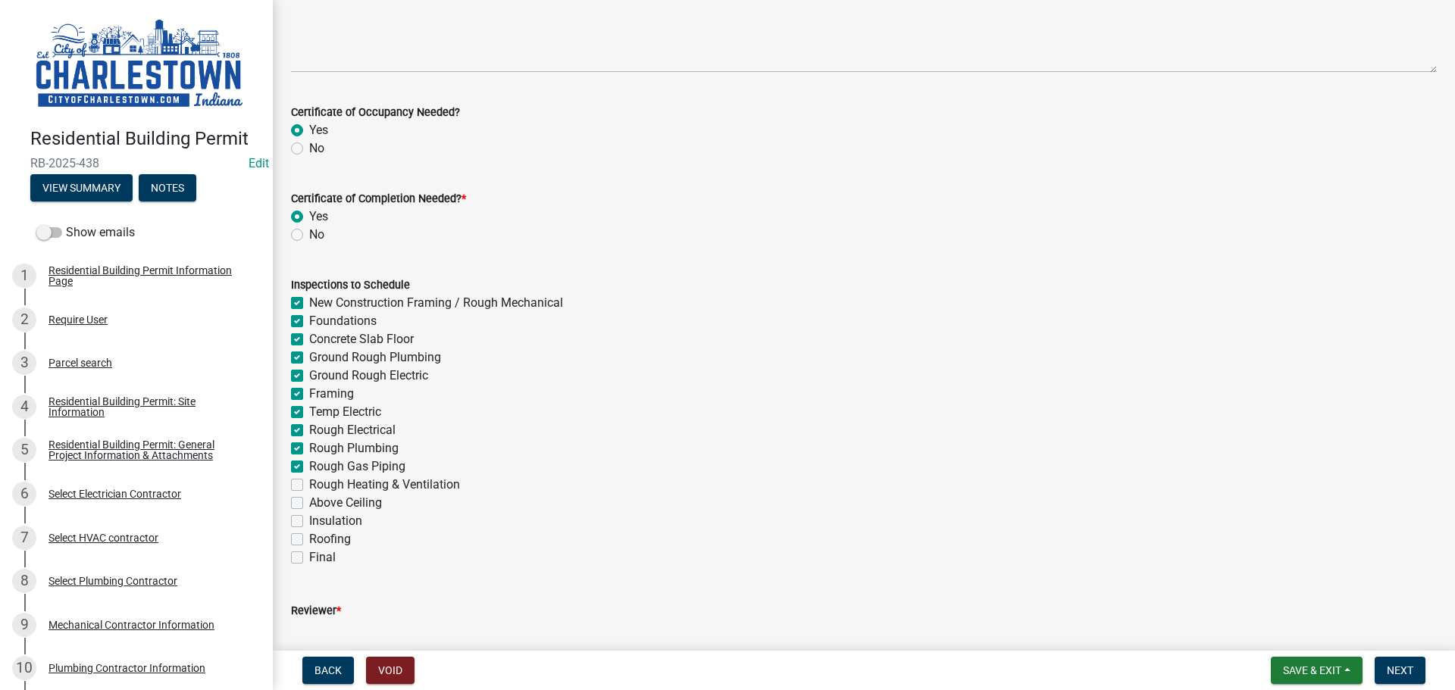
checkbox input "true"
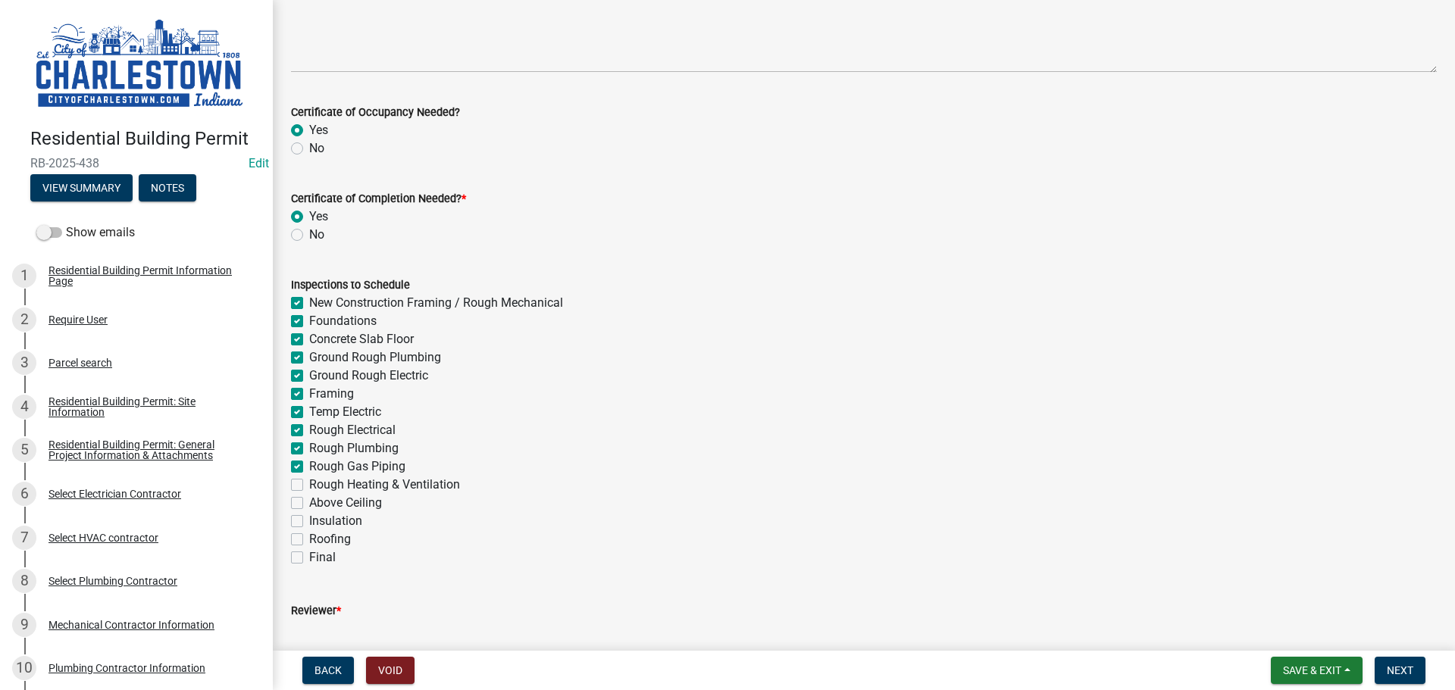
checkbox input "true"
checkbox input "false"
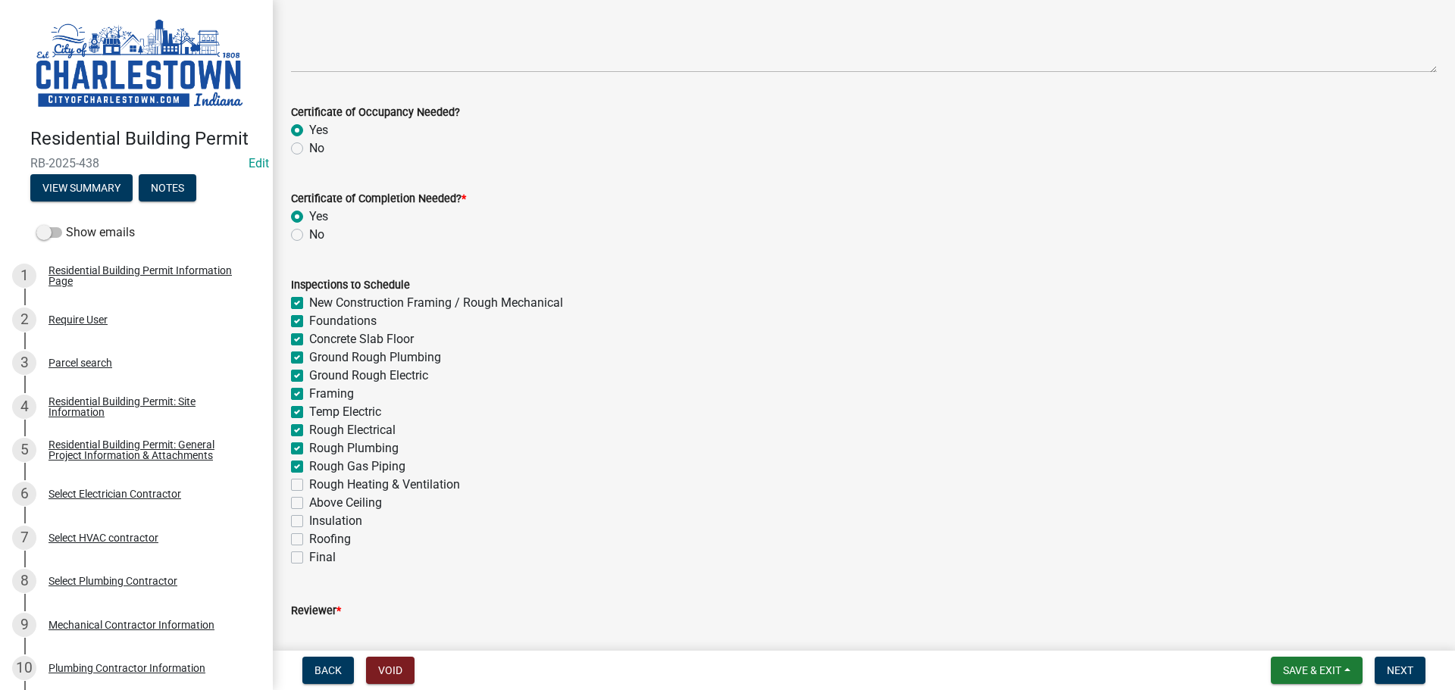
checkbox input "false"
click at [298, 496] on div "Above Ceiling" at bounding box center [863, 503] width 1145 height 18
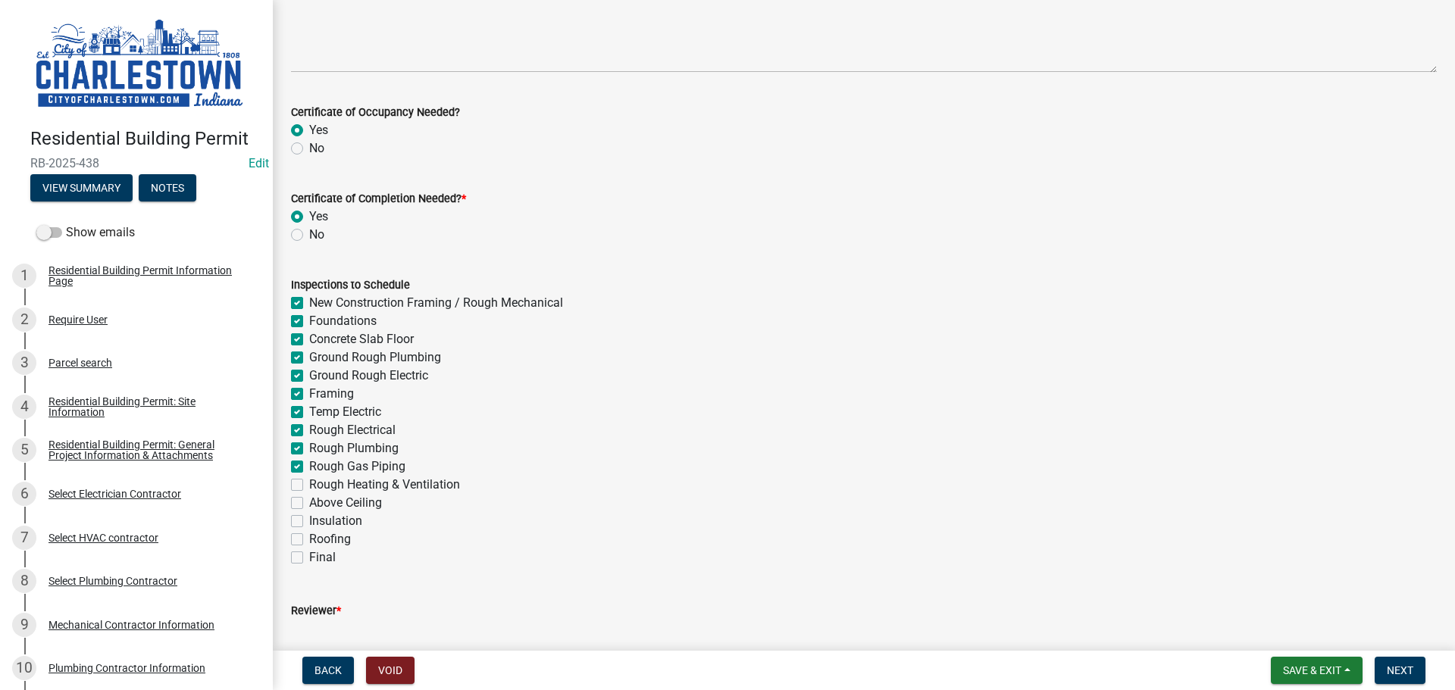
click at [293, 485] on div "Inspections to Schedule New Construction Framing / Rough Mechanical Foundations…" at bounding box center [864, 412] width 1168 height 309
click at [309, 487] on label "Rough Heating & Ventilation" at bounding box center [384, 485] width 151 height 18
click at [309, 486] on input "Rough Heating & Ventilation" at bounding box center [314, 481] width 10 height 10
checkbox input "true"
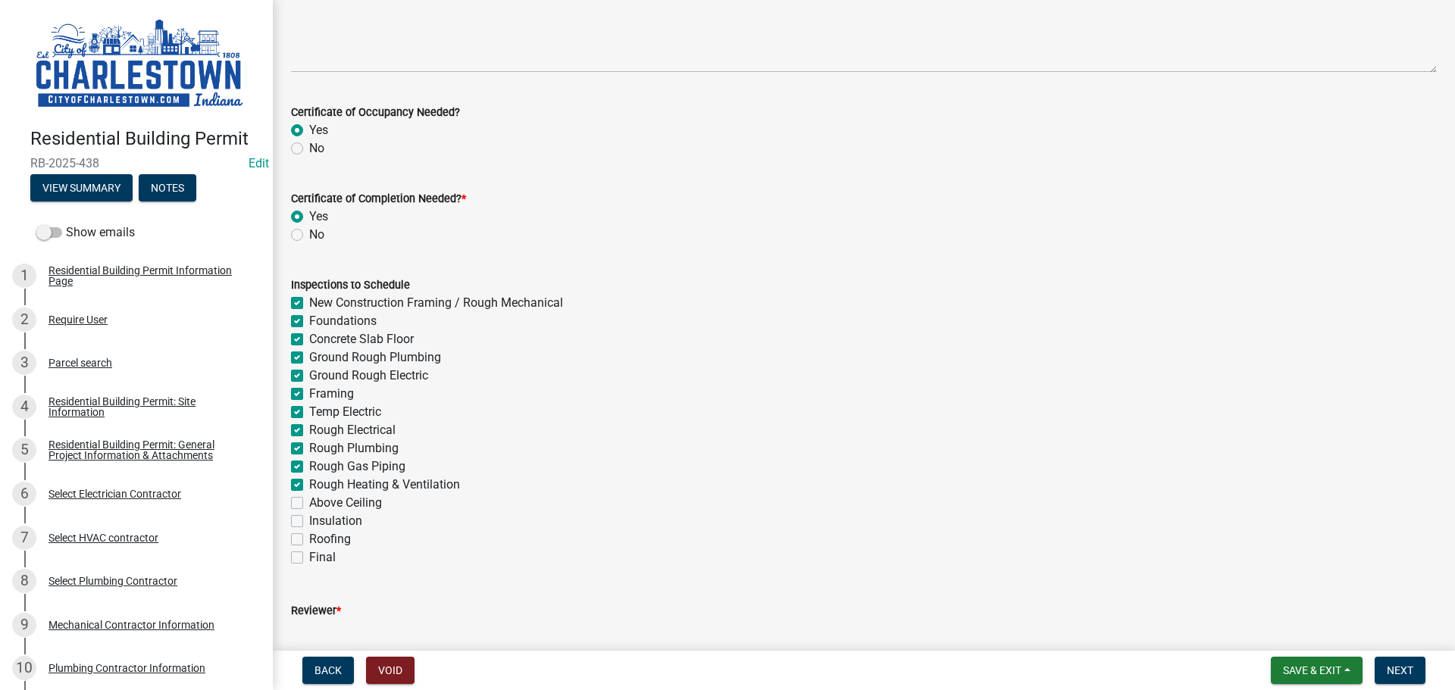
checkbox input "true"
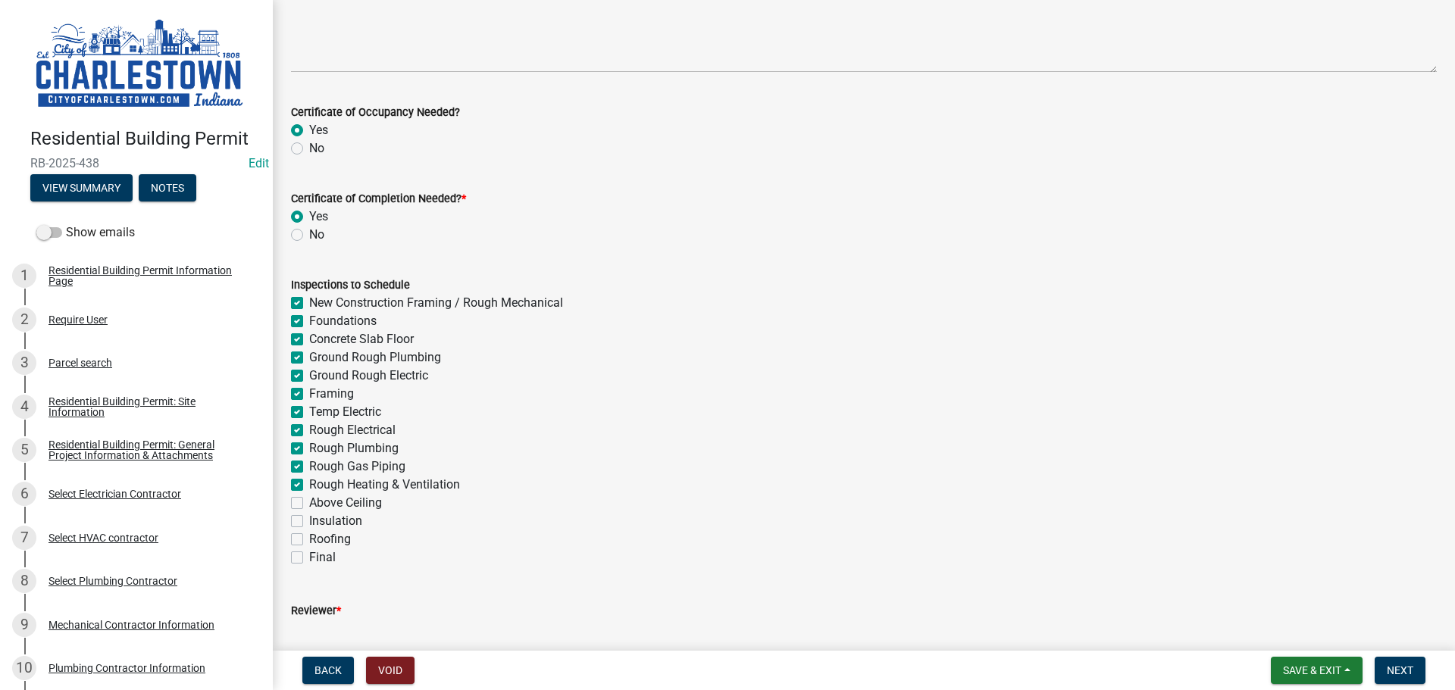
checkbox input "true"
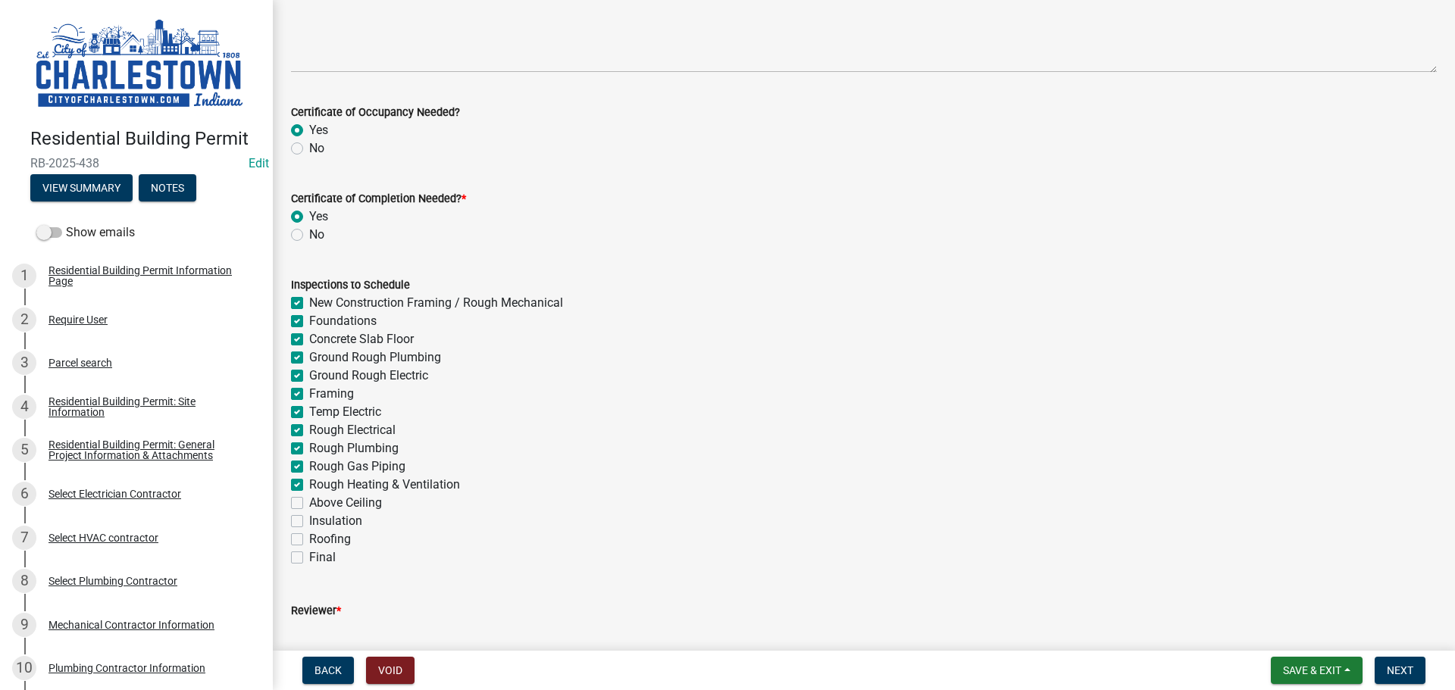
checkbox input "false"
click at [309, 500] on label "Above Ceiling" at bounding box center [345, 503] width 73 height 18
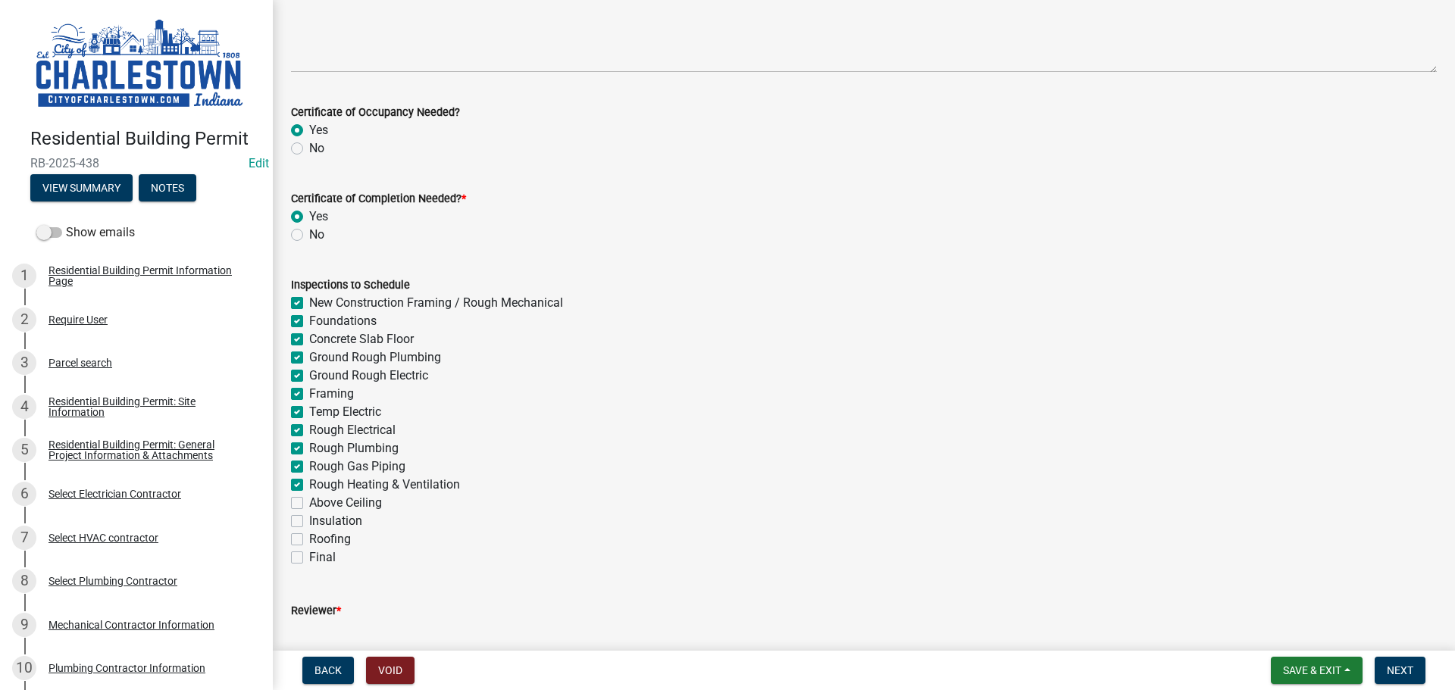
click at [309, 500] on input "Above Ceiling" at bounding box center [314, 499] width 10 height 10
checkbox input "true"
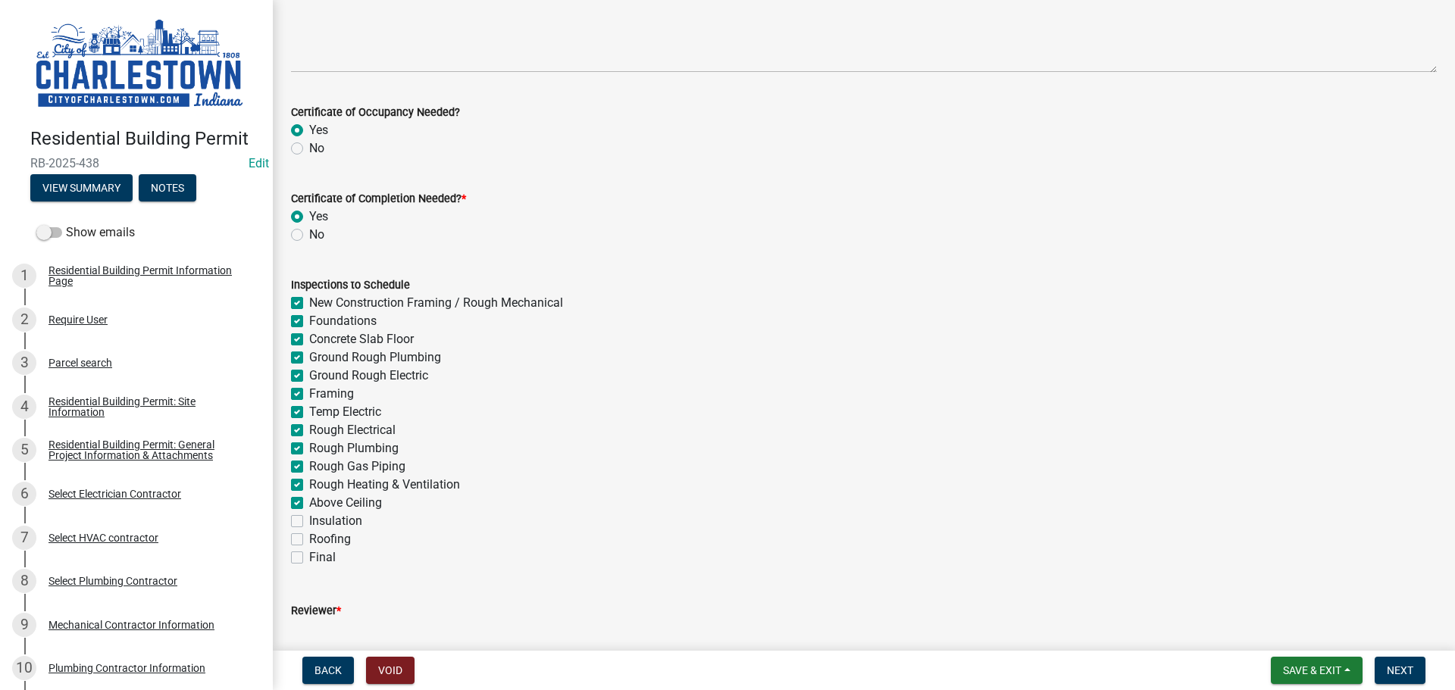
checkbox input "true"
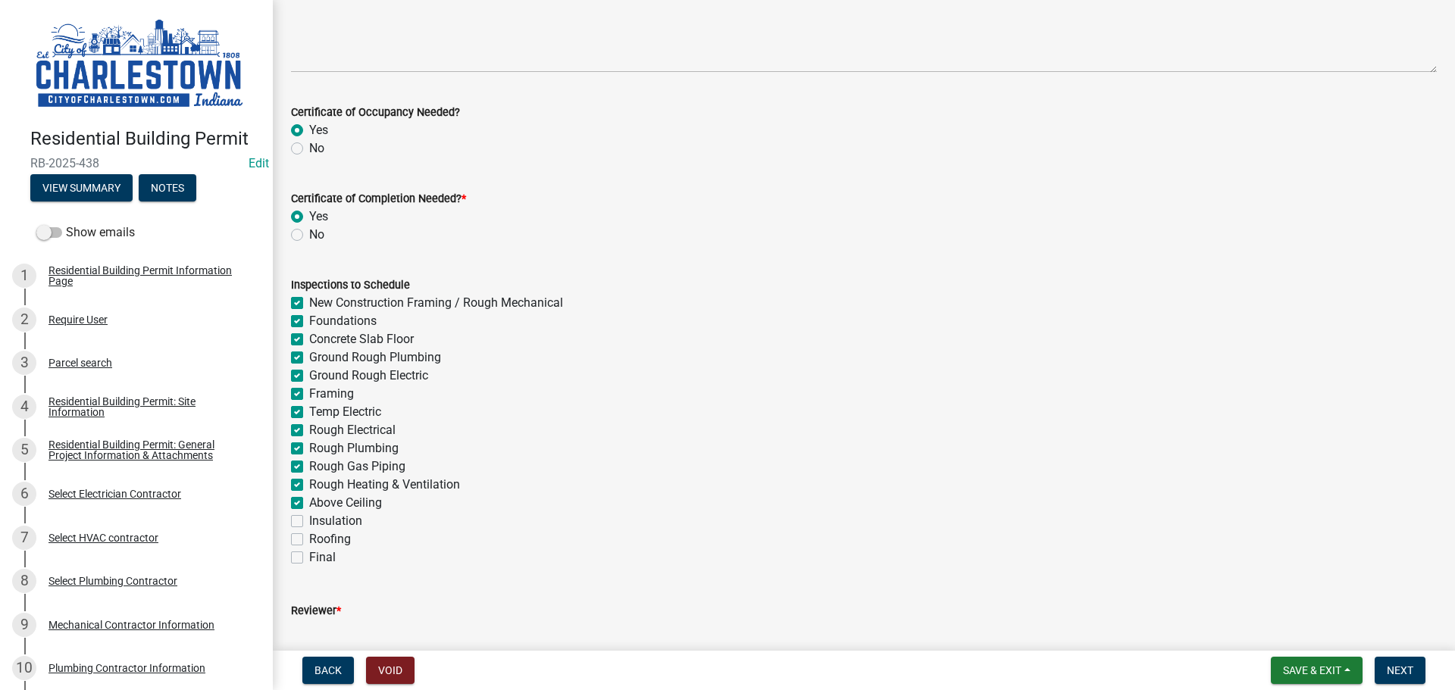
checkbox input "true"
click at [309, 522] on label "Insulation" at bounding box center [335, 521] width 53 height 18
click at [309, 522] on input "Insulation" at bounding box center [314, 517] width 10 height 10
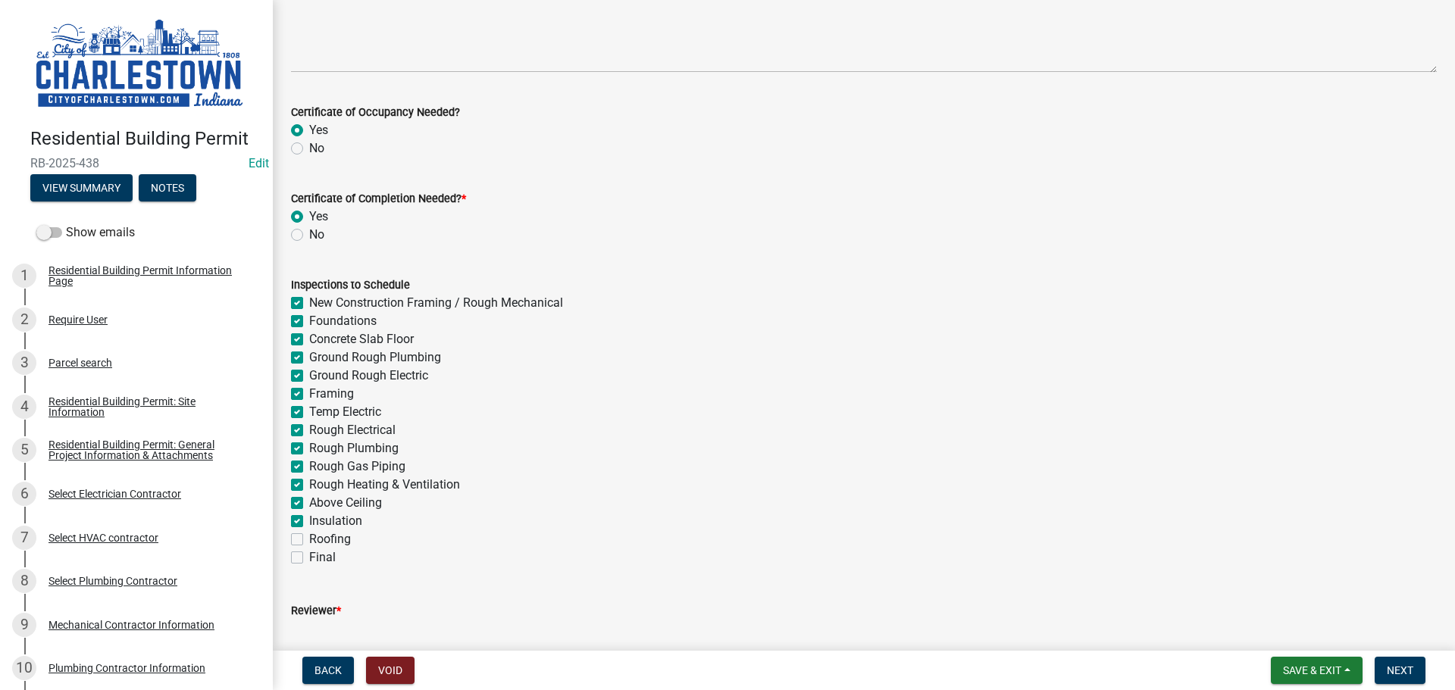
click at [309, 536] on label "Roofing" at bounding box center [330, 539] width 42 height 18
click at [309, 536] on input "Roofing" at bounding box center [314, 535] width 10 height 10
click at [309, 561] on label "Final" at bounding box center [322, 557] width 27 height 18
click at [309, 558] on input "Final" at bounding box center [314, 553] width 10 height 10
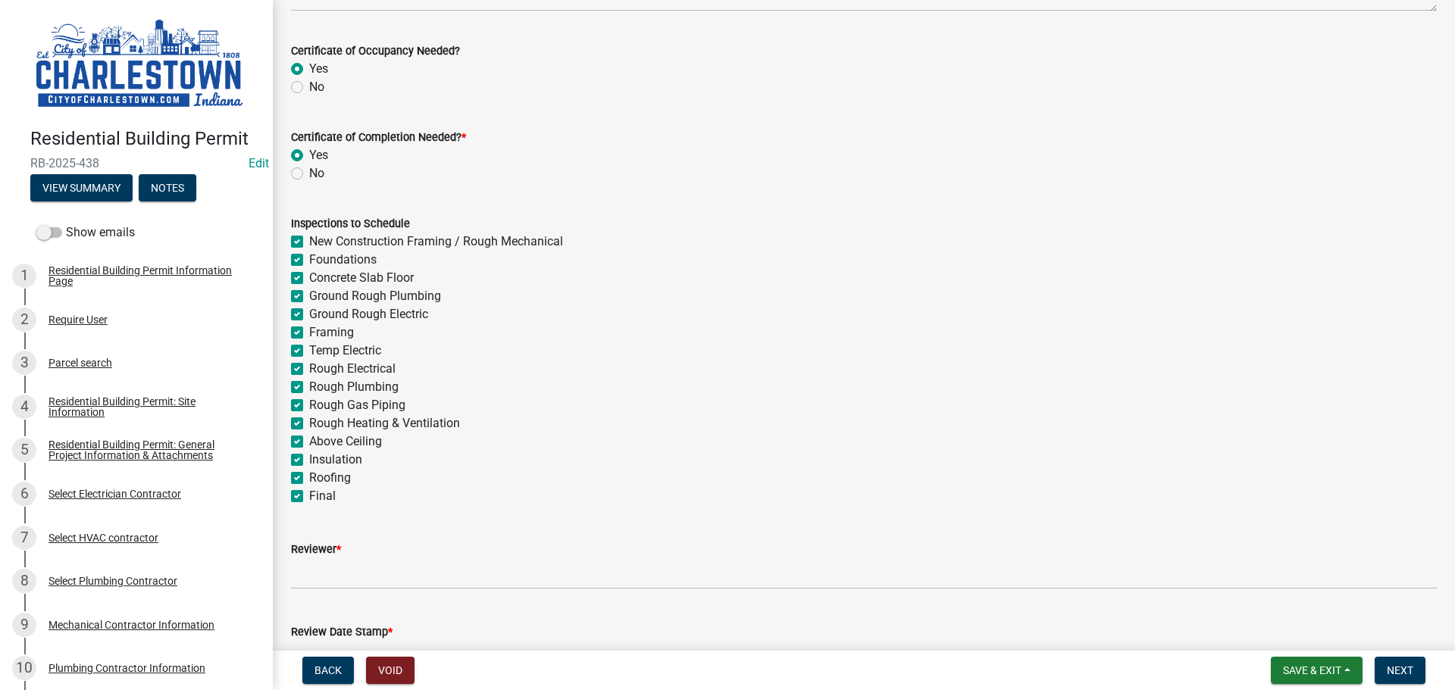
scroll to position [386, 0]
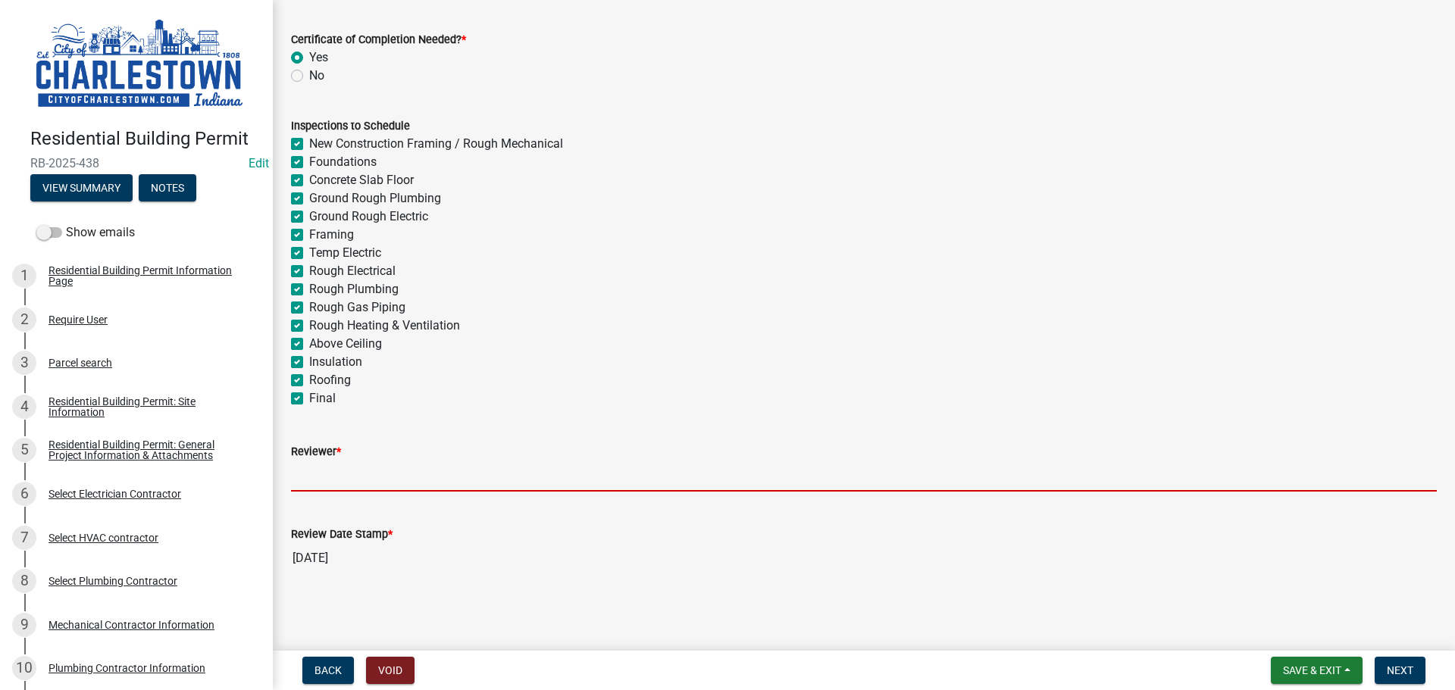
click at [366, 471] on input "Reviewer *" at bounding box center [863, 476] width 1145 height 31
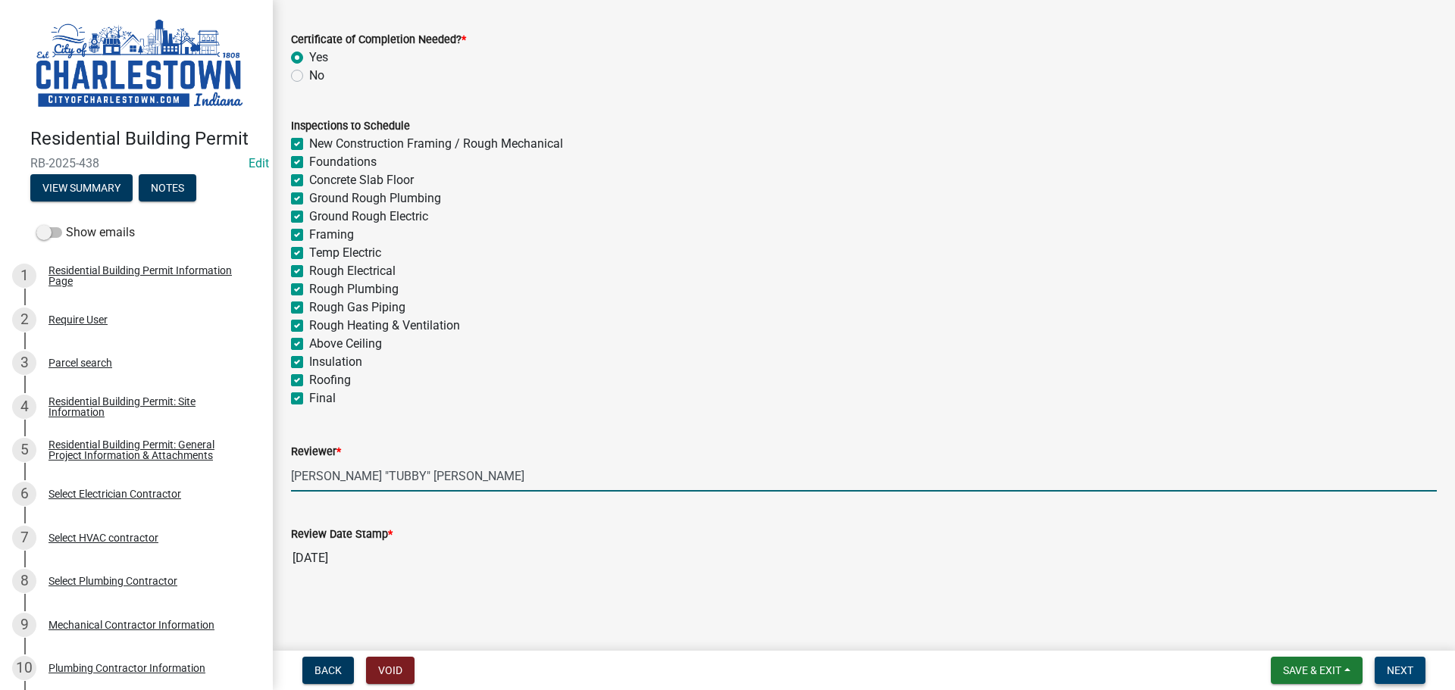
click at [1400, 674] on span "Next" at bounding box center [1399, 670] width 27 height 12
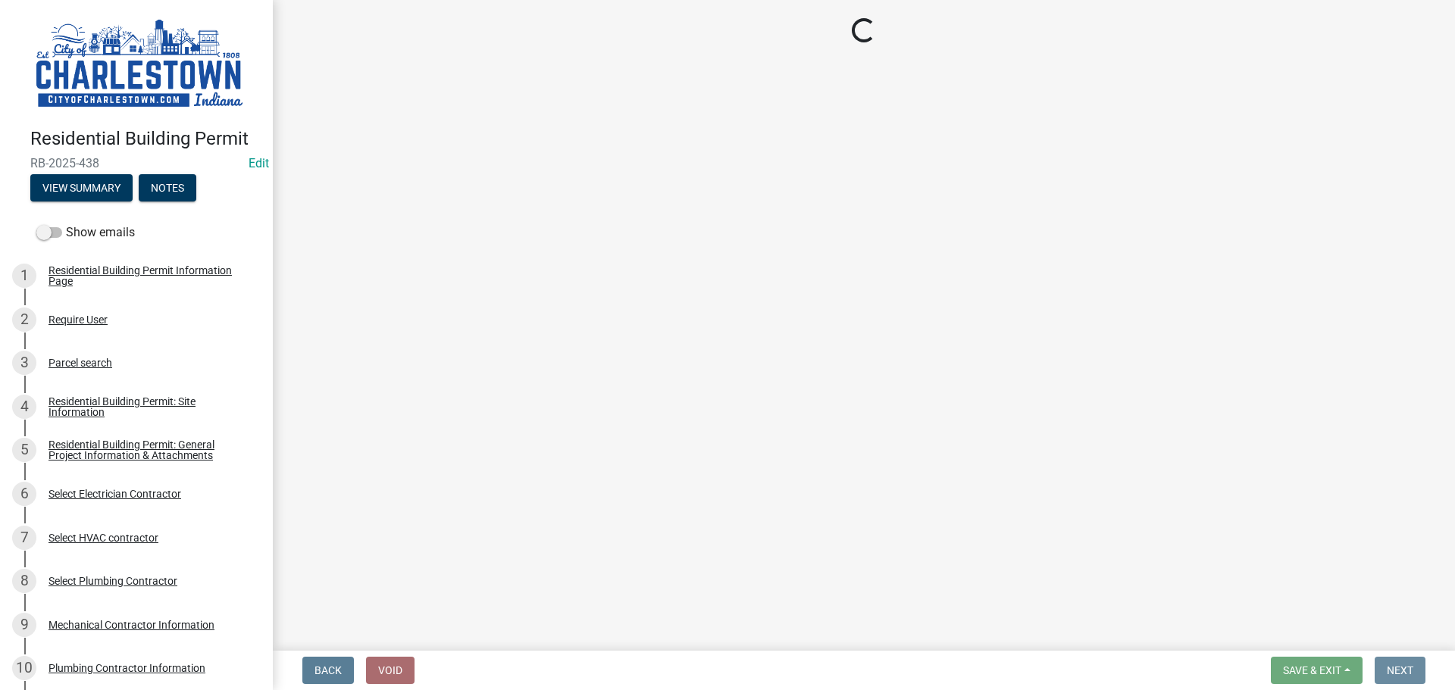
scroll to position [0, 0]
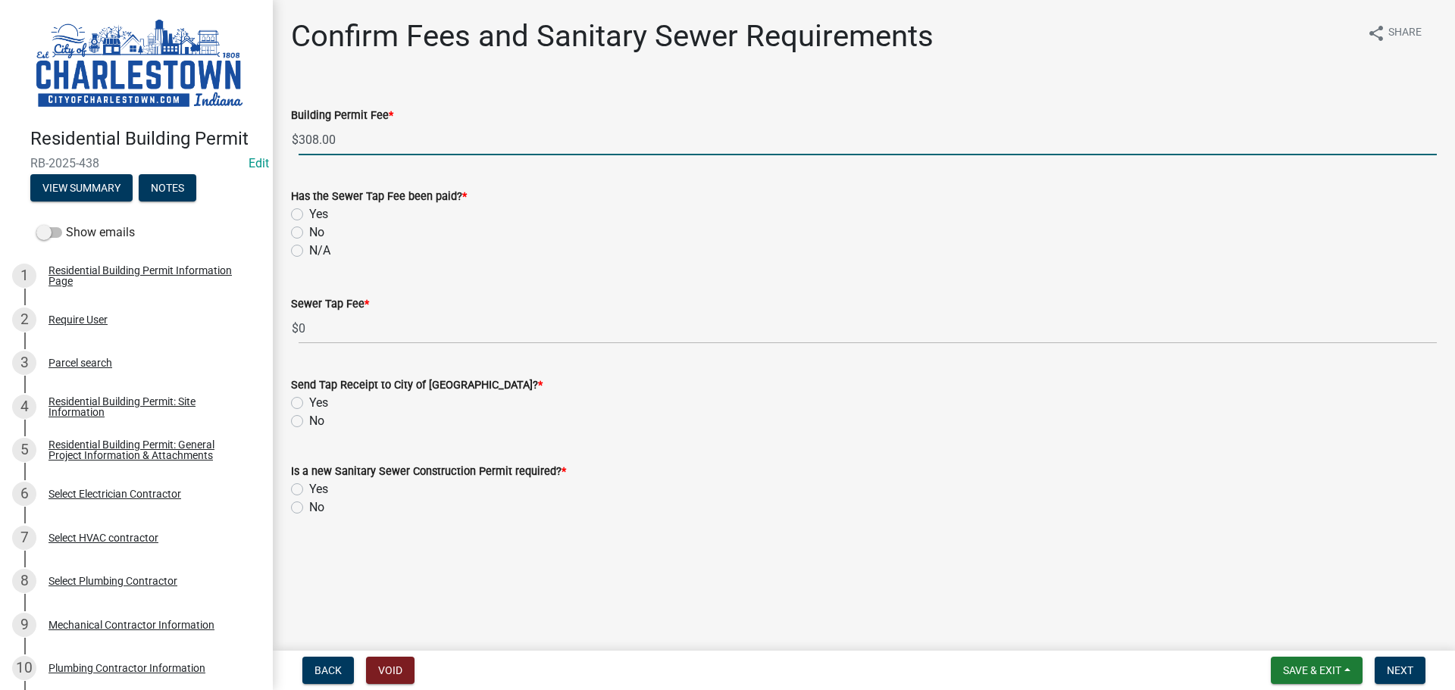
drag, startPoint x: 339, startPoint y: 134, endPoint x: 371, endPoint y: 140, distance: 32.4
click at [341, 134] on input "308.00" at bounding box center [867, 139] width 1138 height 31
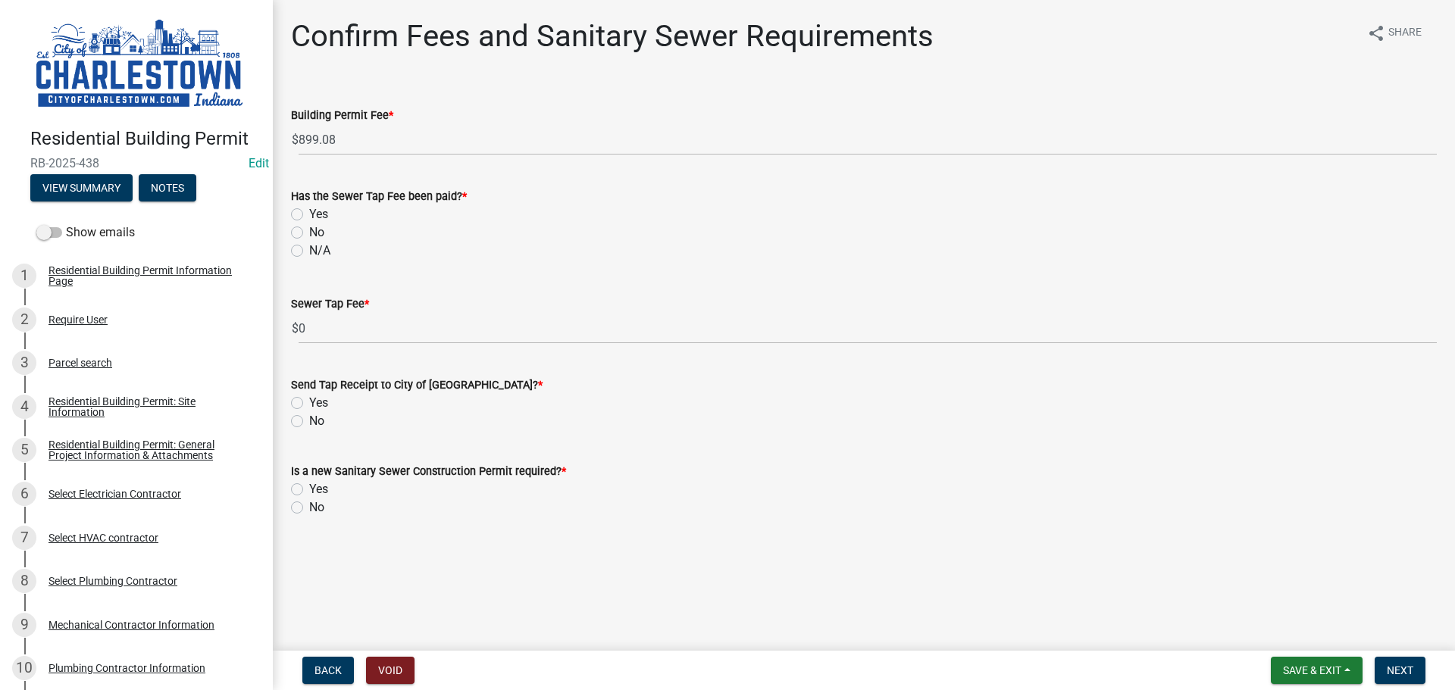
click at [309, 233] on label "No" at bounding box center [316, 232] width 15 height 18
click at [309, 233] on input "No" at bounding box center [314, 228] width 10 height 10
drag, startPoint x: 298, startPoint y: 418, endPoint x: 294, endPoint y: 432, distance: 14.2
click at [309, 419] on label "No" at bounding box center [316, 421] width 15 height 18
click at [309, 419] on input "No" at bounding box center [314, 417] width 10 height 10
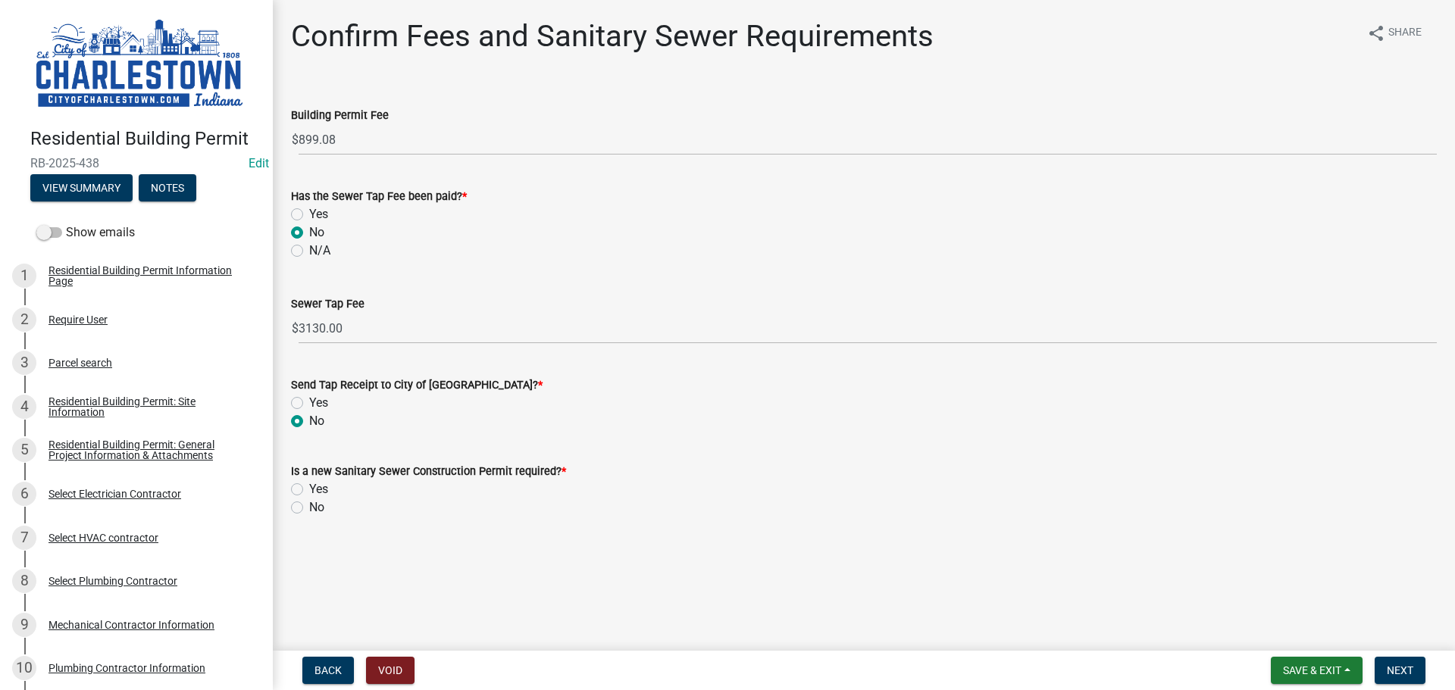
click at [309, 505] on label "No" at bounding box center [316, 507] width 15 height 18
click at [309, 505] on input "No" at bounding box center [314, 503] width 10 height 10
click at [1402, 665] on span "Next" at bounding box center [1399, 670] width 27 height 12
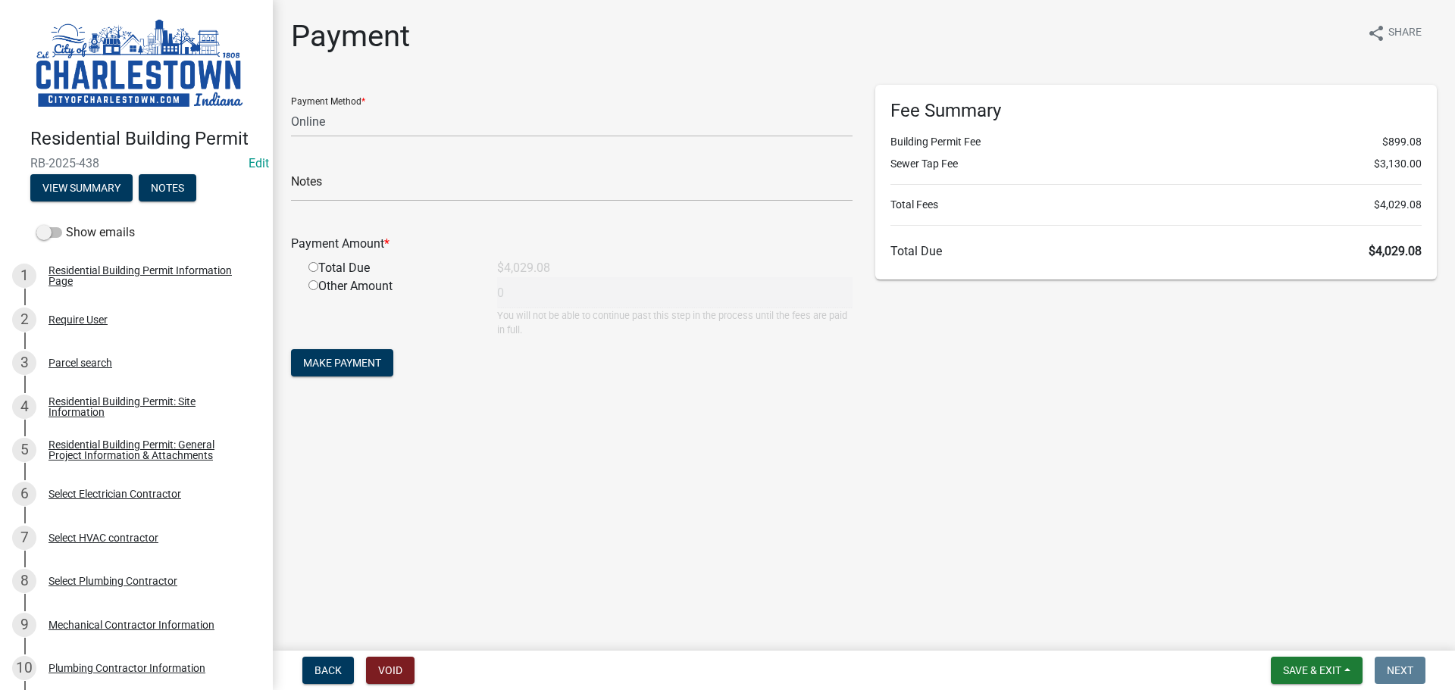
click at [314, 269] on input "radio" at bounding box center [313, 267] width 10 height 10
click at [1325, 674] on span "Save & Exit" at bounding box center [1312, 670] width 58 height 12
click at [1298, 628] on button "Save & Exit" at bounding box center [1301, 631] width 121 height 36
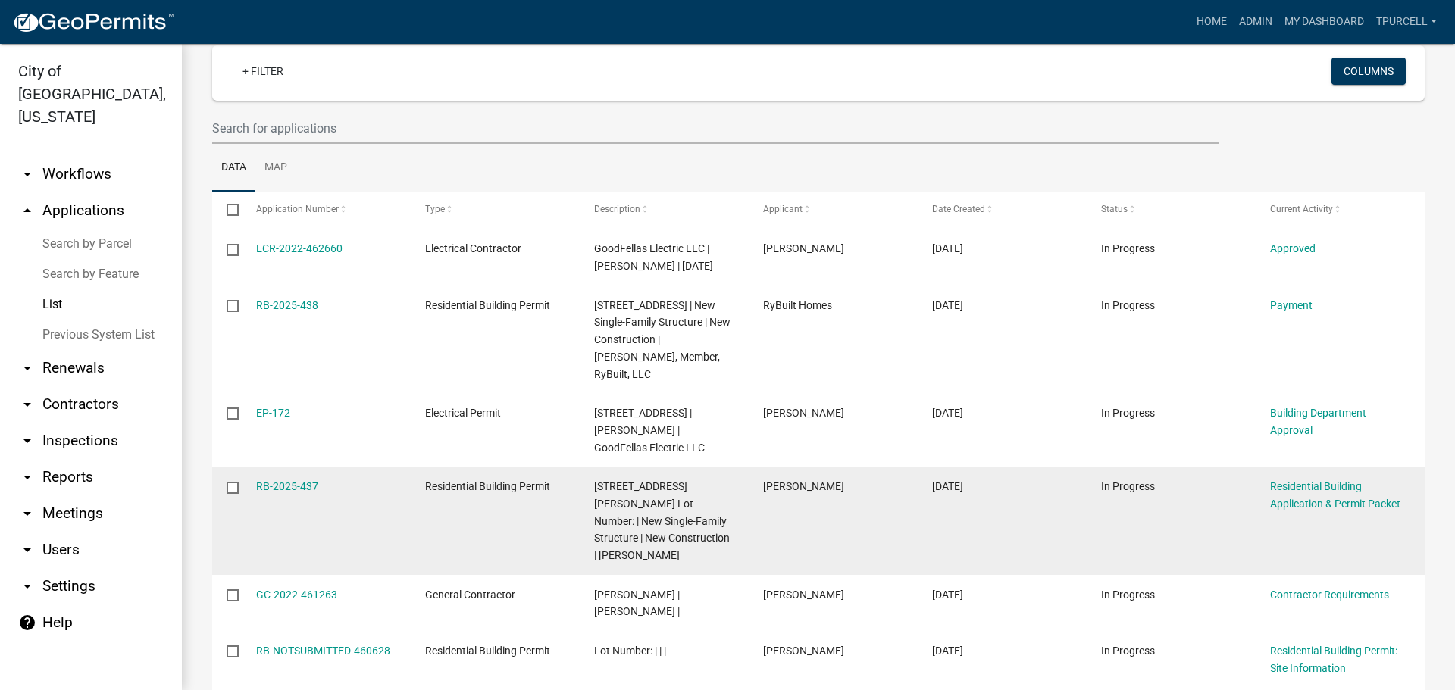
scroll to position [152, 0]
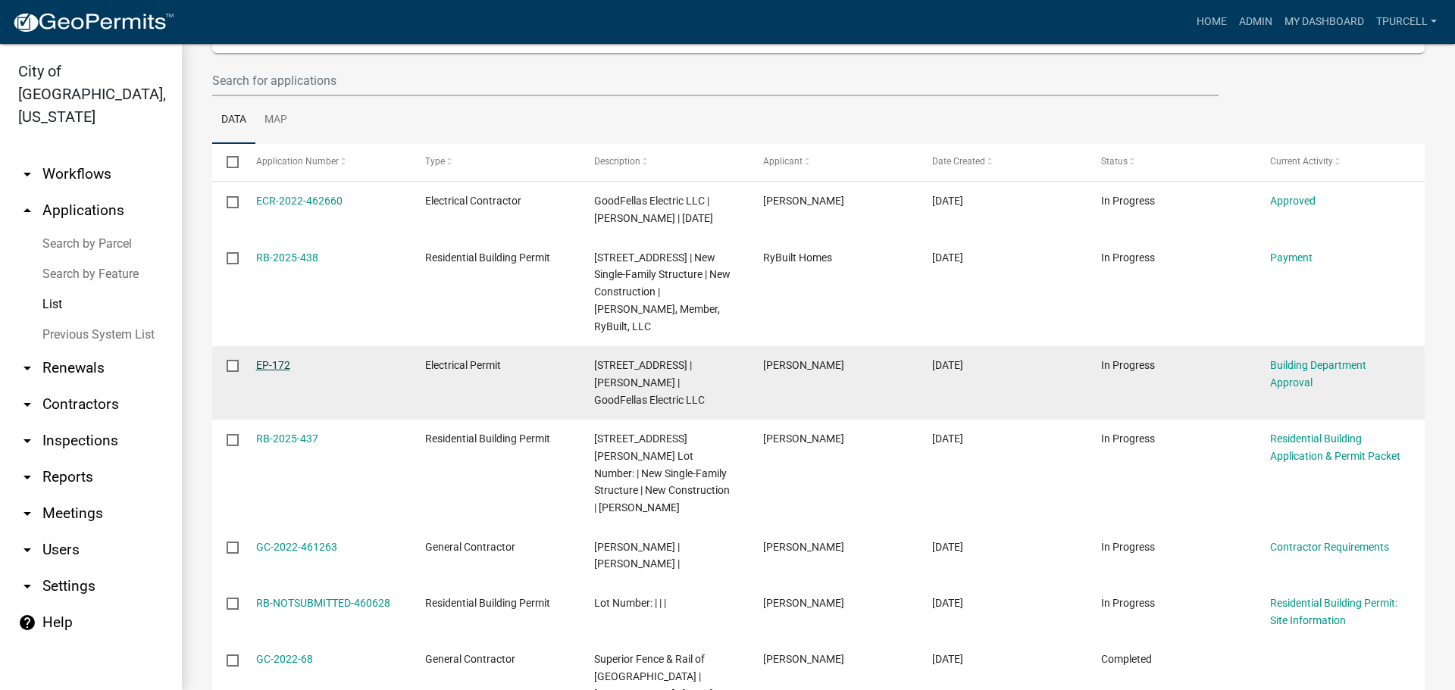
click at [267, 371] on link "EP-172" at bounding box center [273, 365] width 34 height 12
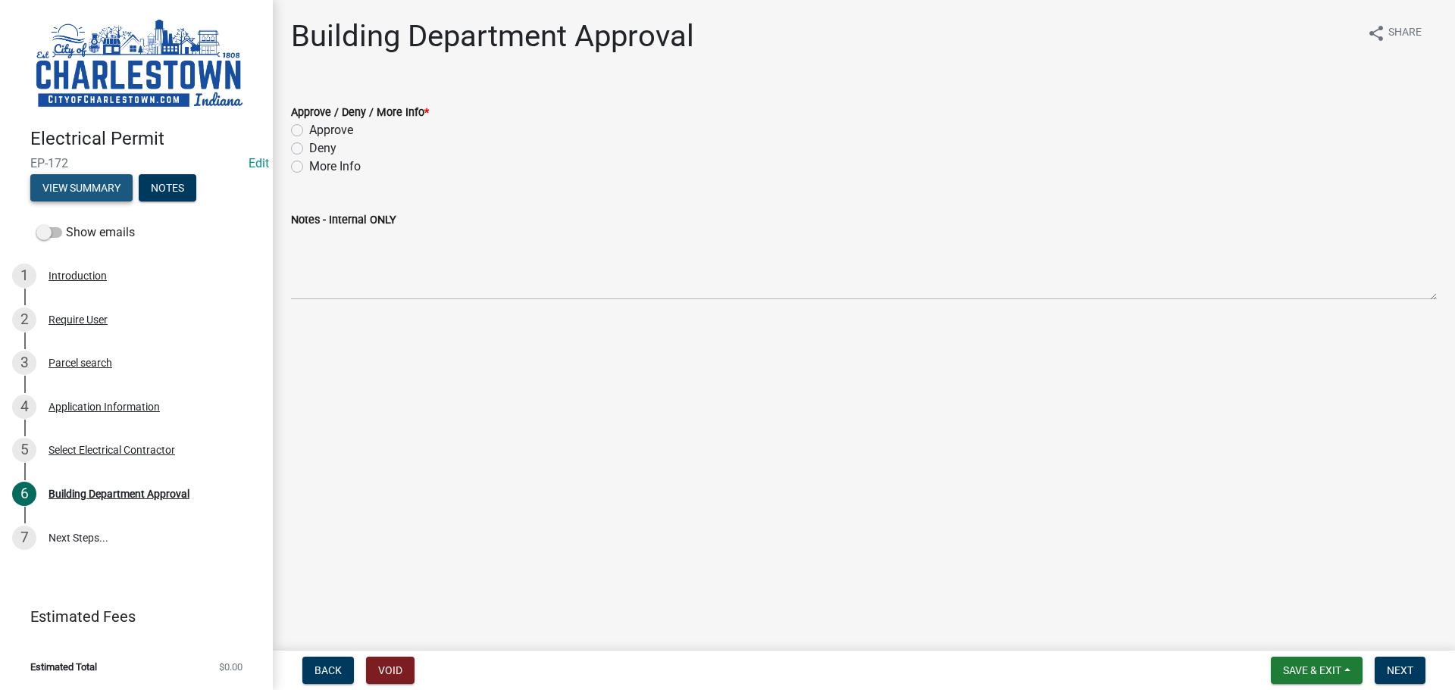
click at [63, 184] on button "View Summary" at bounding box center [81, 187] width 102 height 27
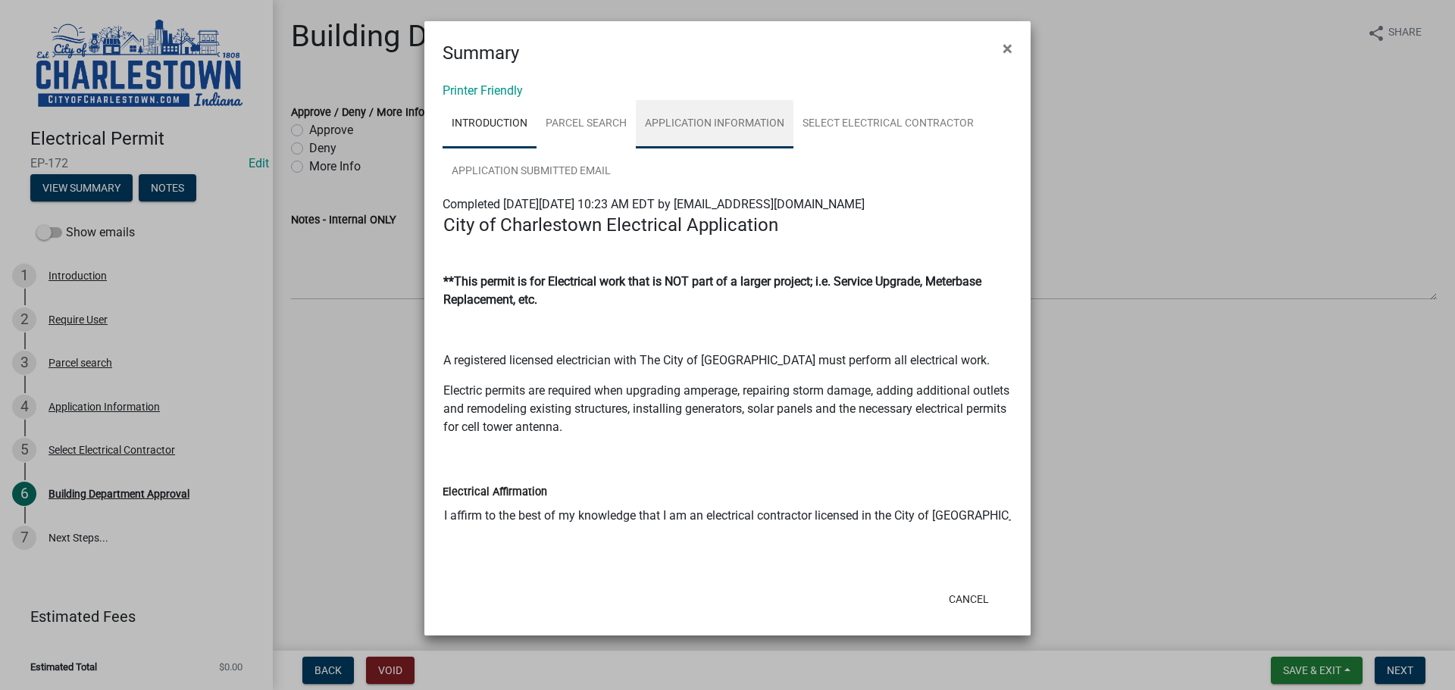
click at [726, 117] on link "Application Information" at bounding box center [715, 124] width 158 height 48
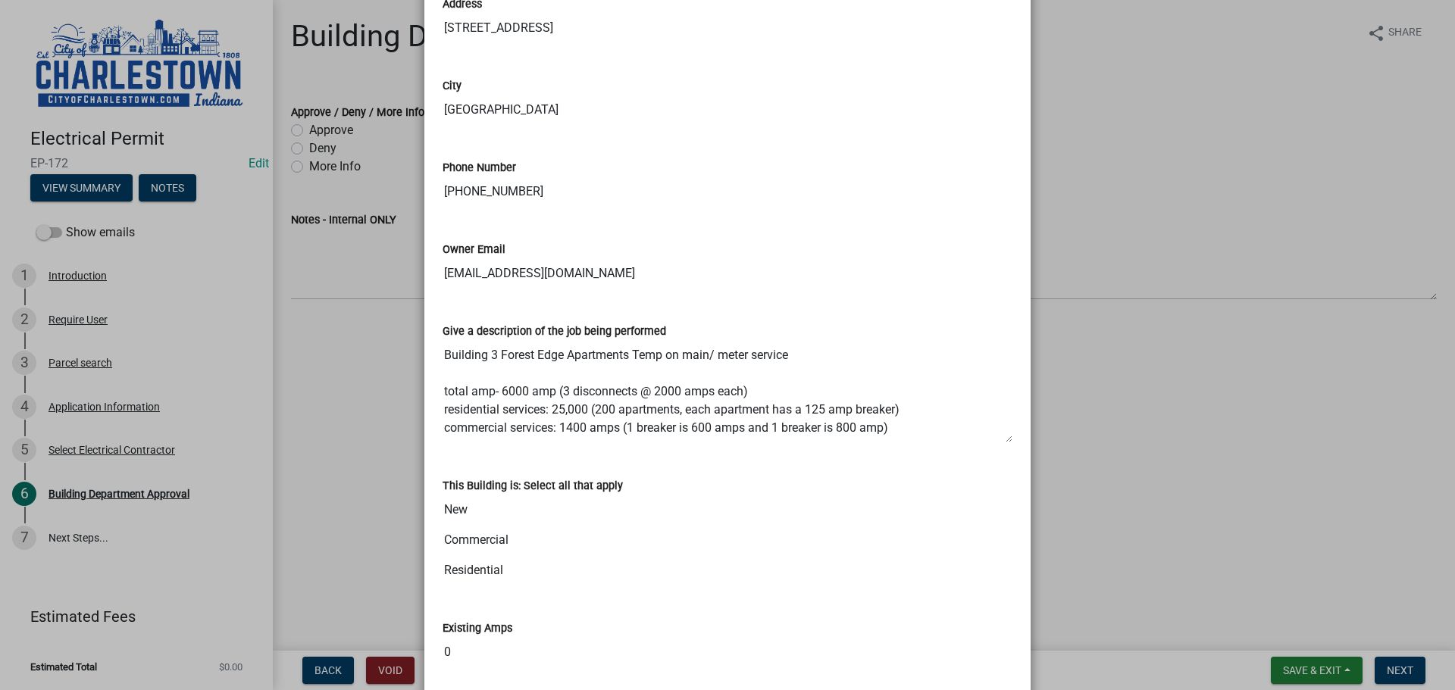
scroll to position [455, 0]
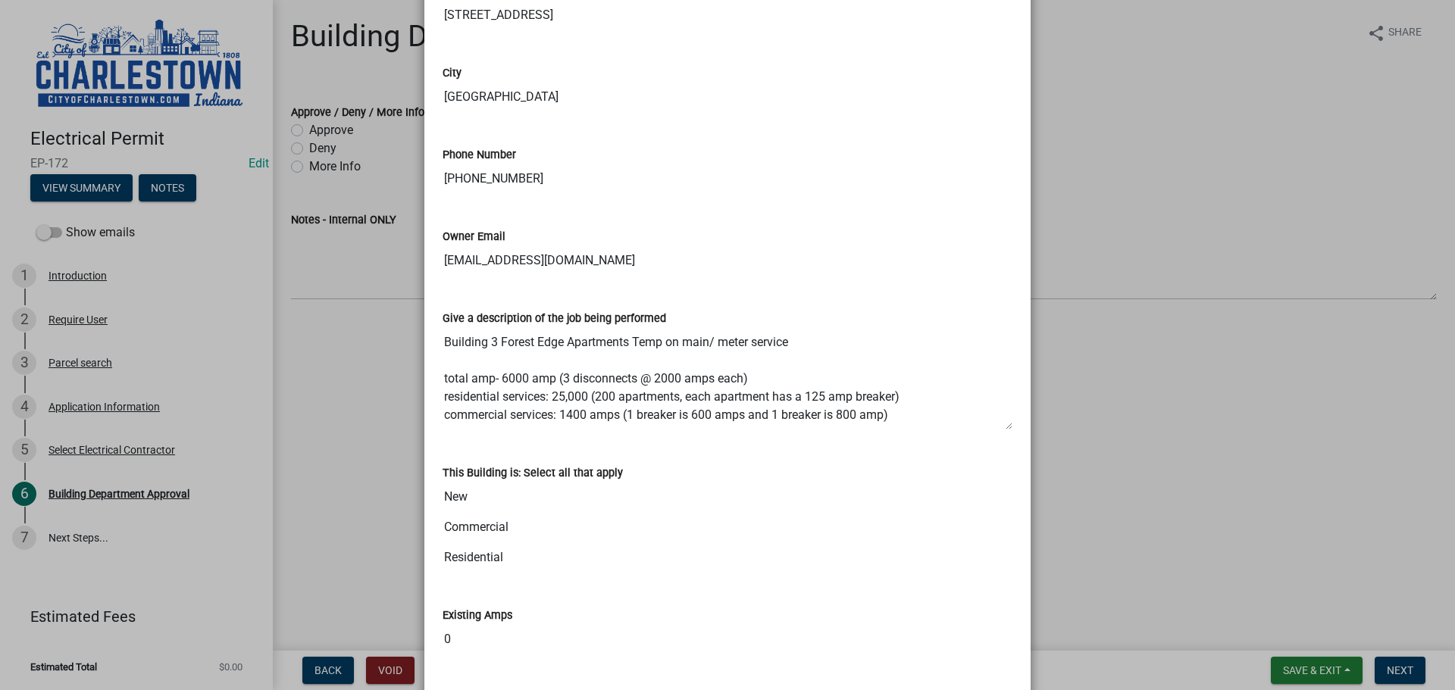
click at [1201, 252] on ngb-modal-window "Summary × Printer Friendly Introduction Parcel search Application Information S…" at bounding box center [727, 345] width 1455 height 690
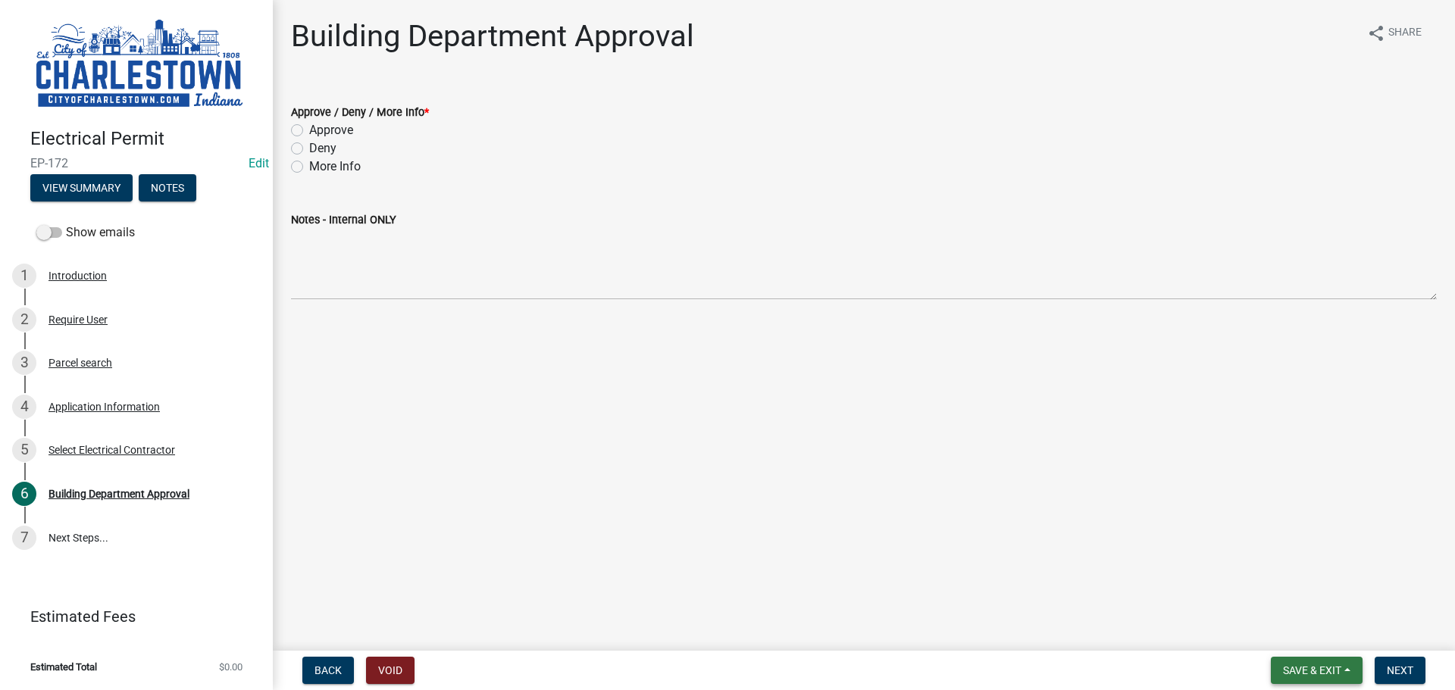
click at [1292, 676] on span "Save & Exit" at bounding box center [1312, 670] width 58 height 12
click at [1267, 626] on button "Save & Exit" at bounding box center [1301, 631] width 121 height 36
